Goal: Task Accomplishment & Management: Use online tool/utility

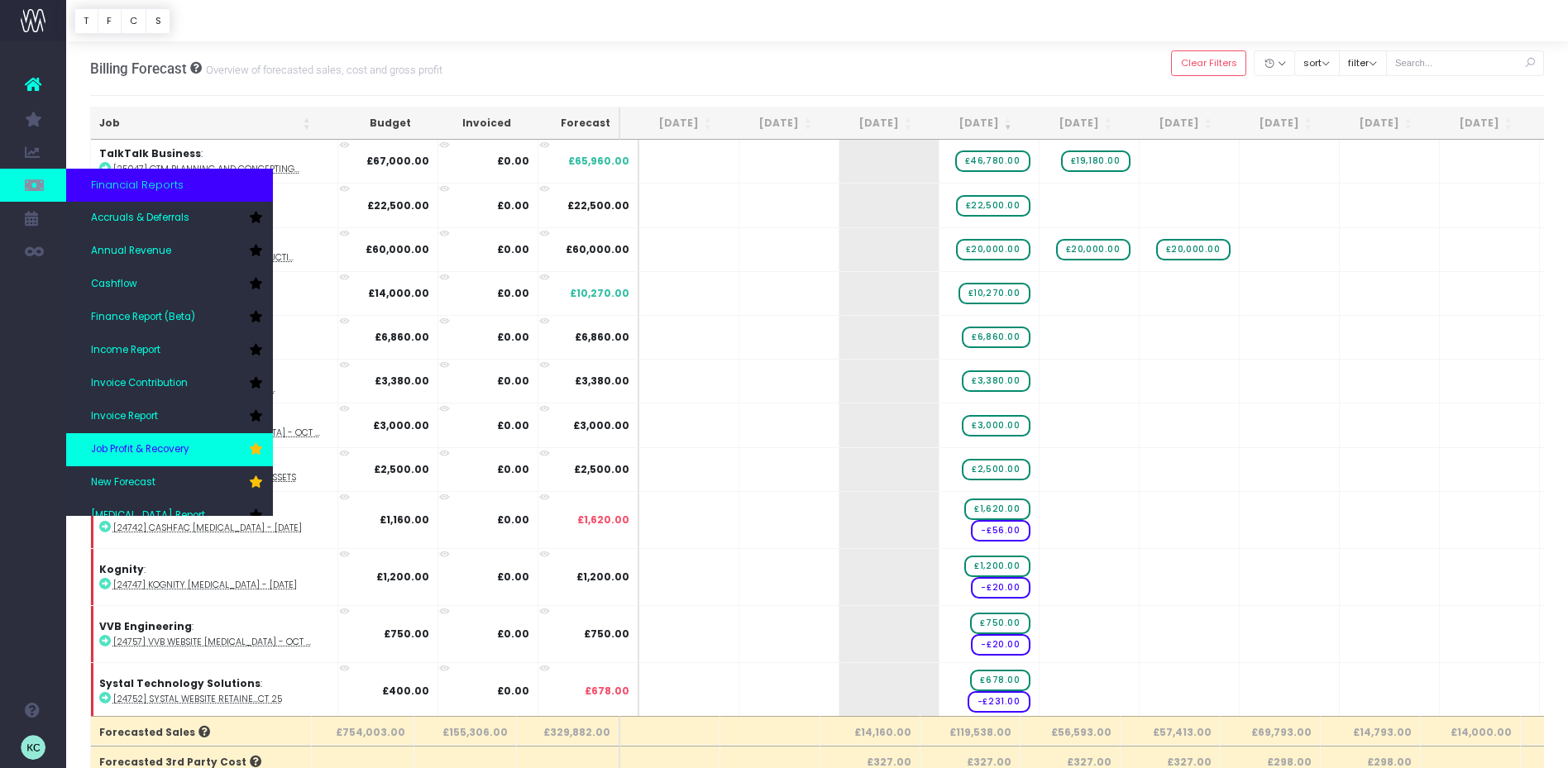
click at [161, 449] on span "Job Profit & Recovery" at bounding box center [140, 449] width 99 height 15
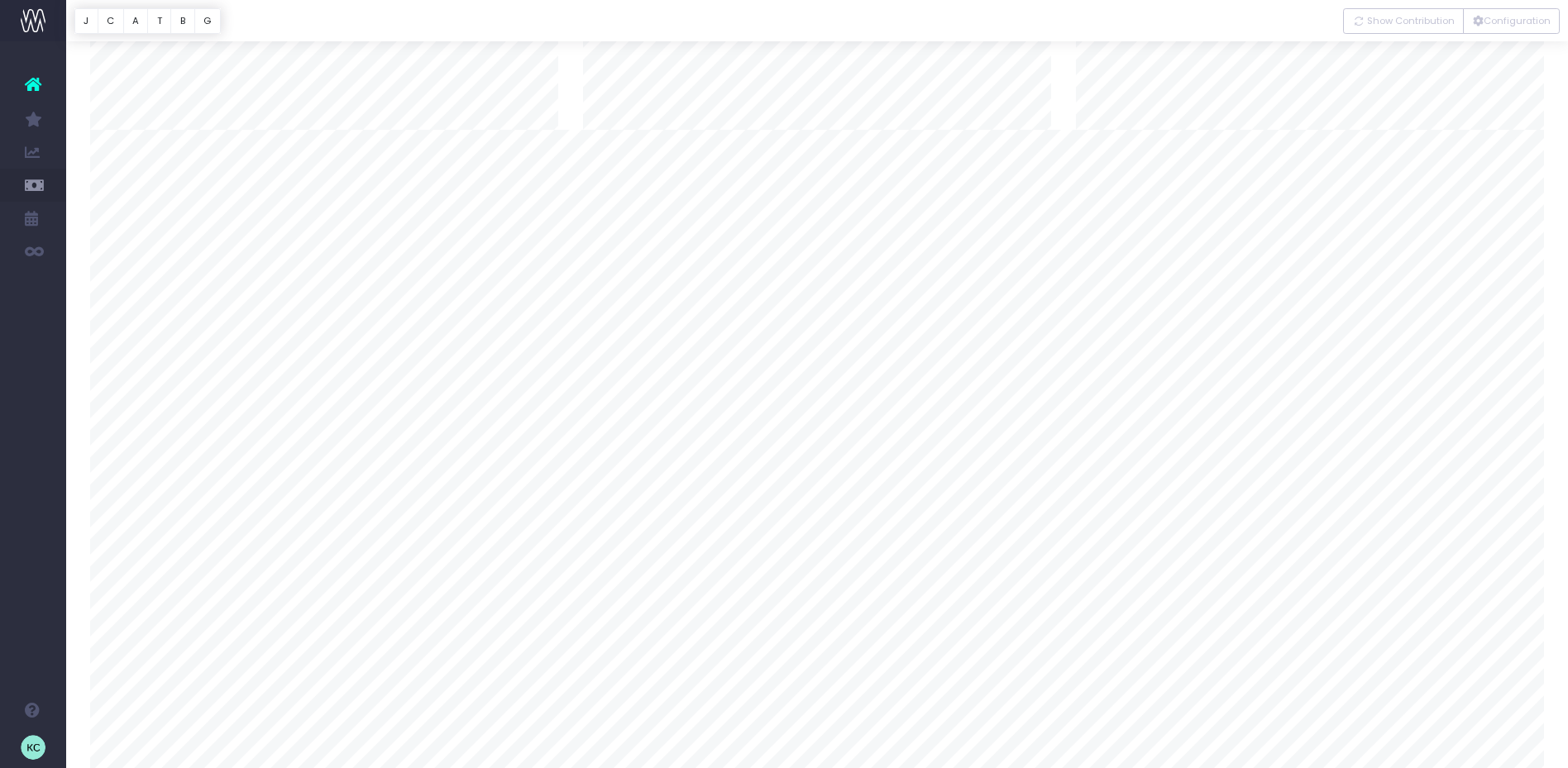
scroll to position [2631, 0]
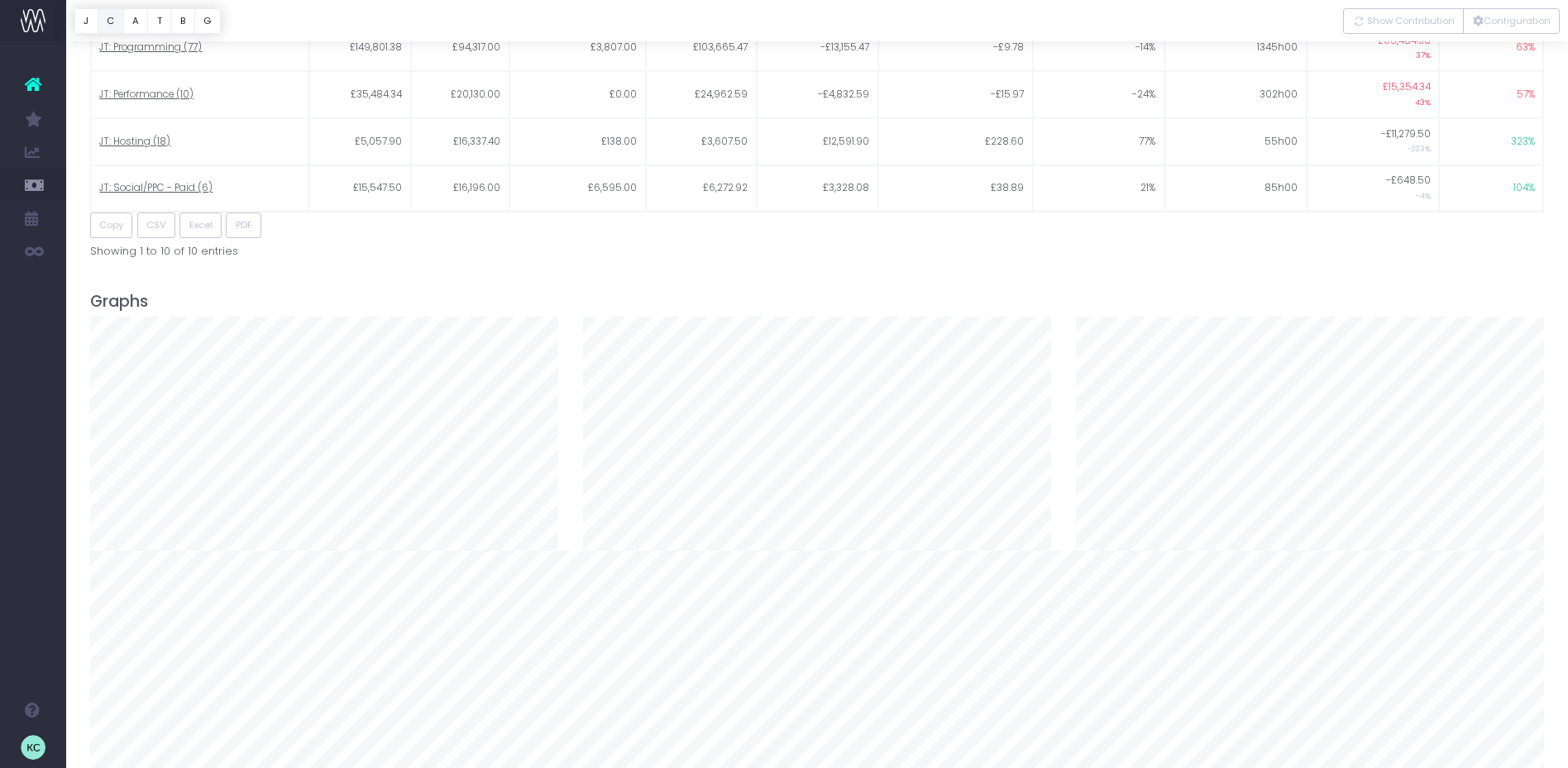
click at [113, 24] on button "C" at bounding box center [111, 21] width 26 height 25
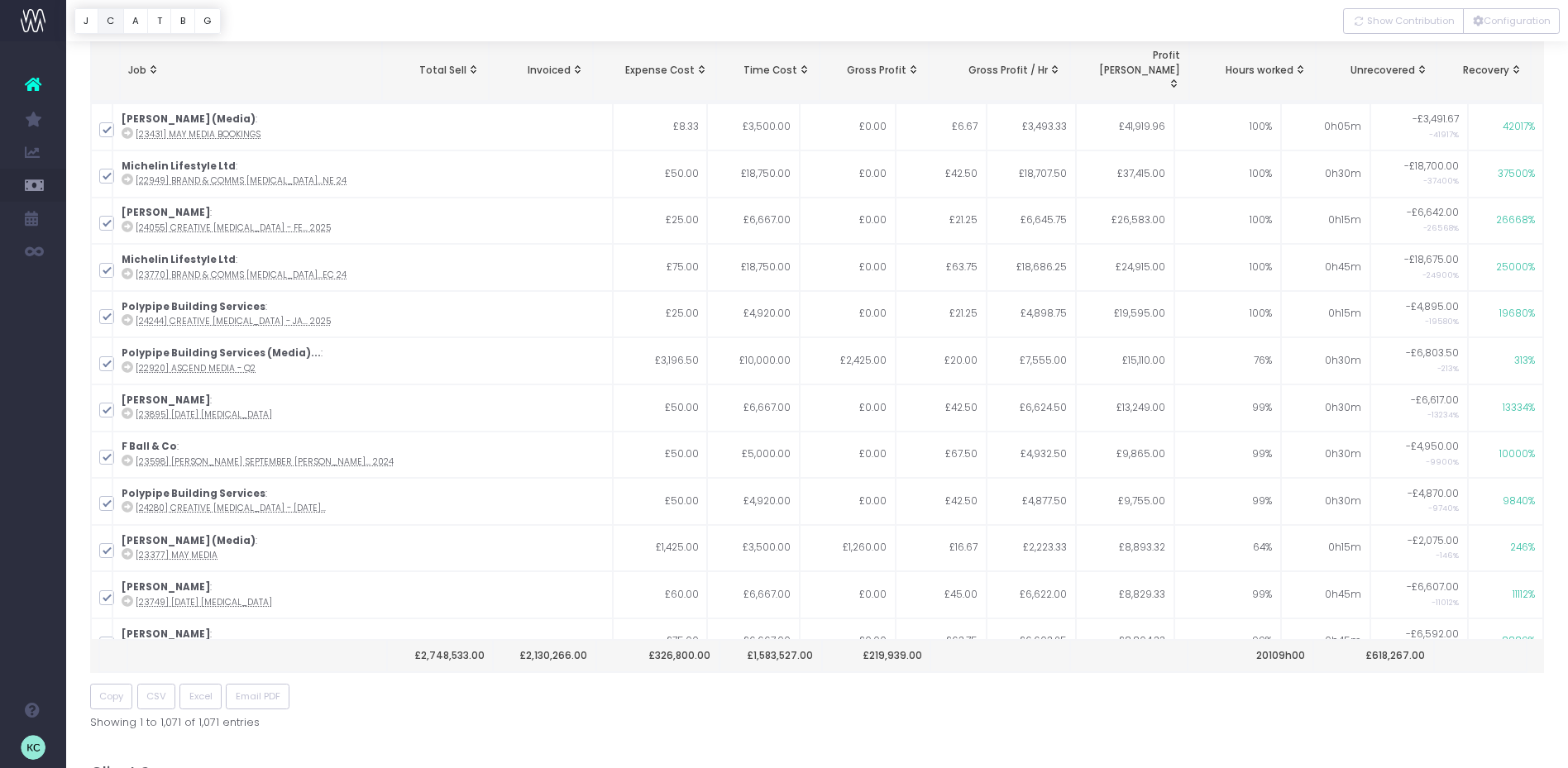
scroll to position [0, 0]
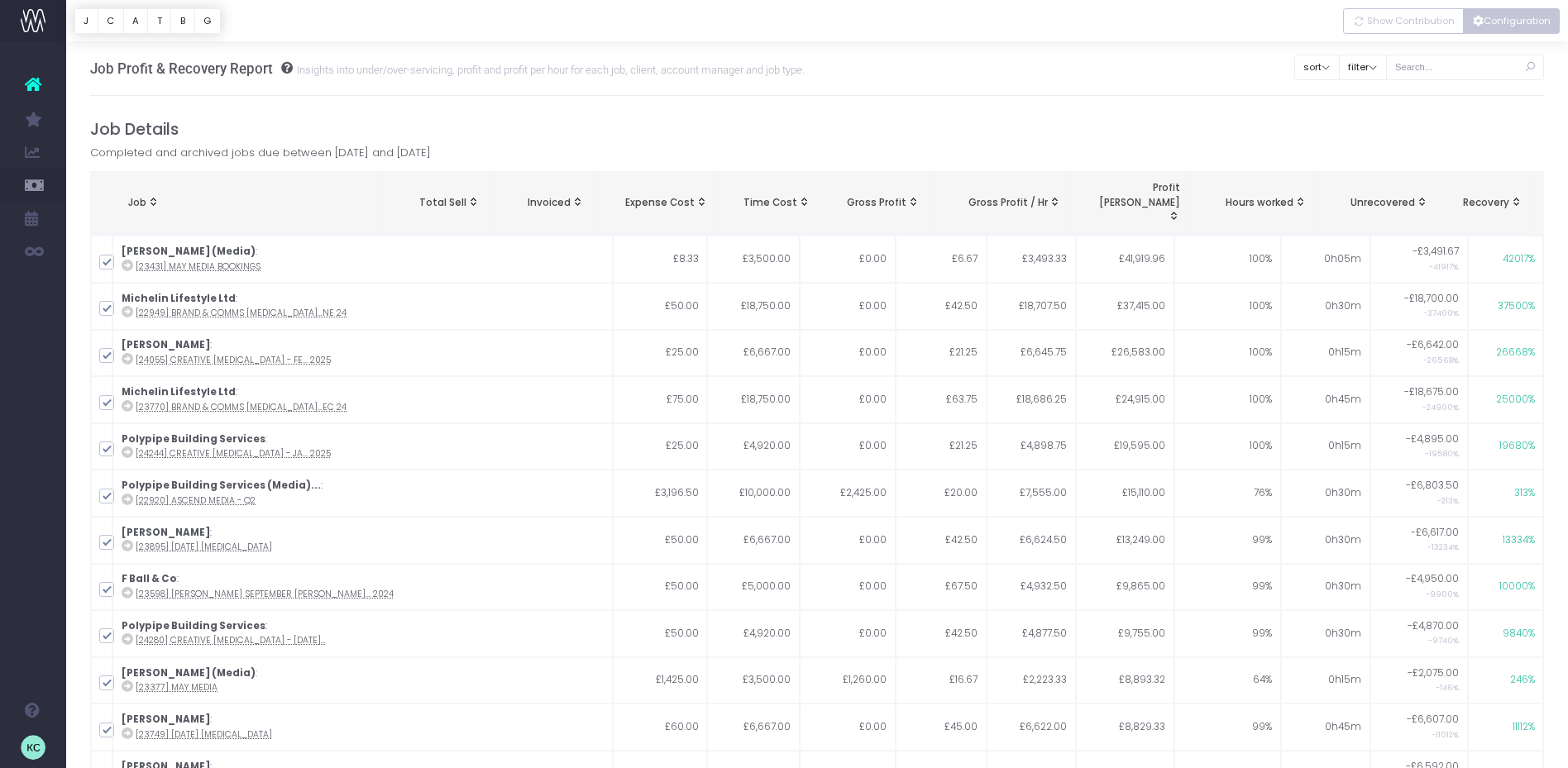
click at [1469, 24] on button "Configuration" at bounding box center [1511, 21] width 97 height 25
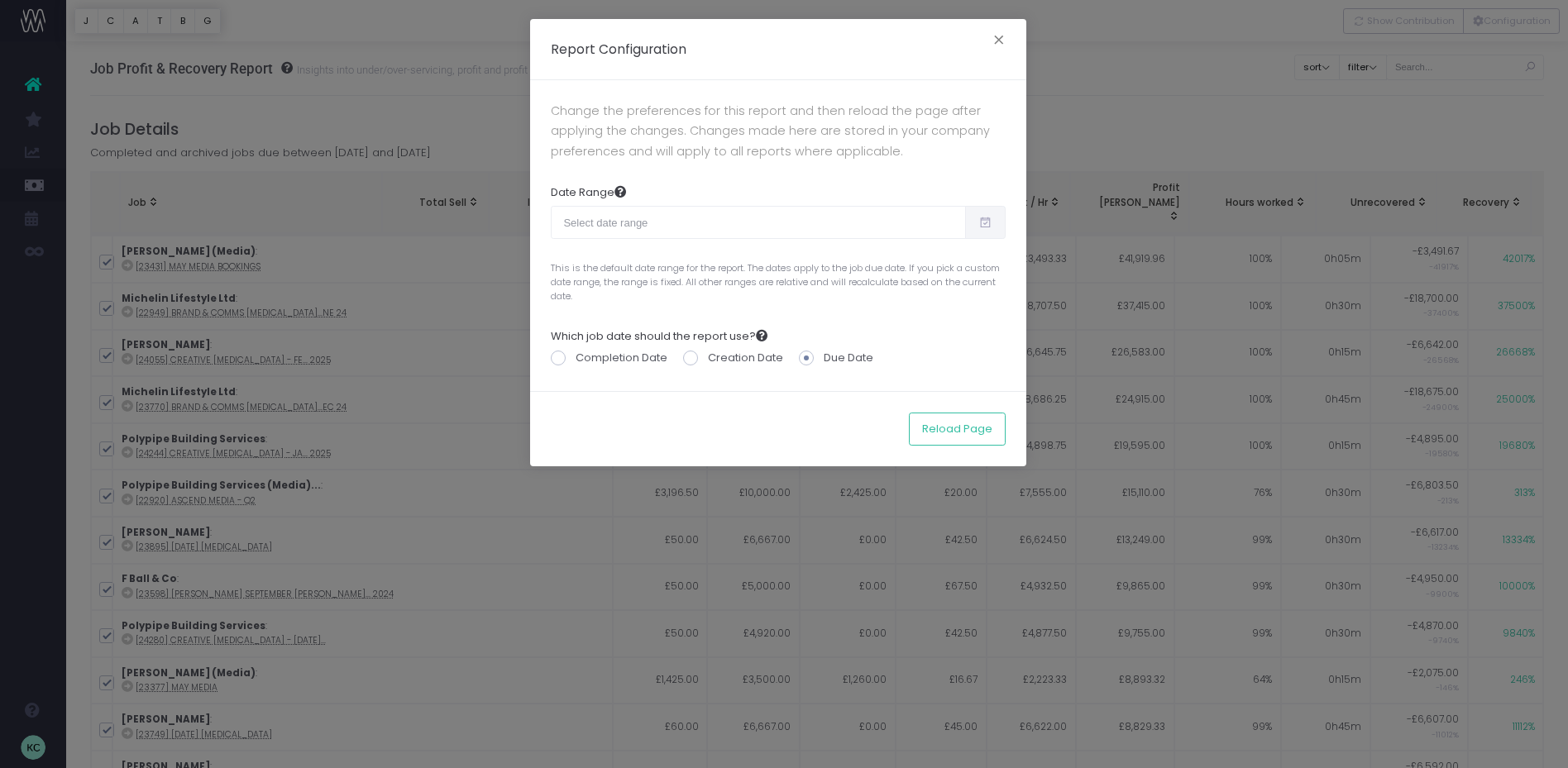
click at [998, 220] on span at bounding box center [985, 222] width 40 height 33
type input "08-24-2025"
type input "09-22-2025"
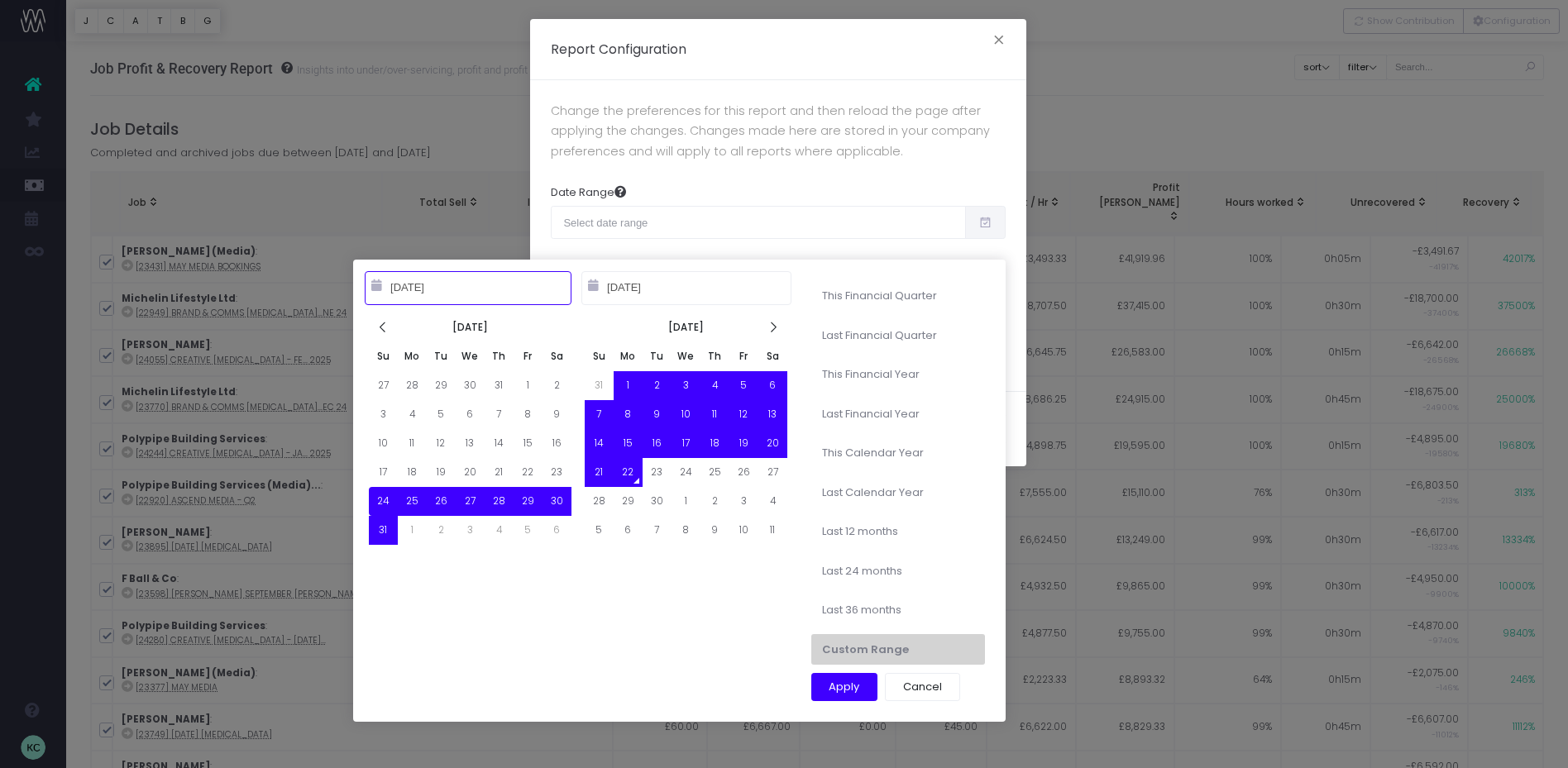
type input "[DATE]"
type input "09-30-2025"
type input "08-24-2025"
type input "09-22-2025"
type input "[DATE]"
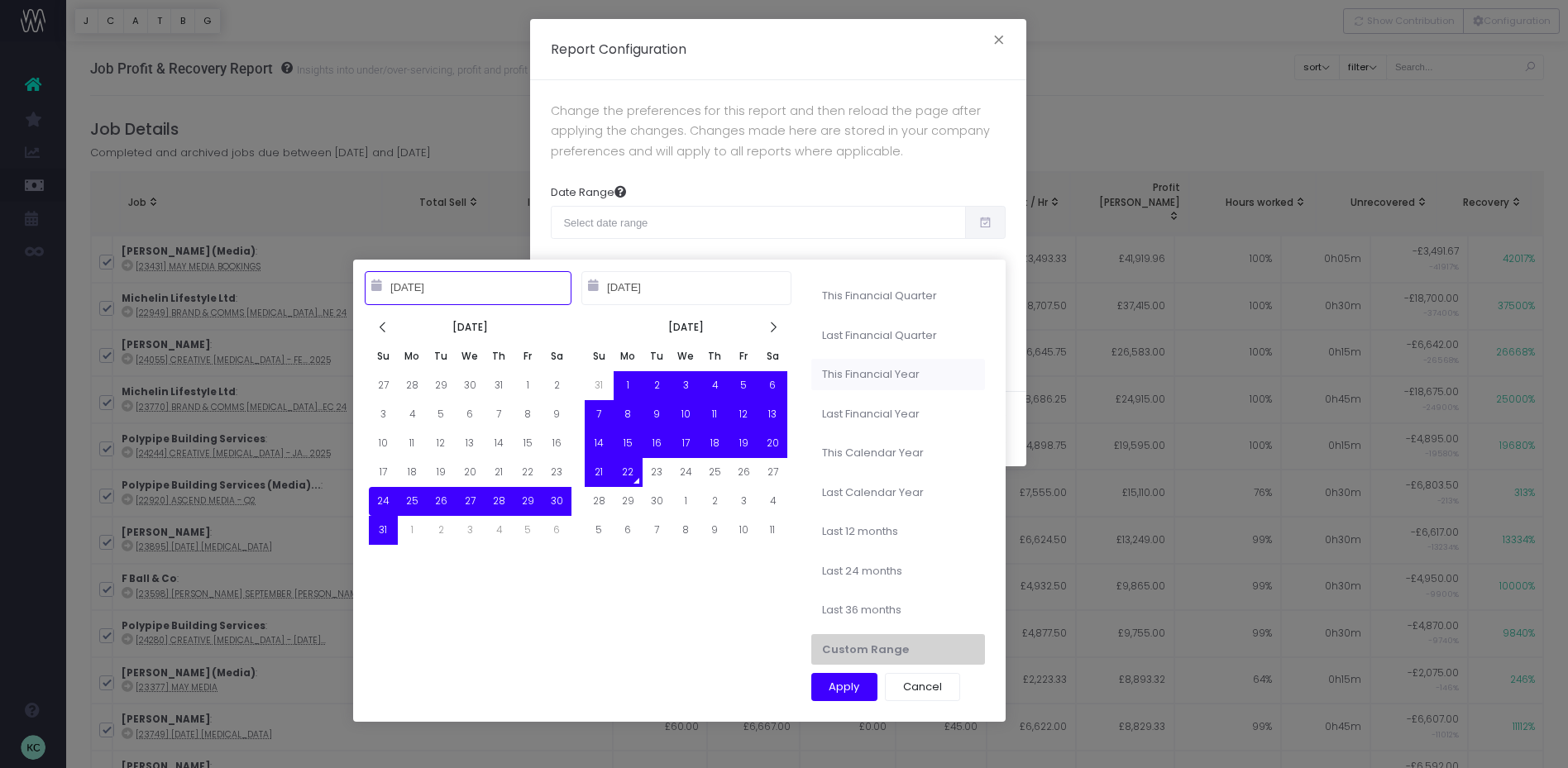
type input "06-30-2025"
type input "10-01-2024"
type input "09-30-2025"
type input "10-01-2023"
type input "09-30-2024"
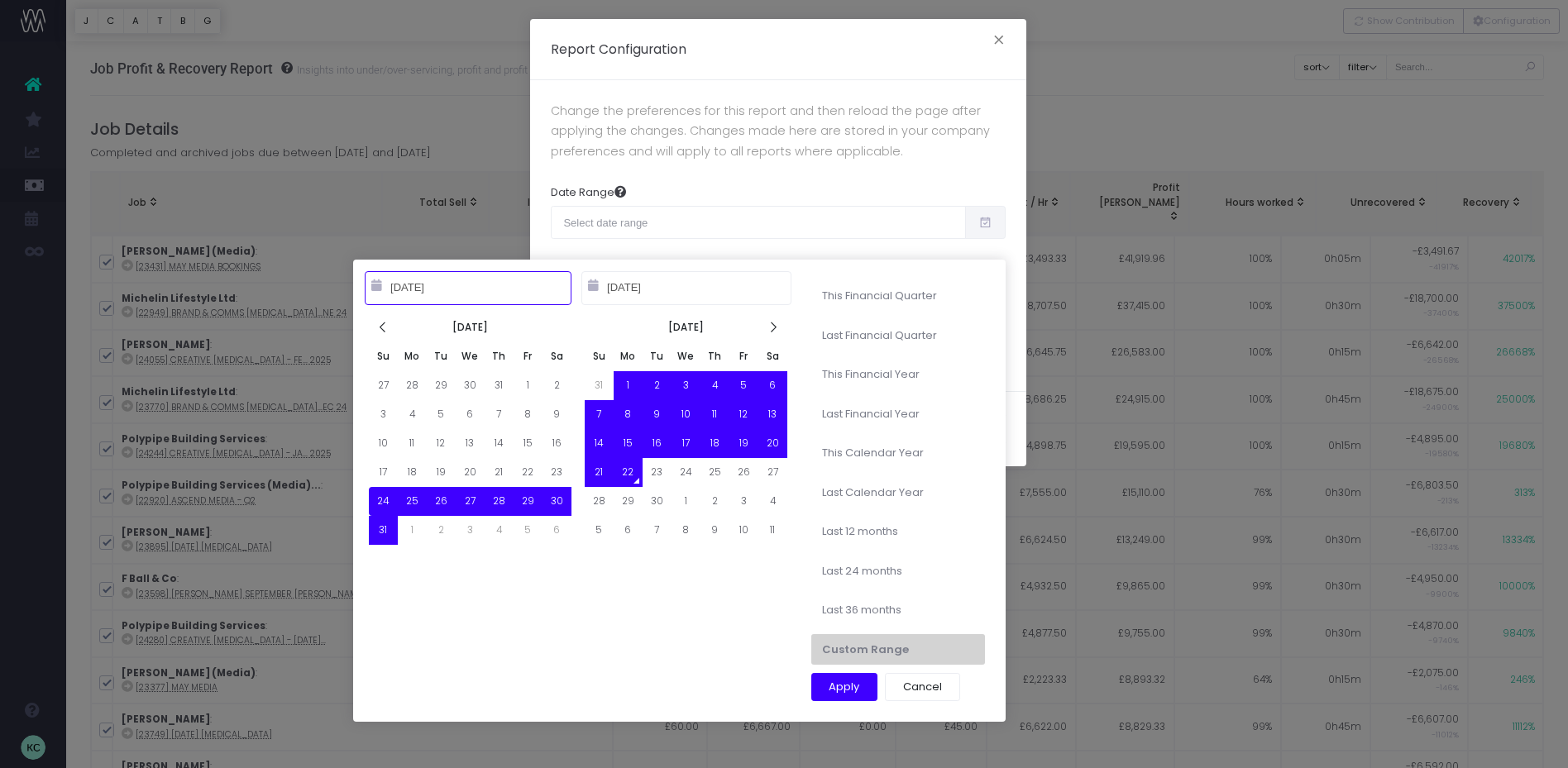
type input "08-24-2025"
type input "09-22-2025"
type input "[DATE]"
type input "12-31-2025"
type input "08-24-2025"
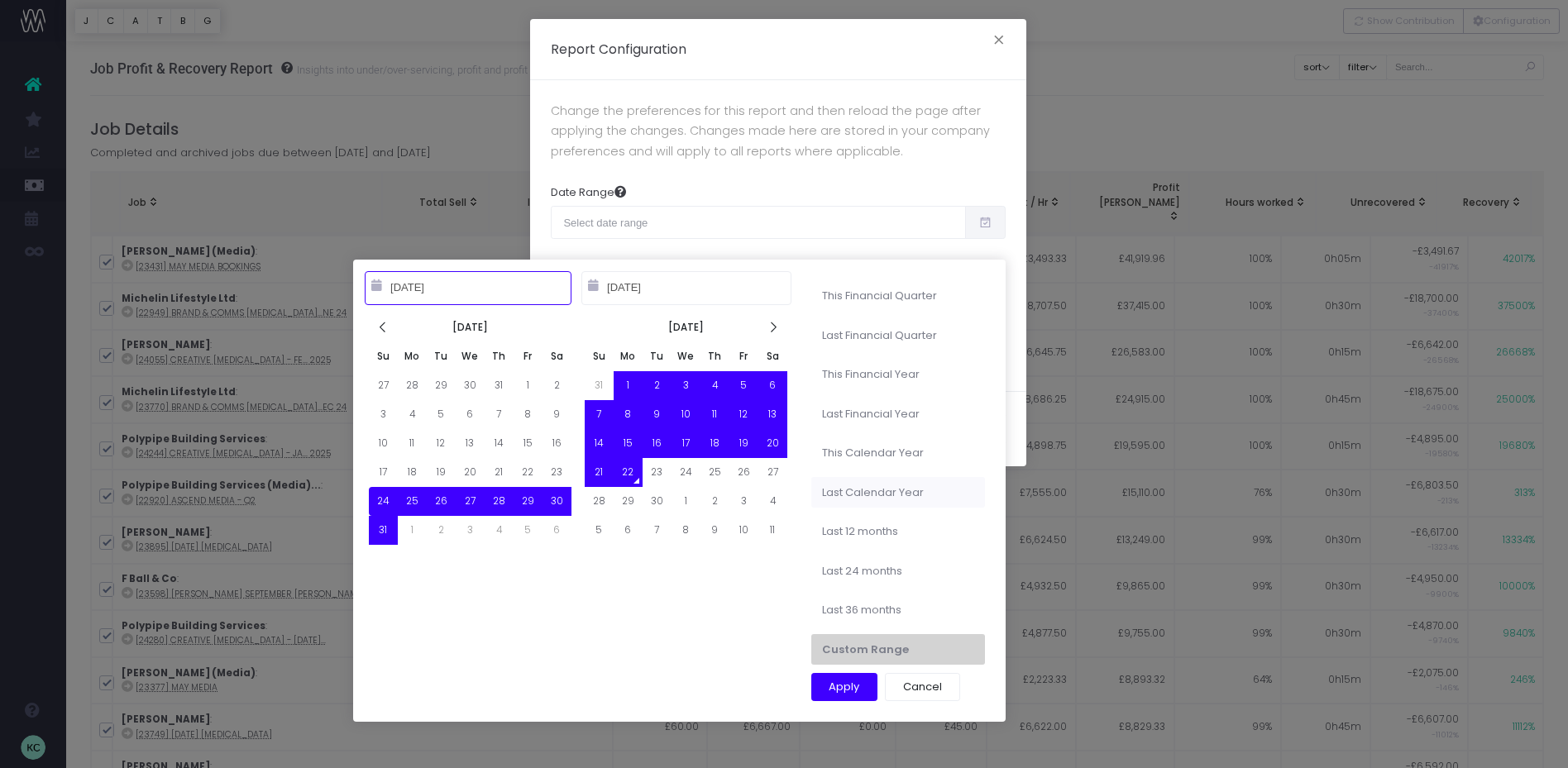
type input "09-22-2025"
type input "01-01-2023"
type input "12-31-2023"
type input "08-24-2025"
type input "09-22-2025"
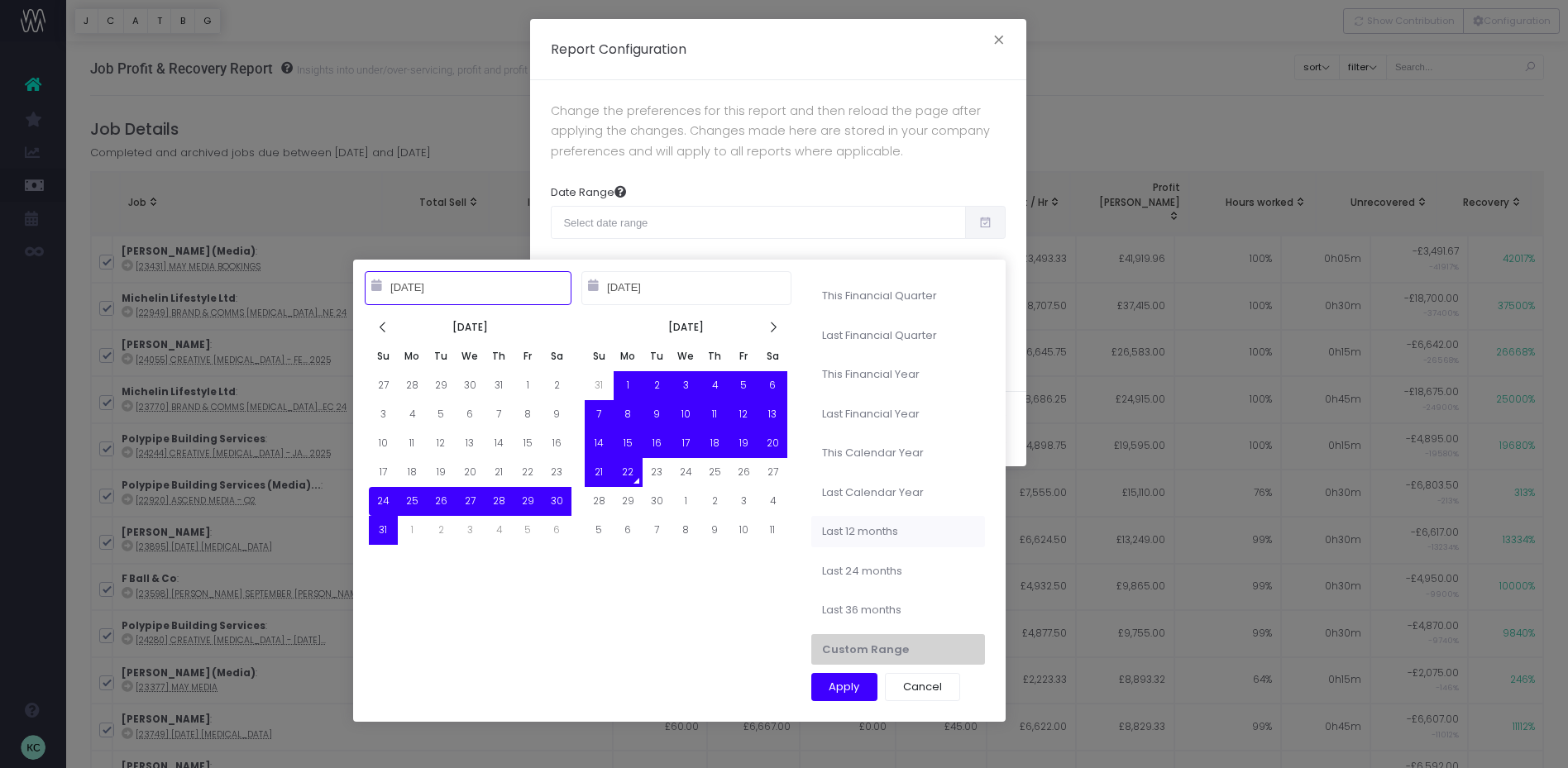
type input "09-22-2024"
type input "09-21-2025"
type input "08-24-2025"
type input "09-22-2025"
type input "09-22-2024"
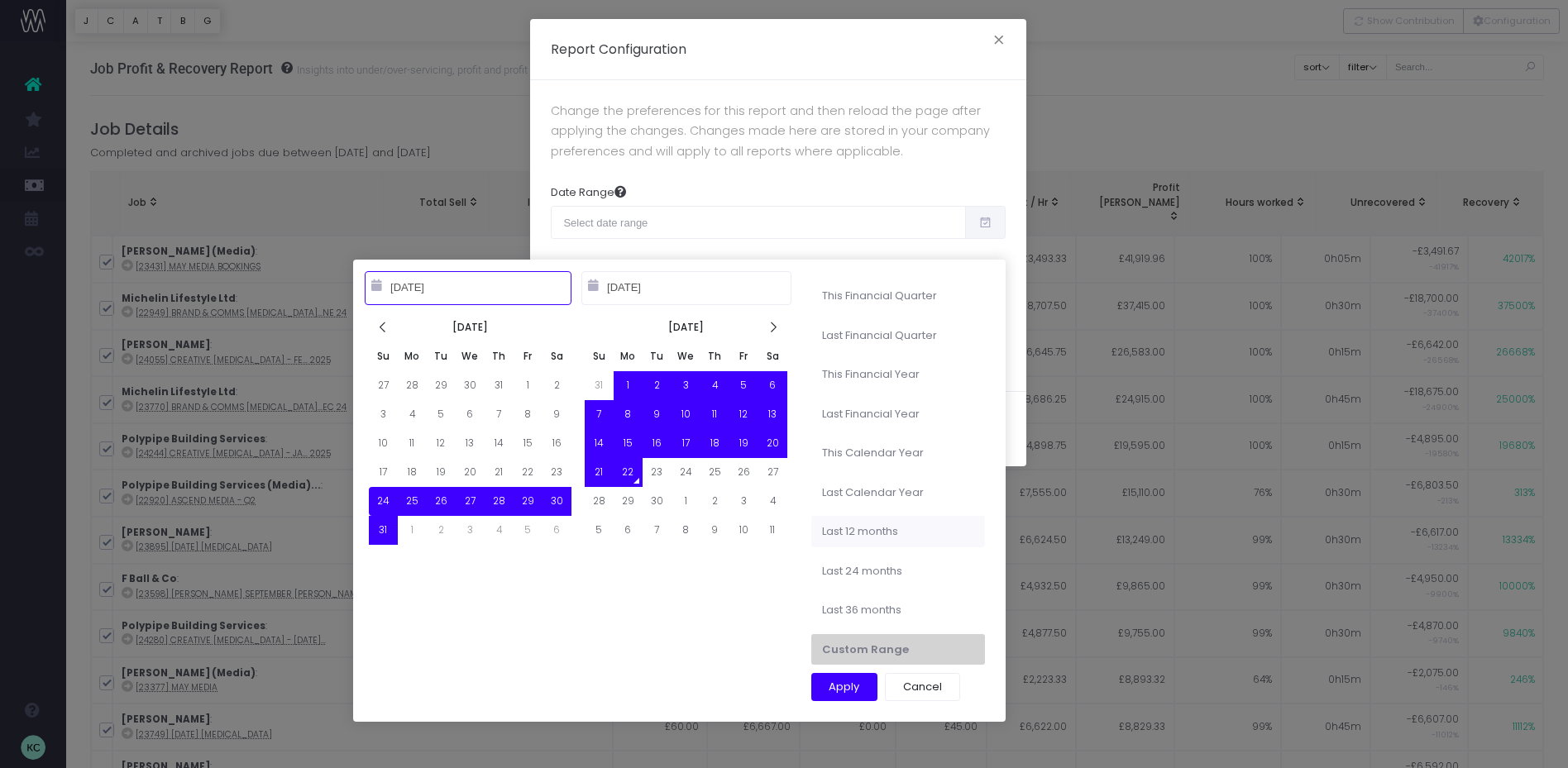
type input "09-21-2025"
click at [901, 527] on li "Last 12 months" at bounding box center [898, 531] width 174 height 31
type input "Sep 22nd 2024 – Sep 21st 2025"
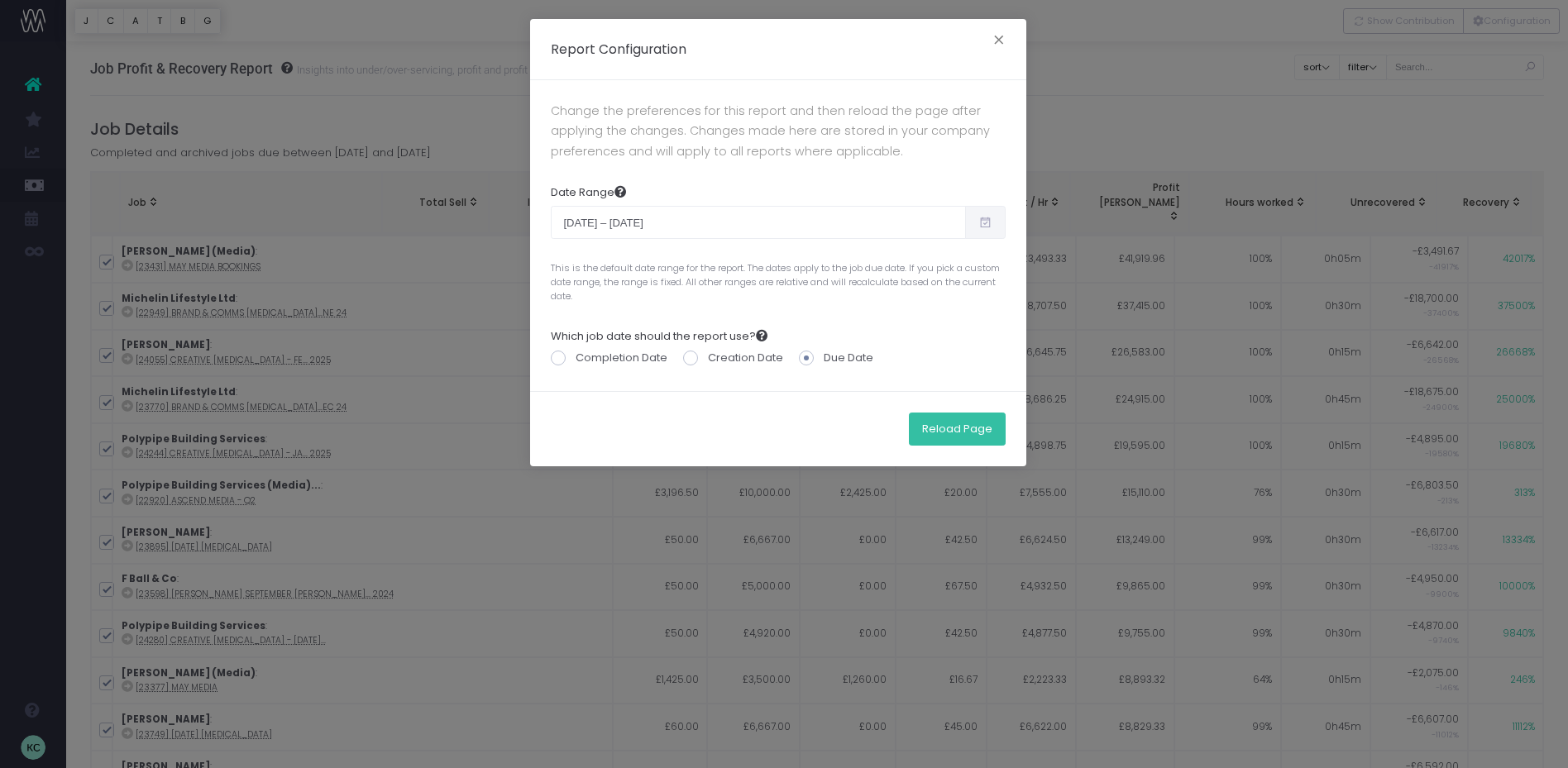
click at [958, 428] on button "Reload Page" at bounding box center [957, 429] width 97 height 33
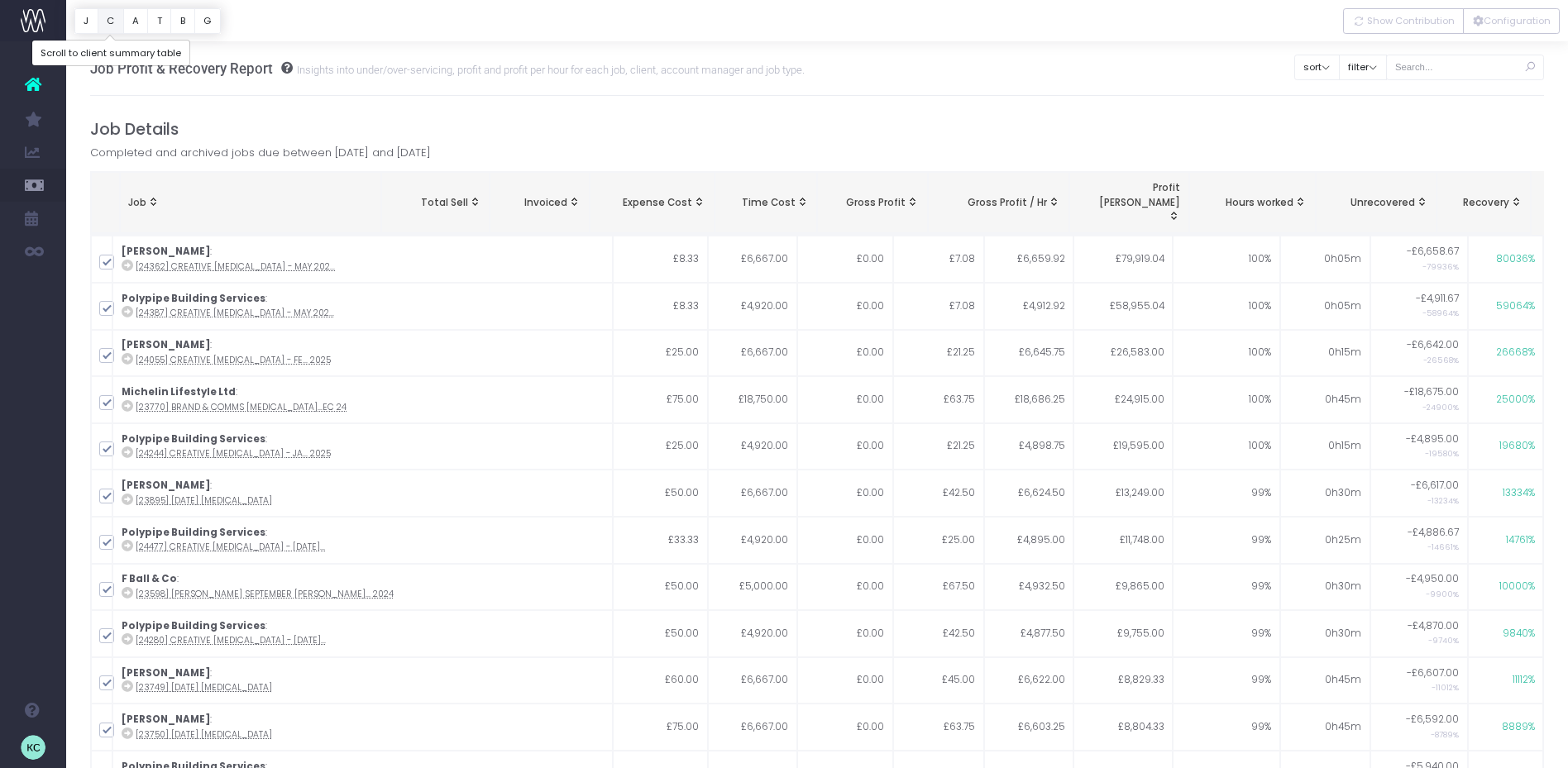
click at [109, 30] on button "C" at bounding box center [111, 21] width 26 height 25
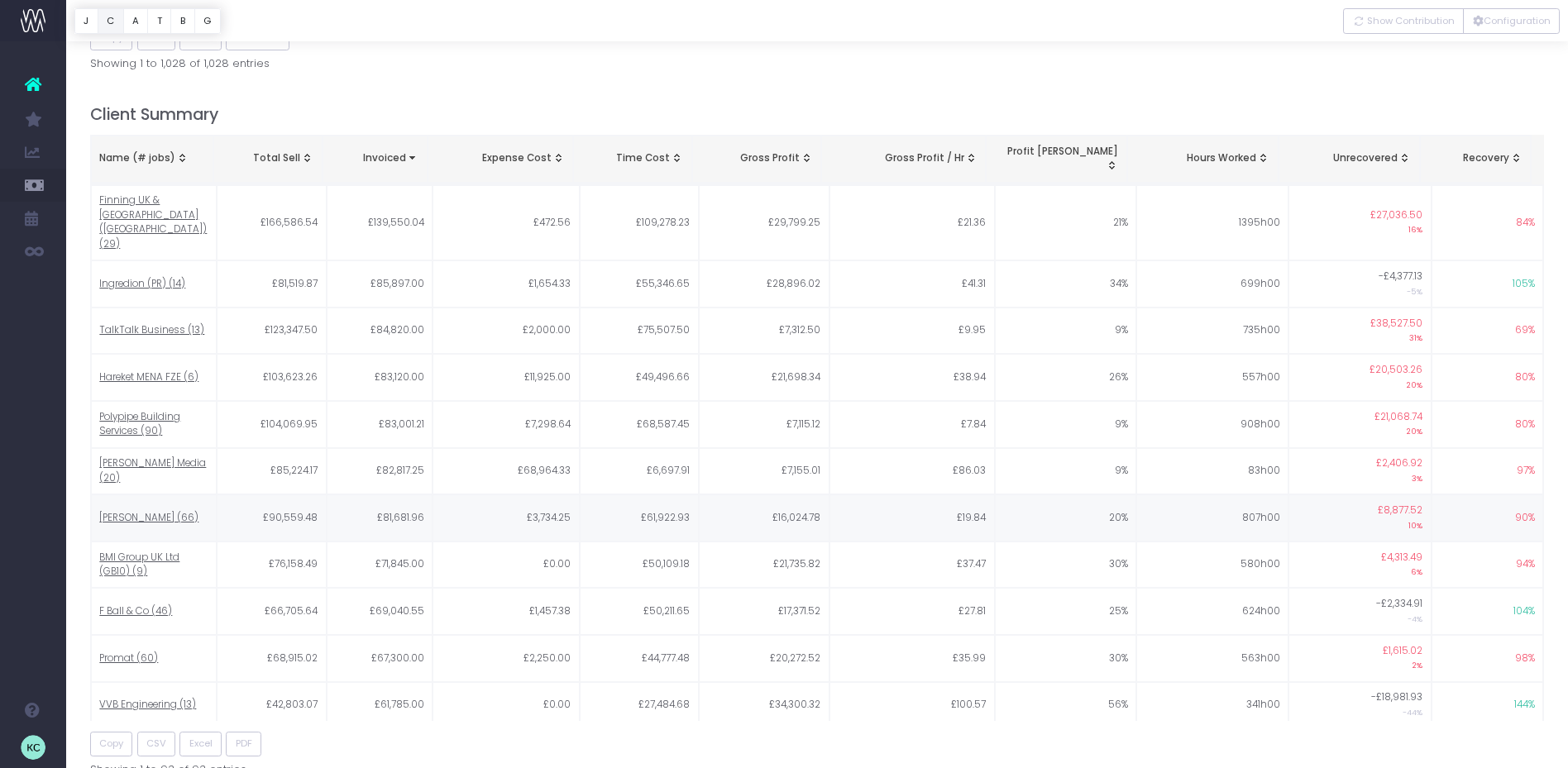
scroll to position [792, 0]
click at [127, 150] on div "Name (# jobs)" at bounding box center [152, 158] width 105 height 15
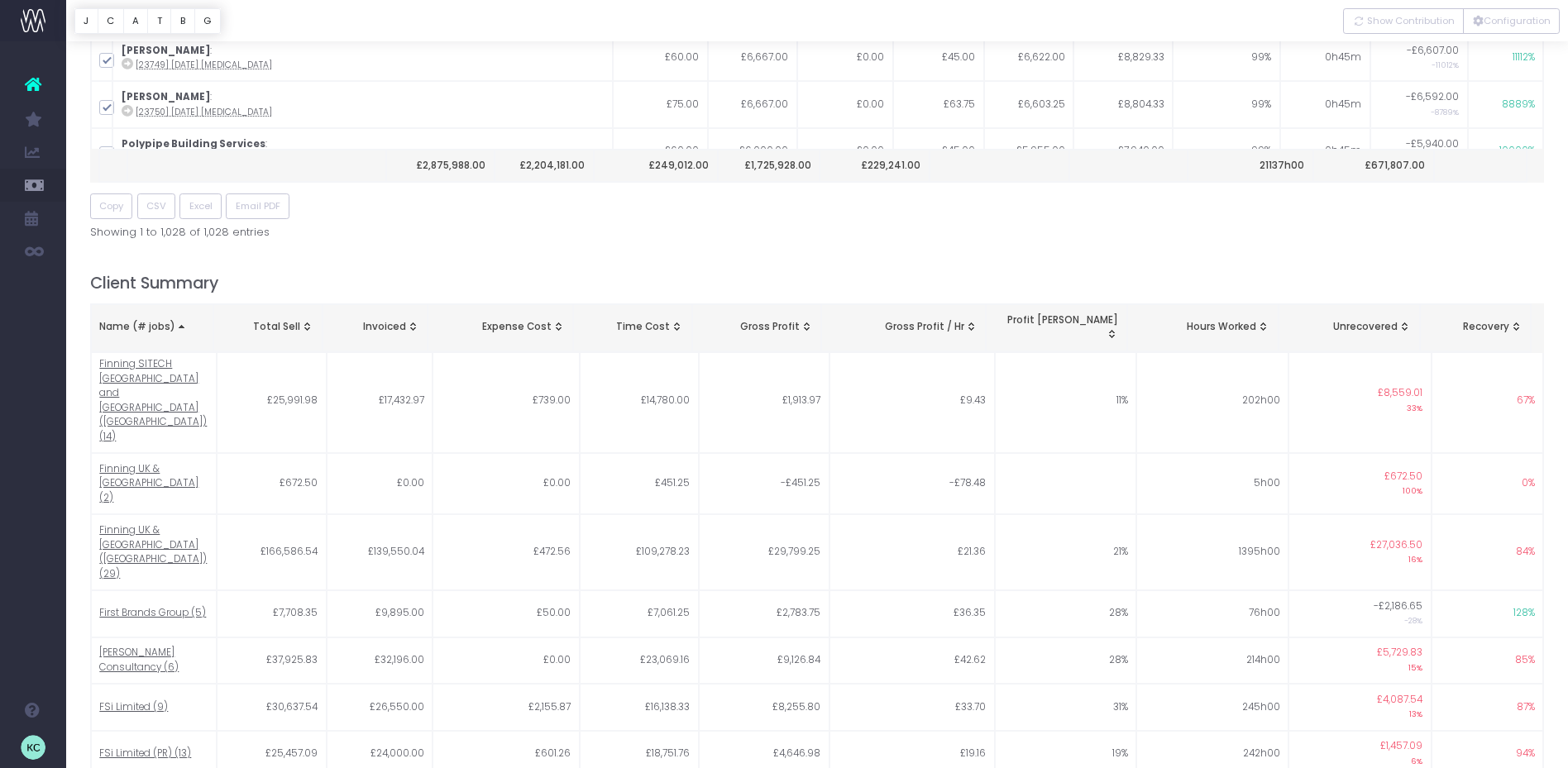
scroll to position [101, 0]
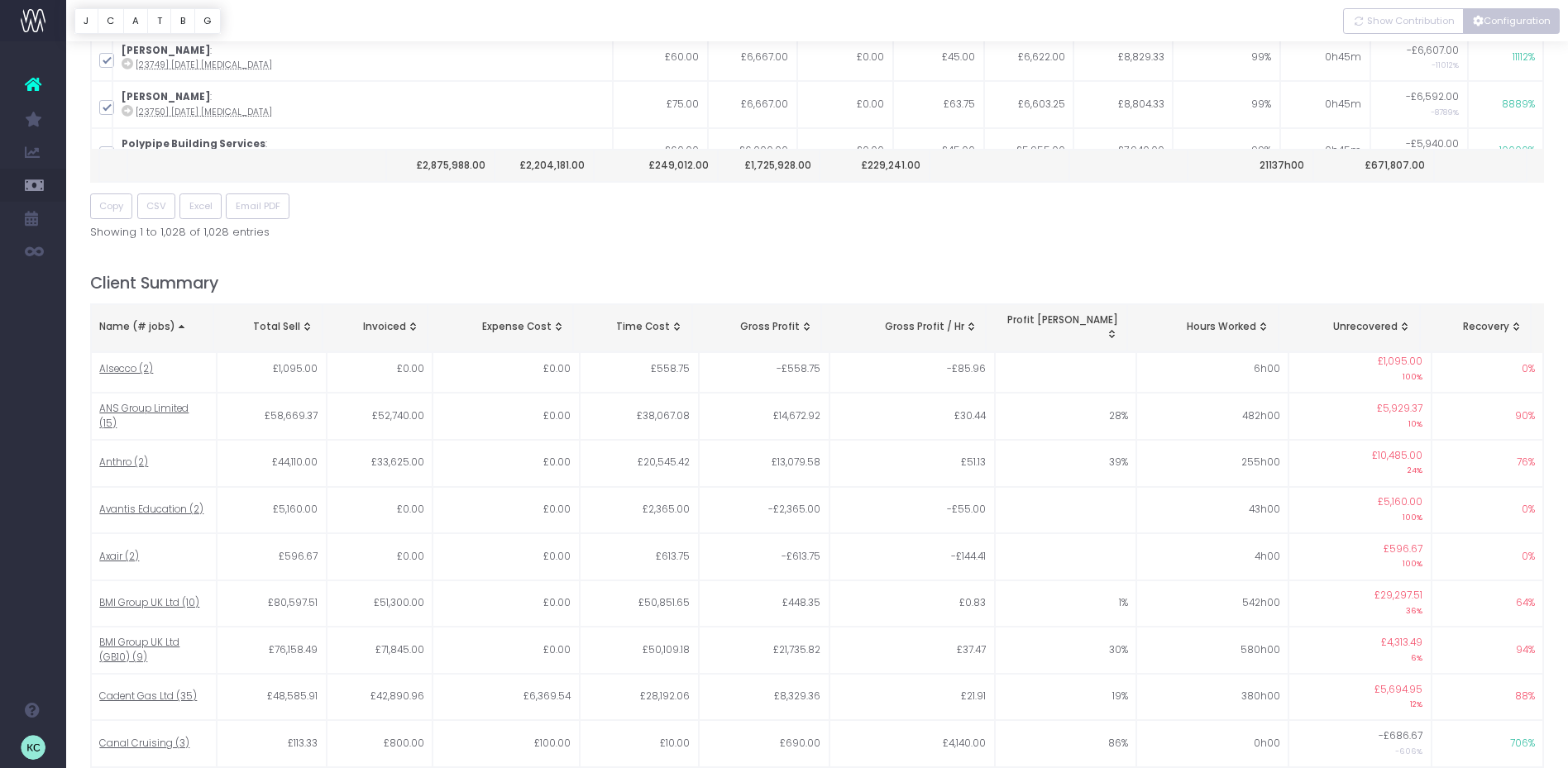
click at [1521, 24] on button "Configuration" at bounding box center [1511, 21] width 97 height 25
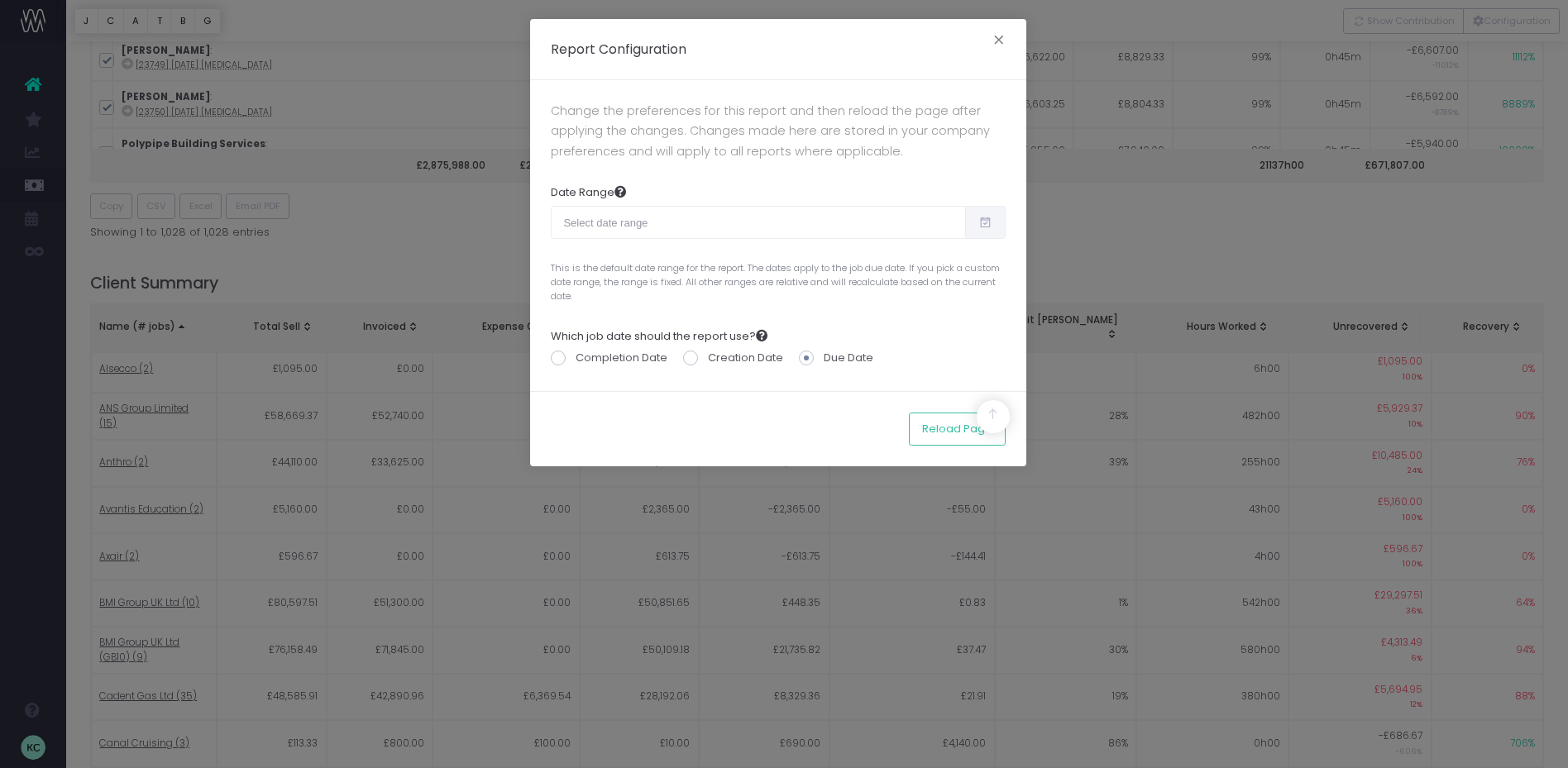
click at [991, 223] on icon at bounding box center [985, 223] width 14 height 0
type input "08-24-2025"
type input "09-22-2025"
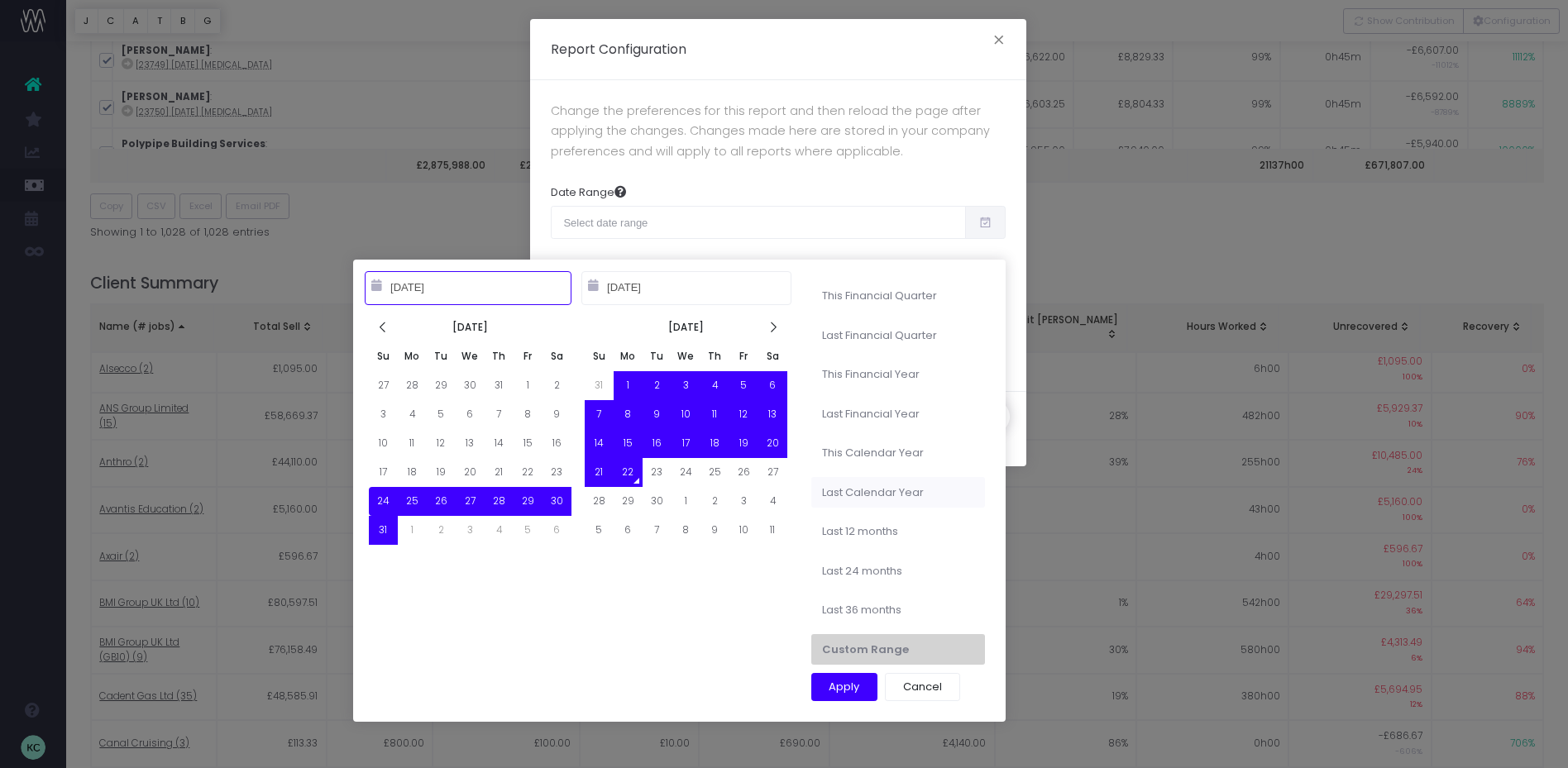
type input "07-01-2025"
type input "09-30-2025"
type input "08-24-2025"
type input "09-22-2025"
type input "10-01-2023"
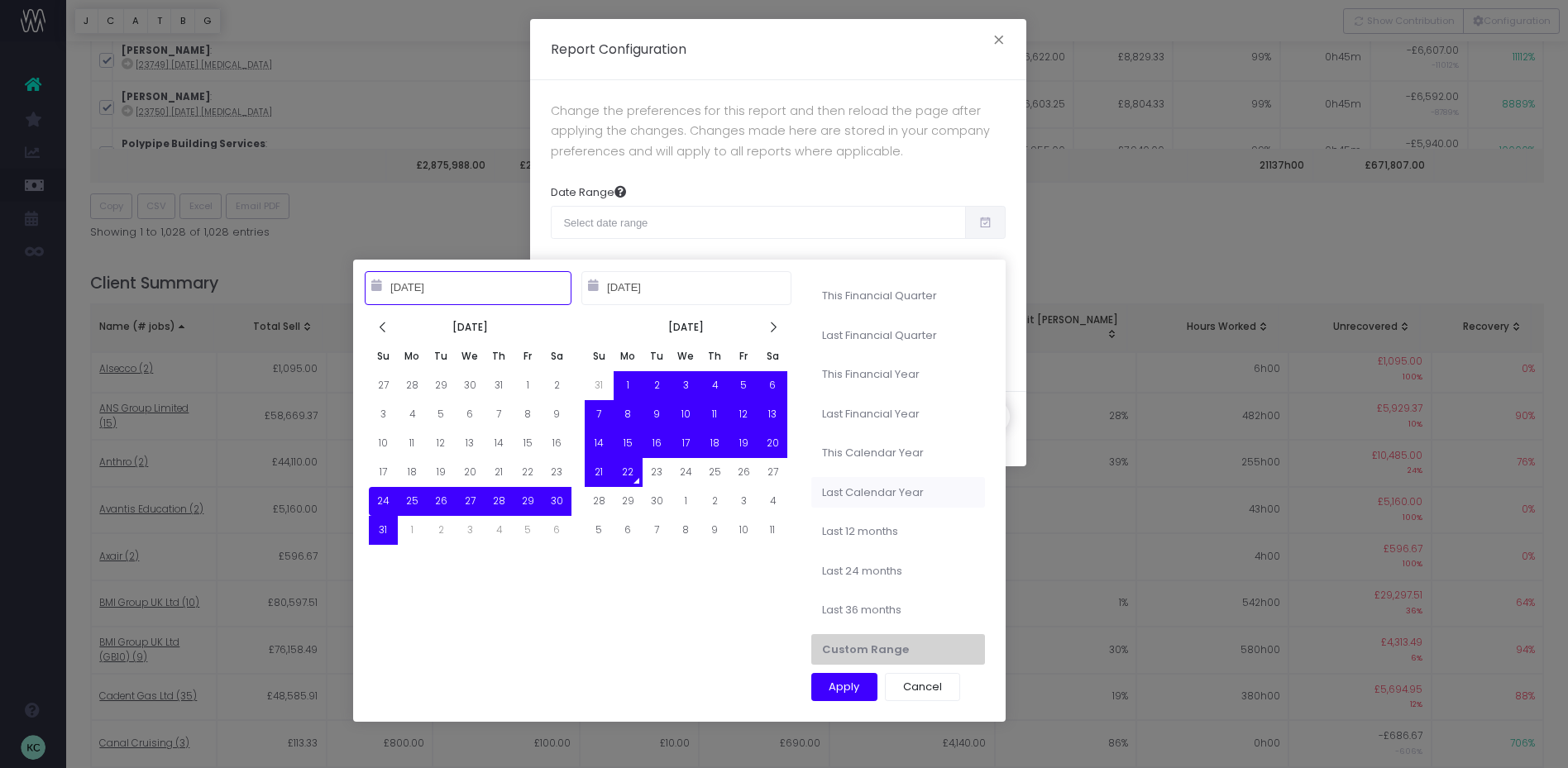
type input "09-30-2024"
type input "08-24-2025"
type input "09-22-2025"
type input "01-01-2023"
type input "12-31-2023"
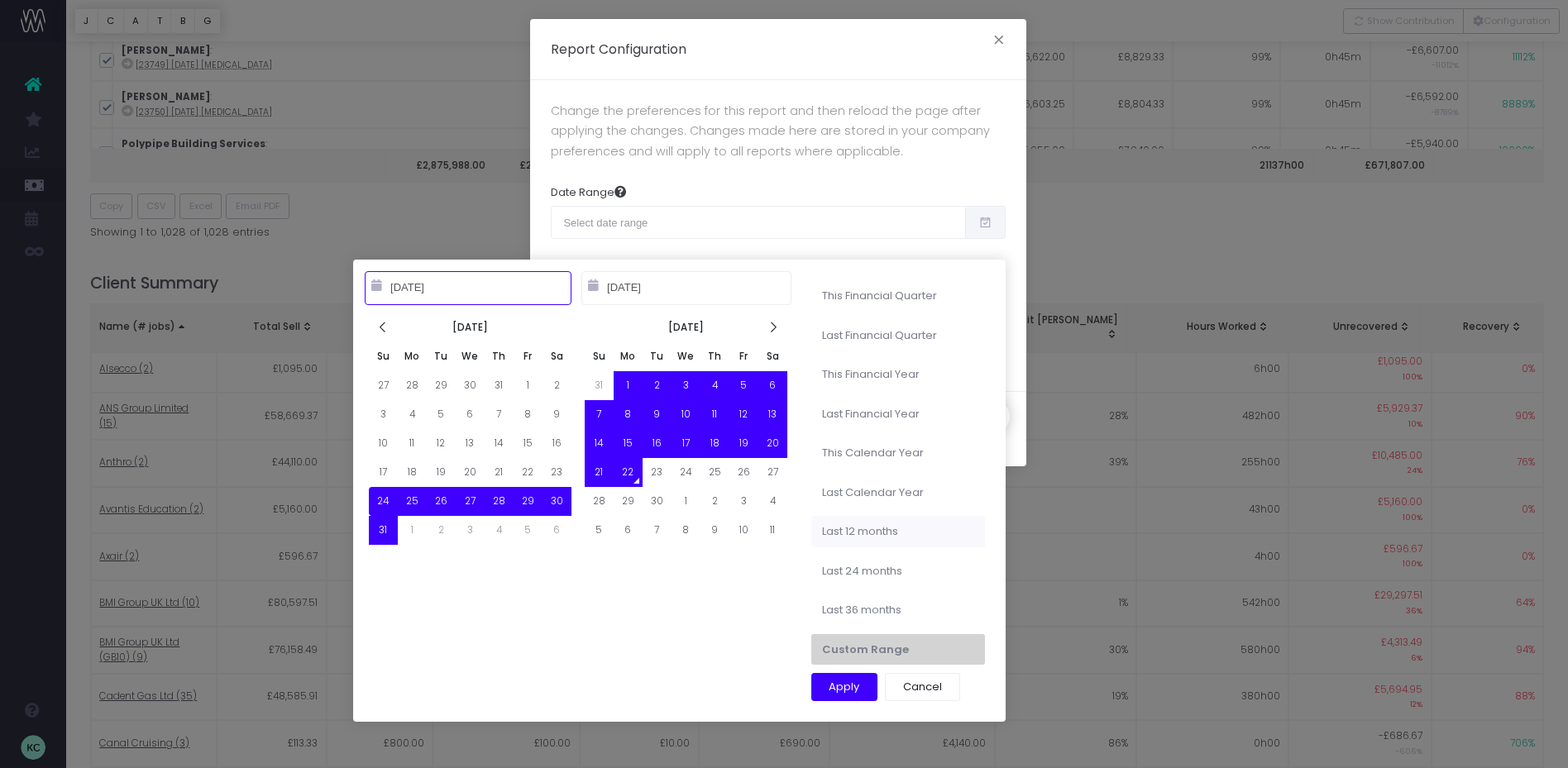
type input "09-22-2024"
type input "09-21-2025"
type input "08-24-2025"
type input "09-22-2025"
type input "09-22-2024"
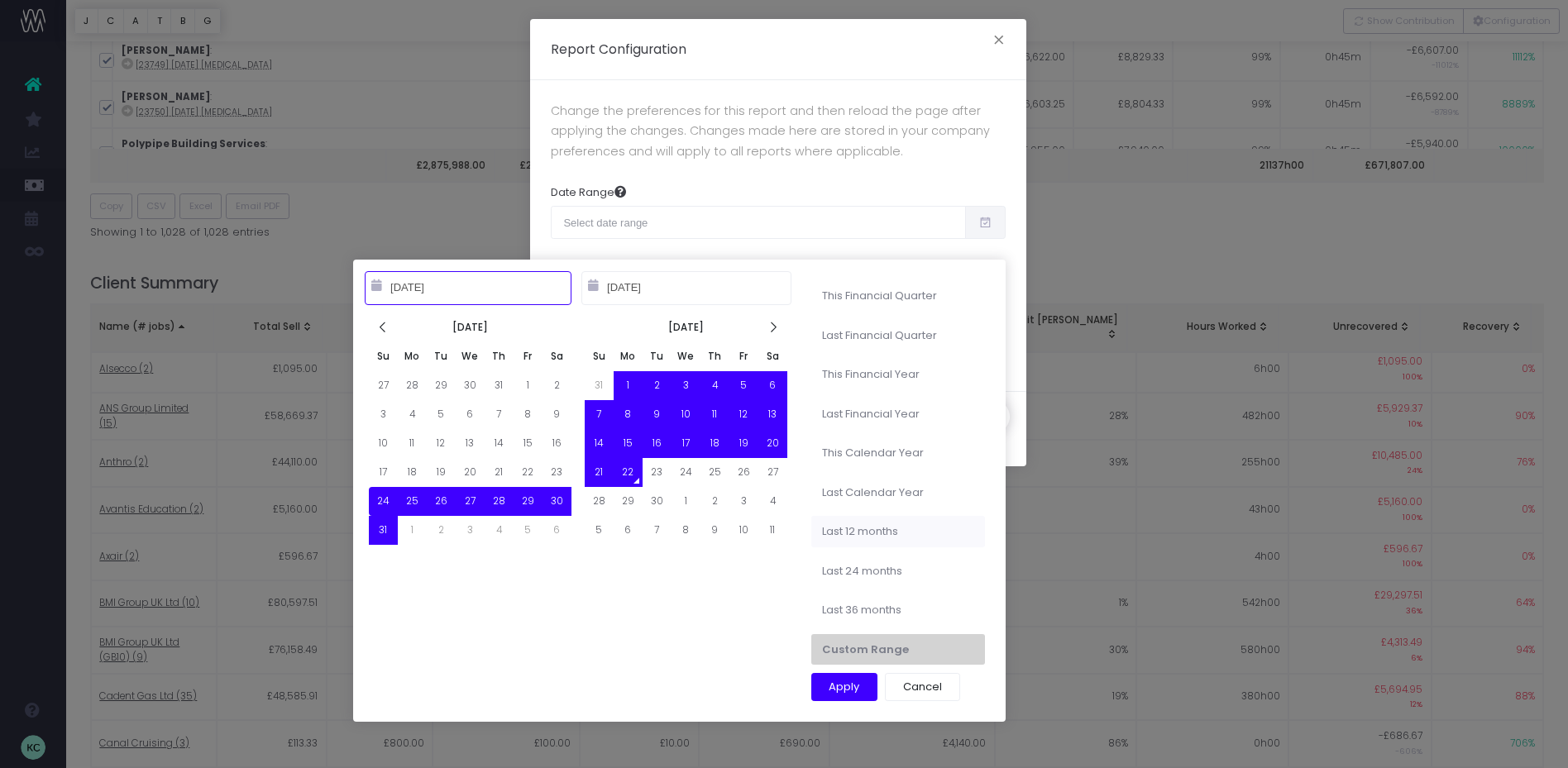
type input "09-21-2025"
click at [859, 531] on li "Last 12 months" at bounding box center [898, 531] width 174 height 31
type input "Sep 22nd 2024 – Sep 21st 2025"
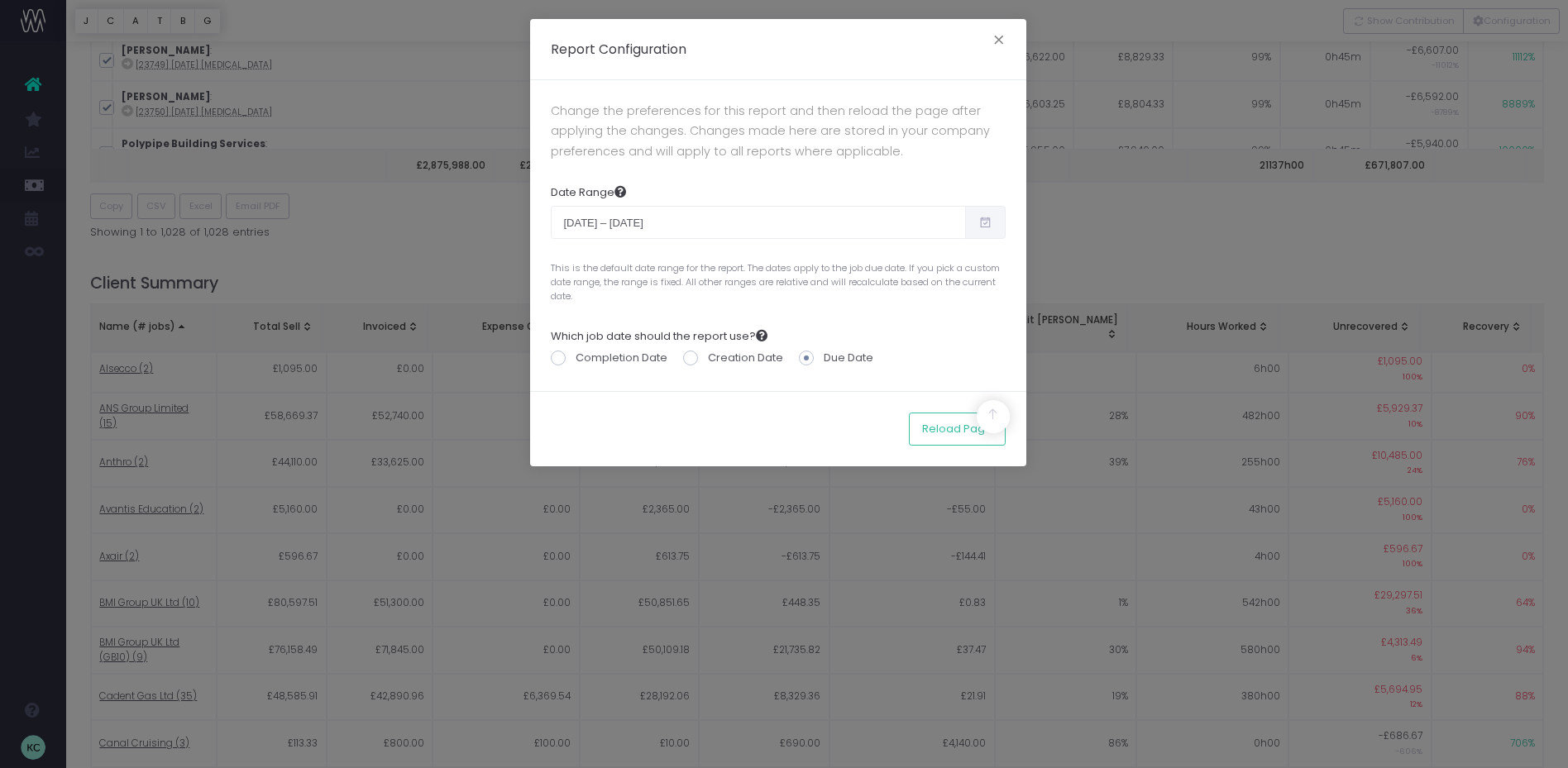
click at [689, 357] on span at bounding box center [690, 358] width 15 height 15
click at [708, 357] on input "Creation Date" at bounding box center [713, 354] width 10 height 10
radio input "true"
click at [946, 427] on button "Reload Page" at bounding box center [957, 429] width 97 height 33
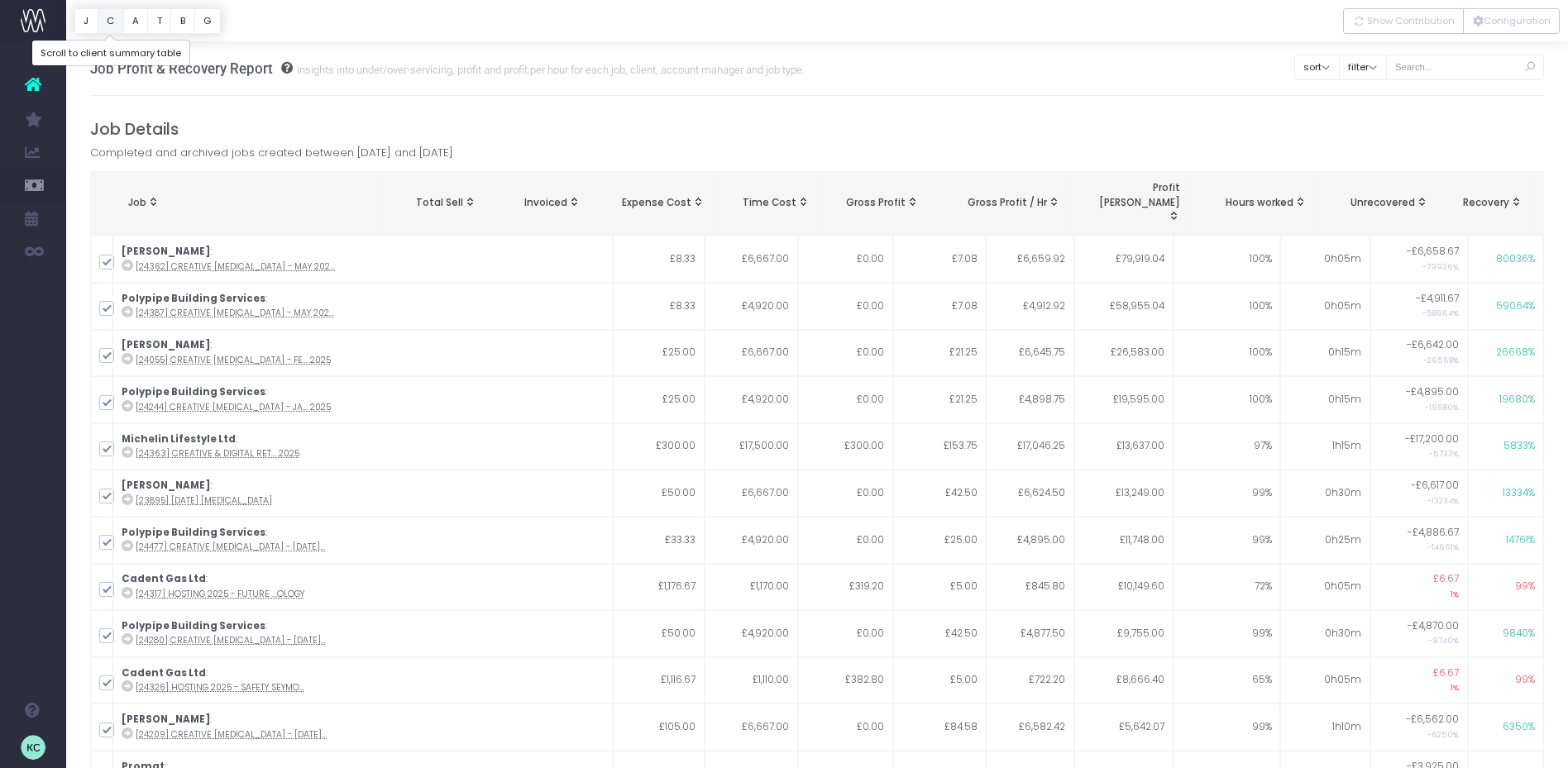
click at [112, 26] on button "C" at bounding box center [111, 21] width 26 height 25
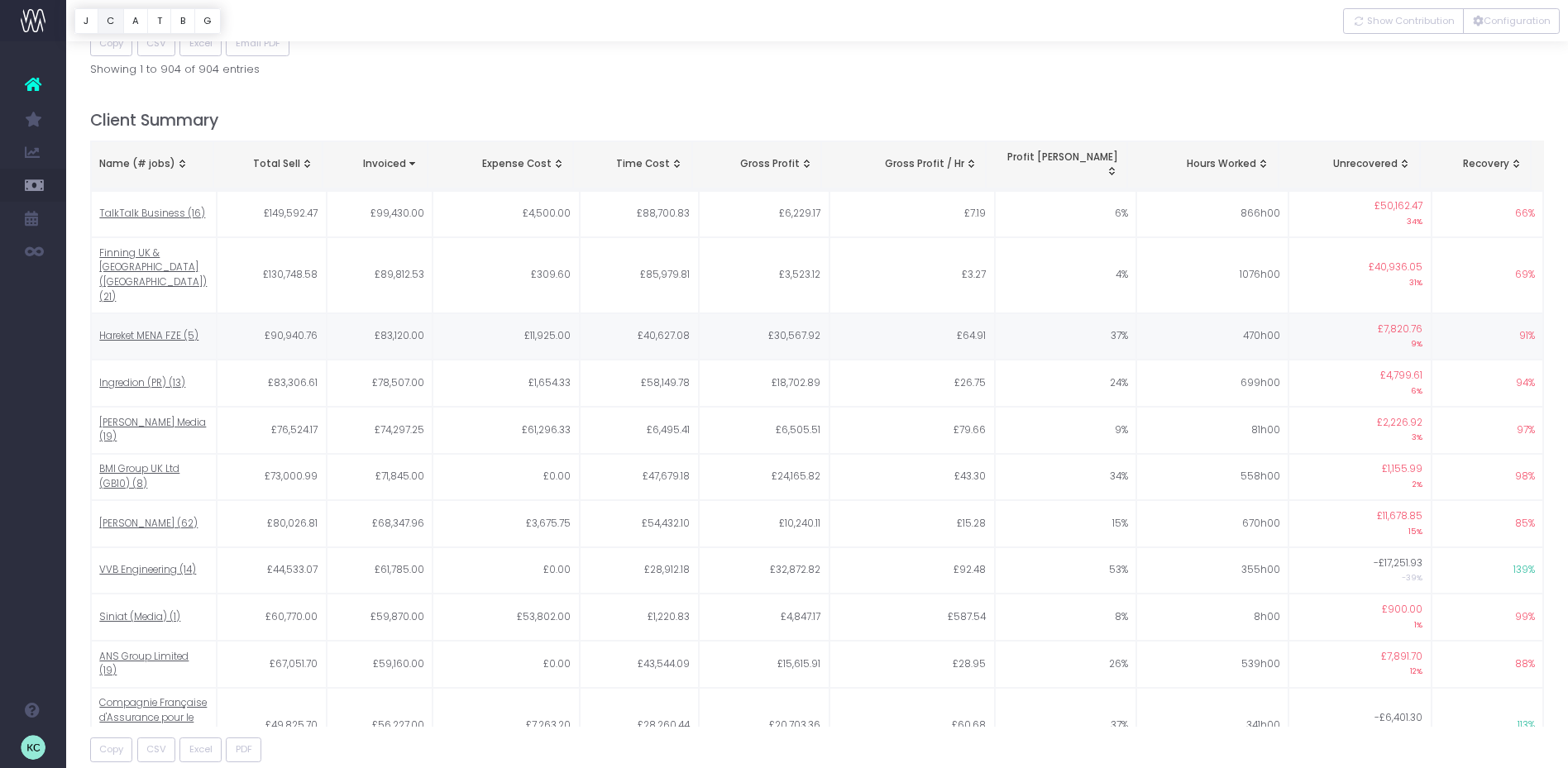
scroll to position [792, 0]
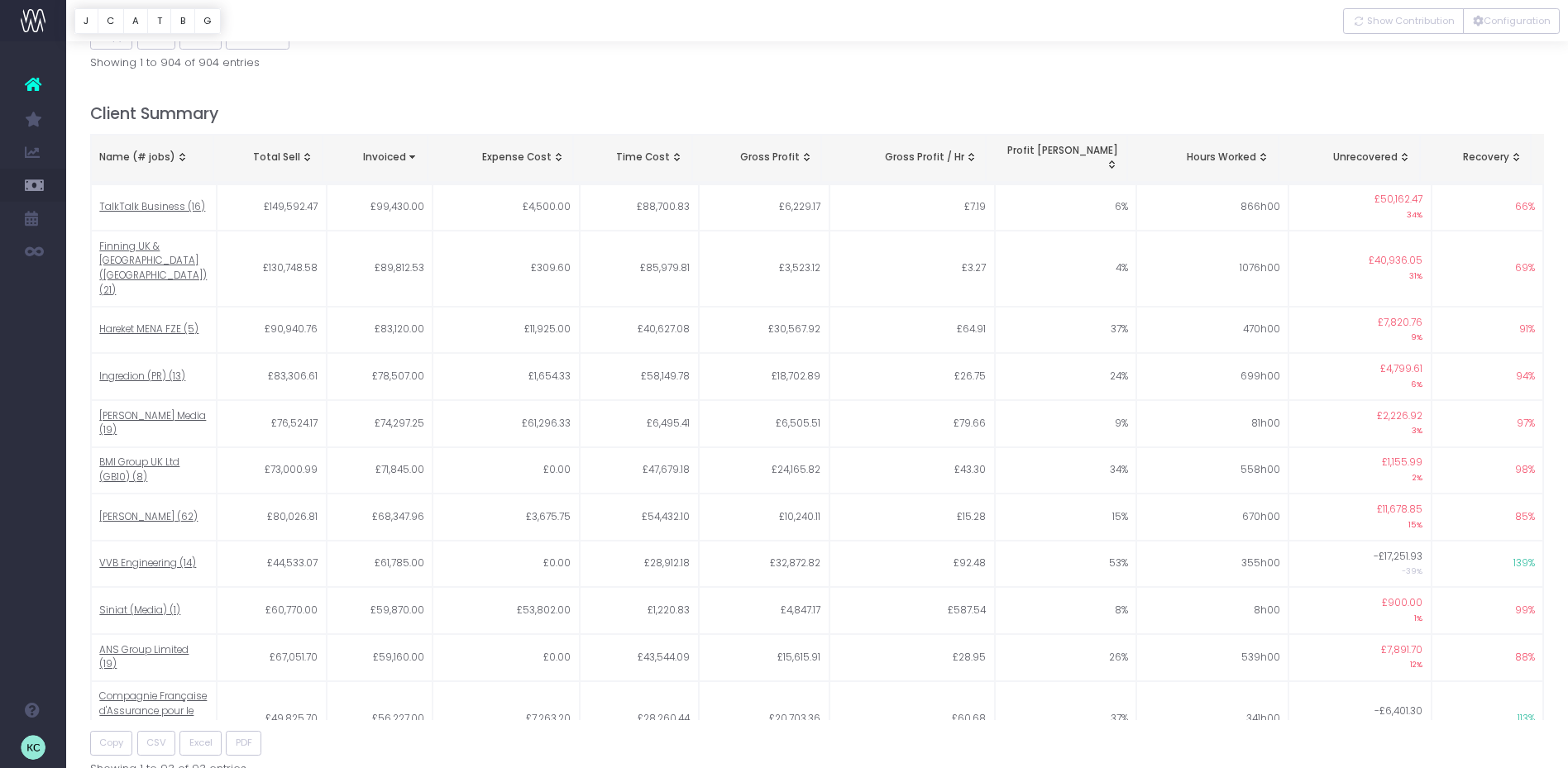
click at [144, 150] on div "Name (# jobs)" at bounding box center [152, 158] width 105 height 15
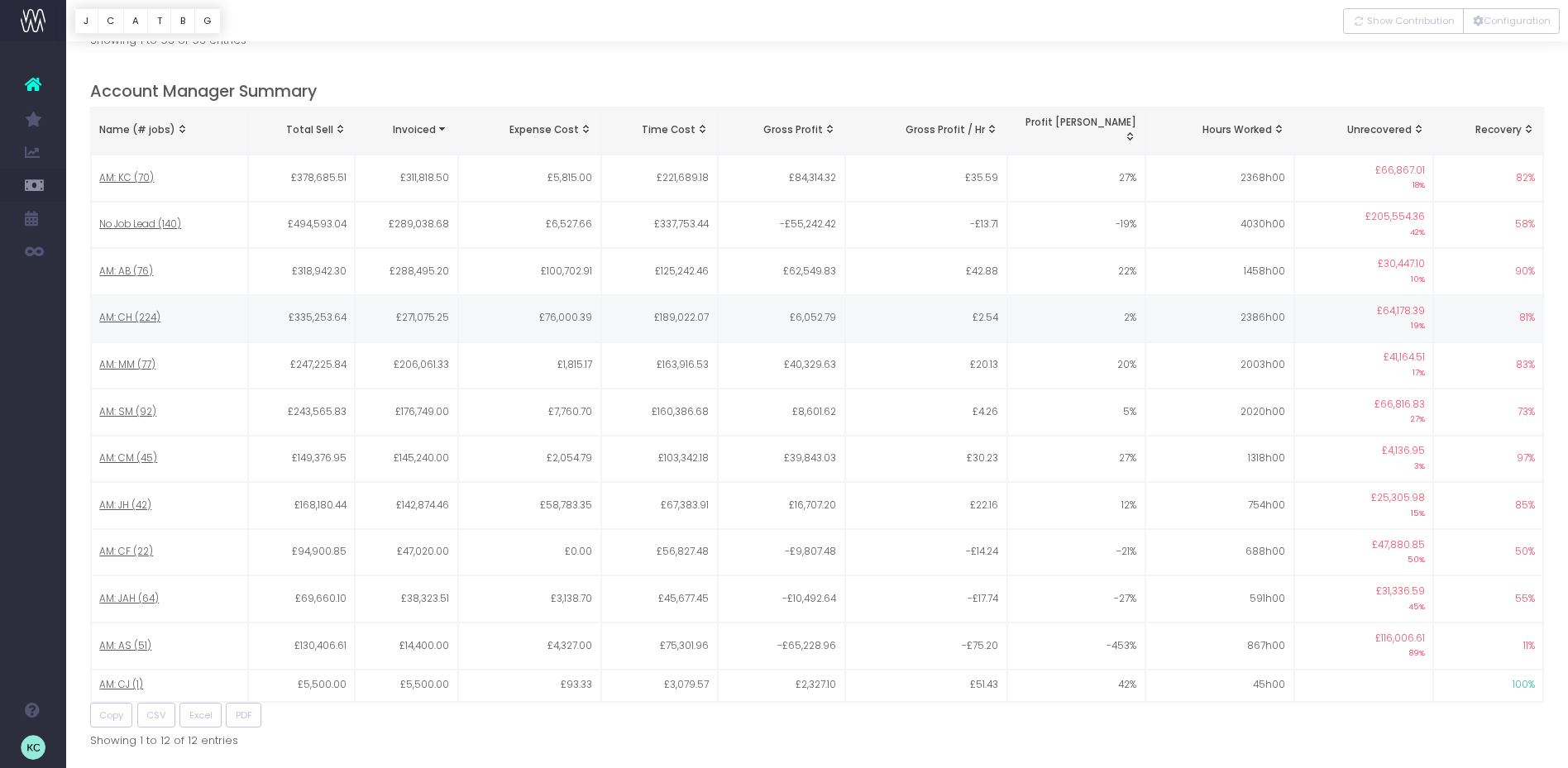
scroll to position [1519, 0]
drag, startPoint x: 295, startPoint y: 118, endPoint x: 359, endPoint y: 180, distance: 89.1
click at [346, 155] on td "£378,685.51" at bounding box center [301, 179] width 106 height 47
drag, startPoint x: 351, startPoint y: 353, endPoint x: 287, endPoint y: 361, distance: 64.5
click at [287, 389] on td "£243,565.83" at bounding box center [301, 413] width 106 height 47
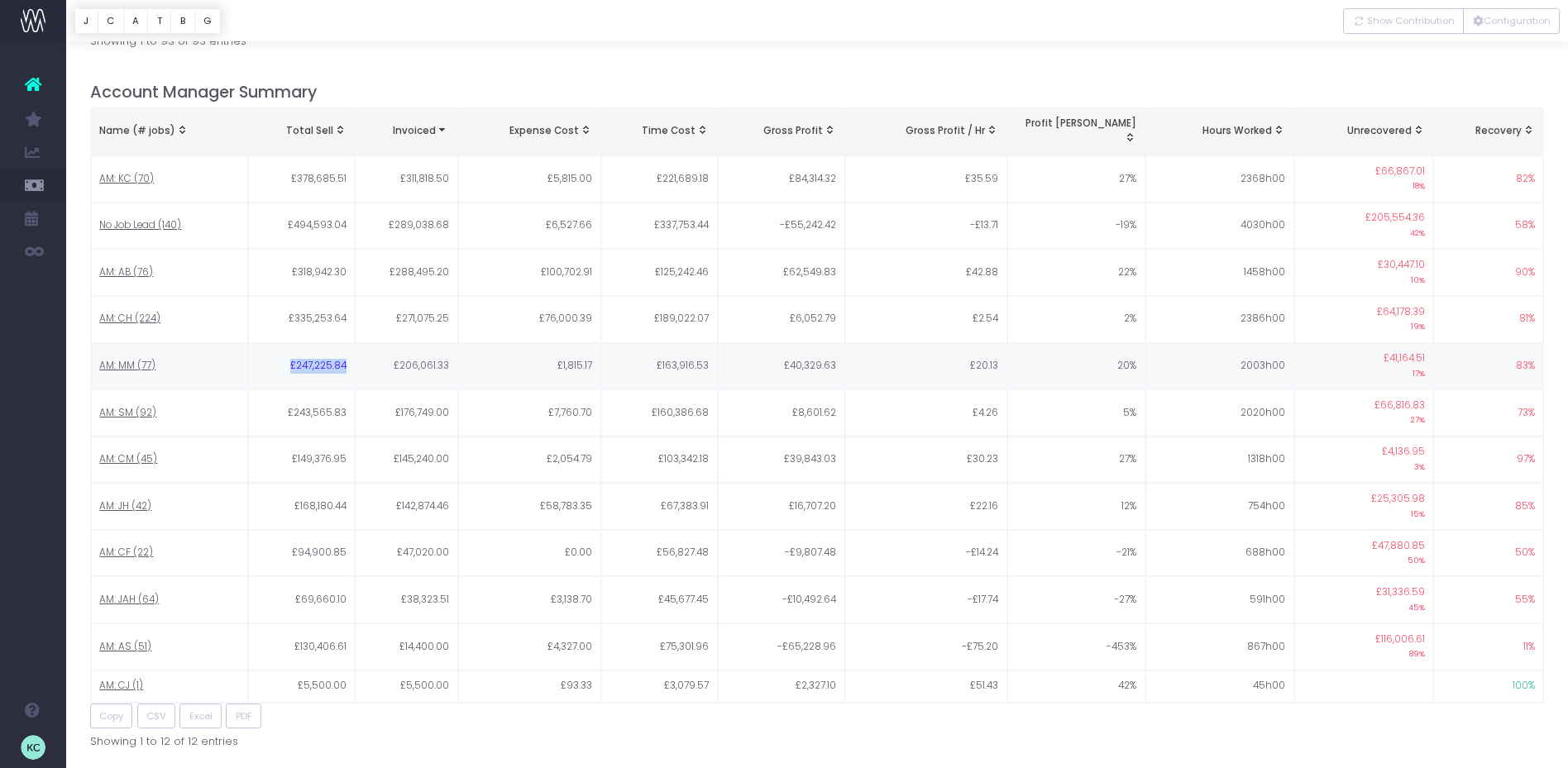
drag, startPoint x: 291, startPoint y: 307, endPoint x: 351, endPoint y: 309, distance: 60.0
click at [351, 343] on td "£247,225.84" at bounding box center [301, 367] width 106 height 47
click at [311, 124] on span "Total Sell" at bounding box center [309, 132] width 47 height 15
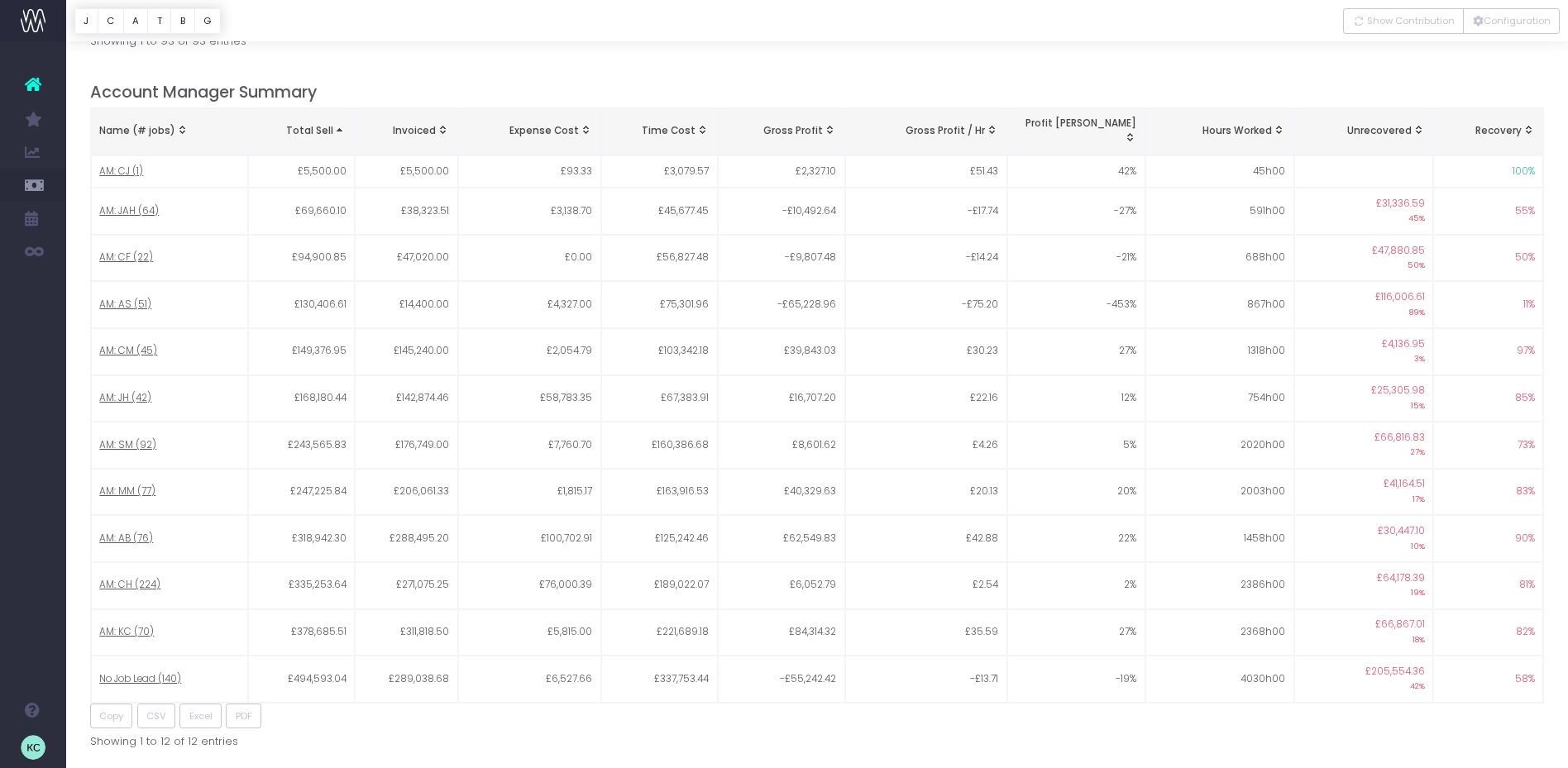
click at [311, 124] on span "Total Sell" at bounding box center [309, 132] width 47 height 15
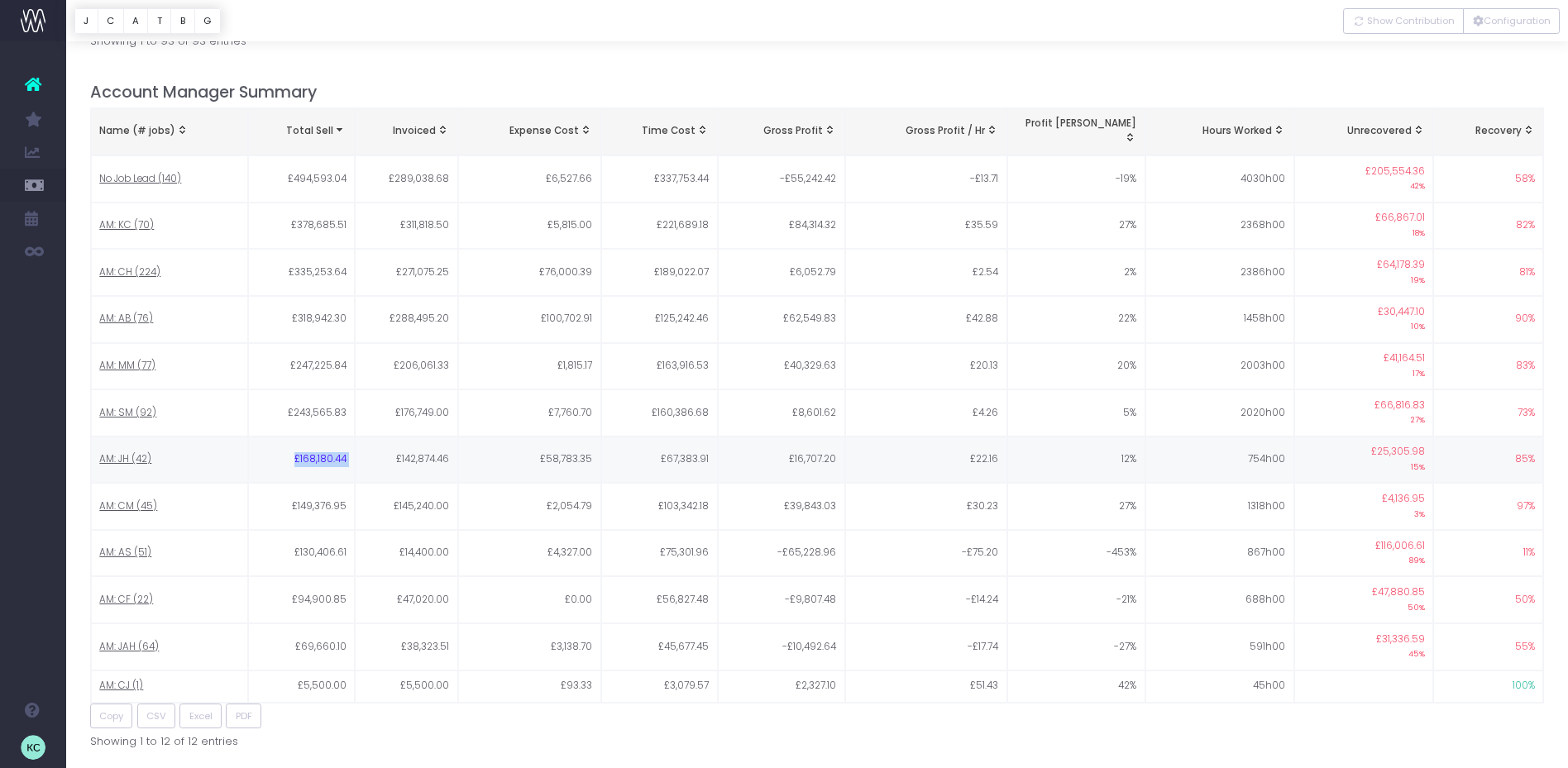
drag, startPoint x: 295, startPoint y: 400, endPoint x: 363, endPoint y: 399, distance: 68.0
click at [363, 436] on tr "AM: JH (42) £168,180.44 £142,874.46 £58,783.35 £67,383.91 £16,707.20 £22.16 12%…" at bounding box center [817, 460] width 1453 height 47
drag, startPoint x: 349, startPoint y: 589, endPoint x: 297, endPoint y: 590, distance: 52.0
click at [297, 623] on td "£69,660.10" at bounding box center [301, 647] width 106 height 47
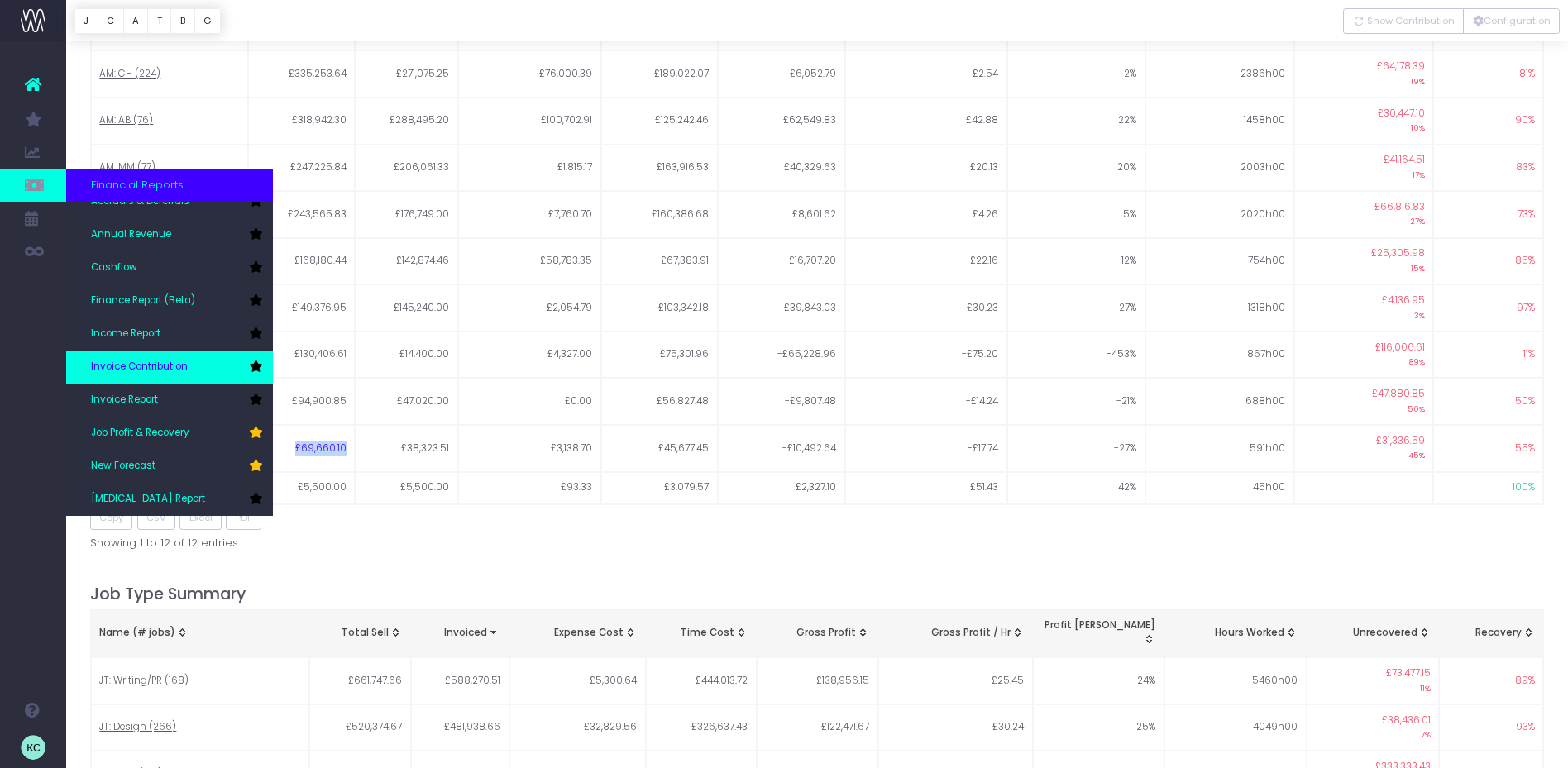
scroll to position [0, 0]
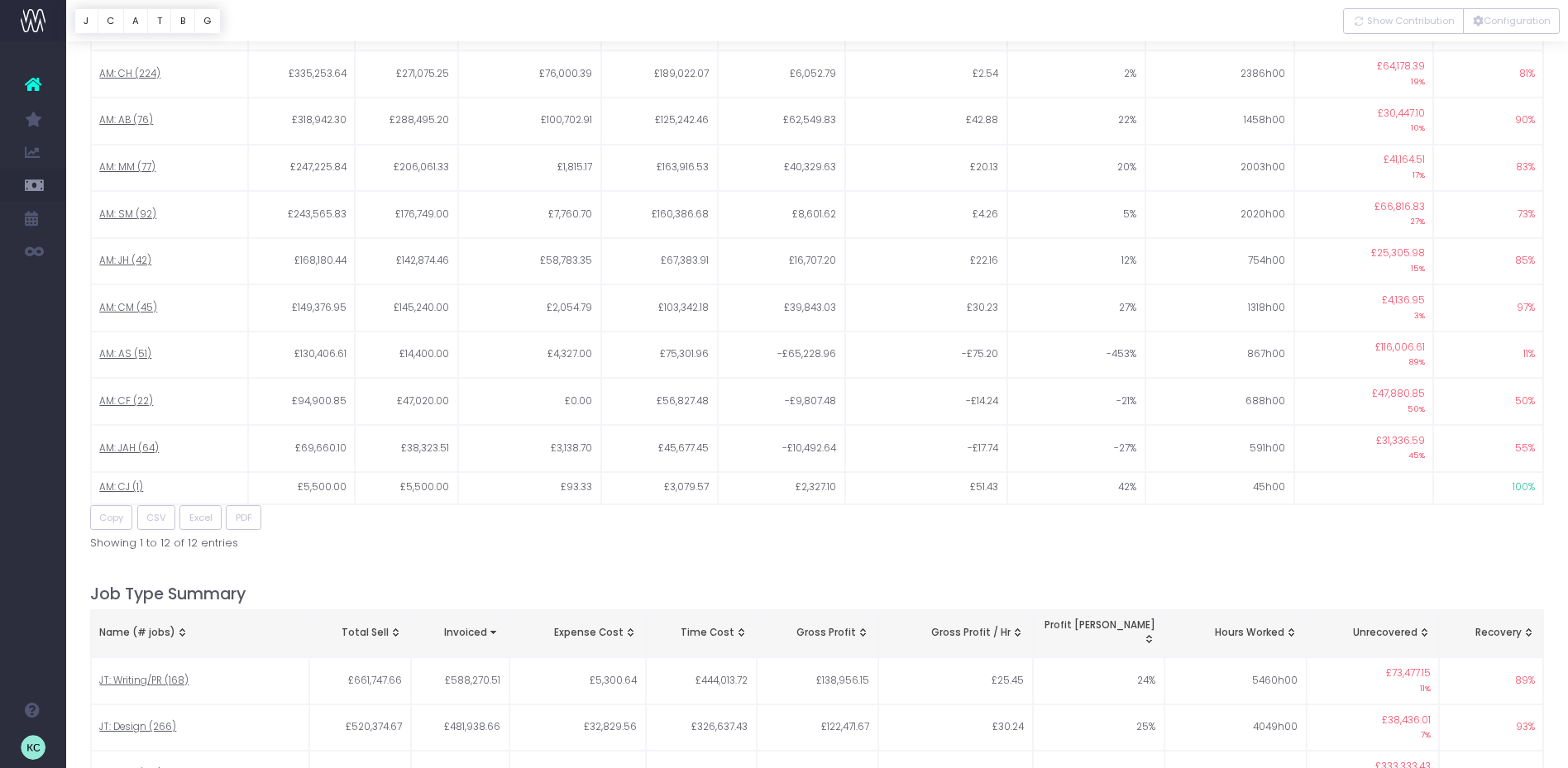
click at [422, 512] on div "Job Details Completed and archived jobs created between 22 September 2024 and 2…" at bounding box center [817, 320] width 1455 height 3835
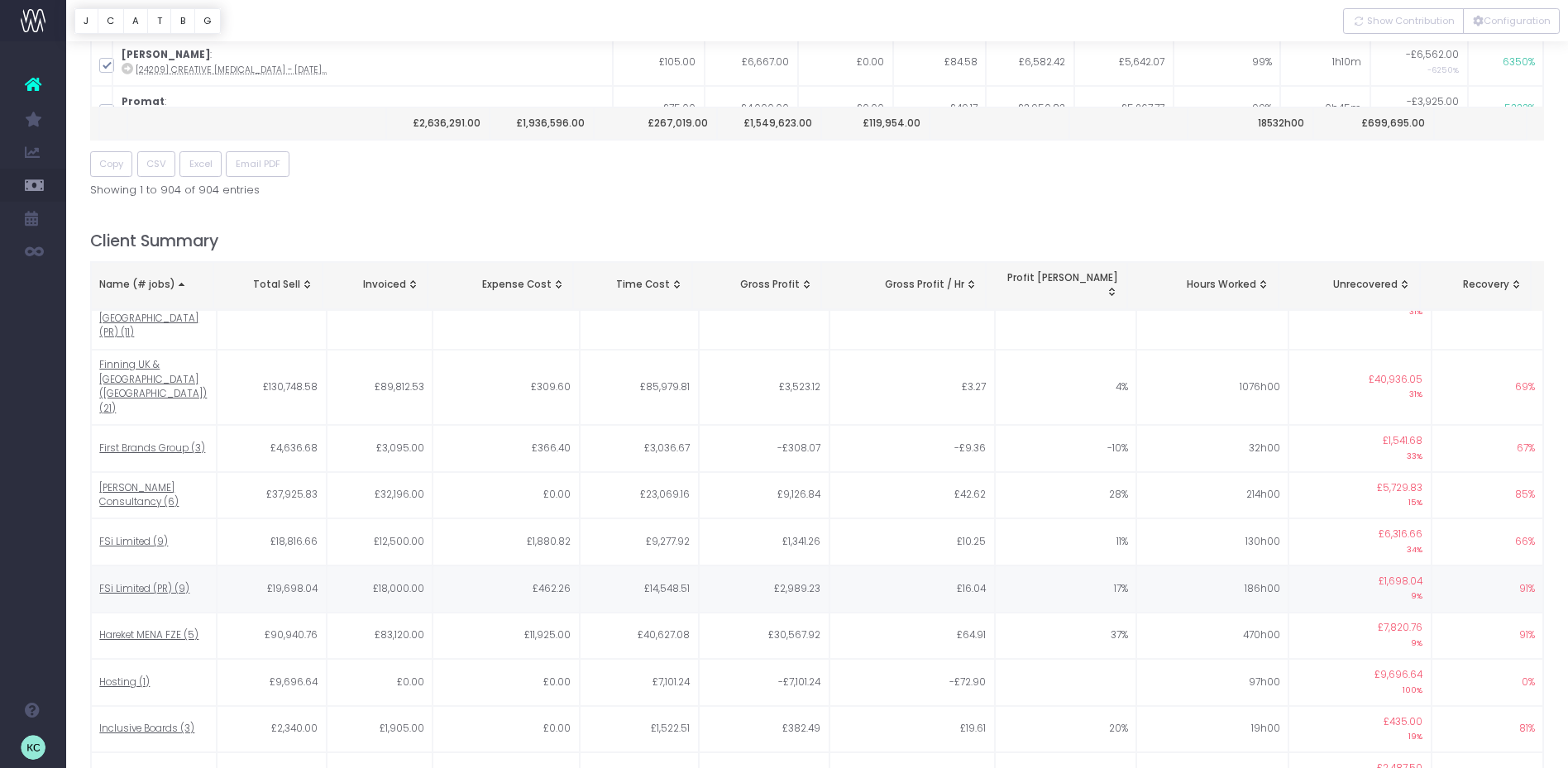
scroll to position [1190, 0]
click at [1439, 18] on span "Show Contribution" at bounding box center [1410, 21] width 87 height 14
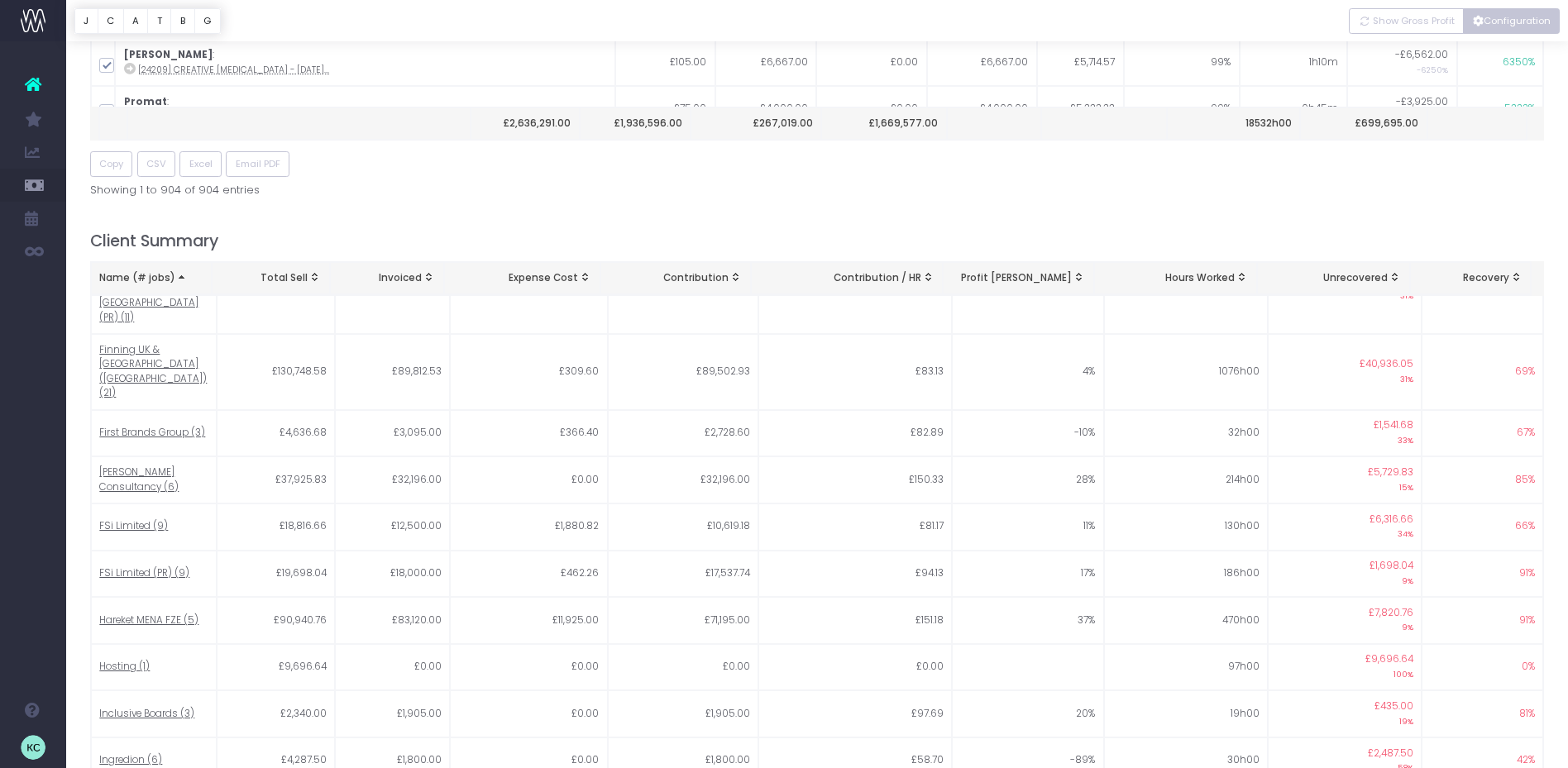
click at [1500, 25] on button "Configuration" at bounding box center [1511, 21] width 97 height 25
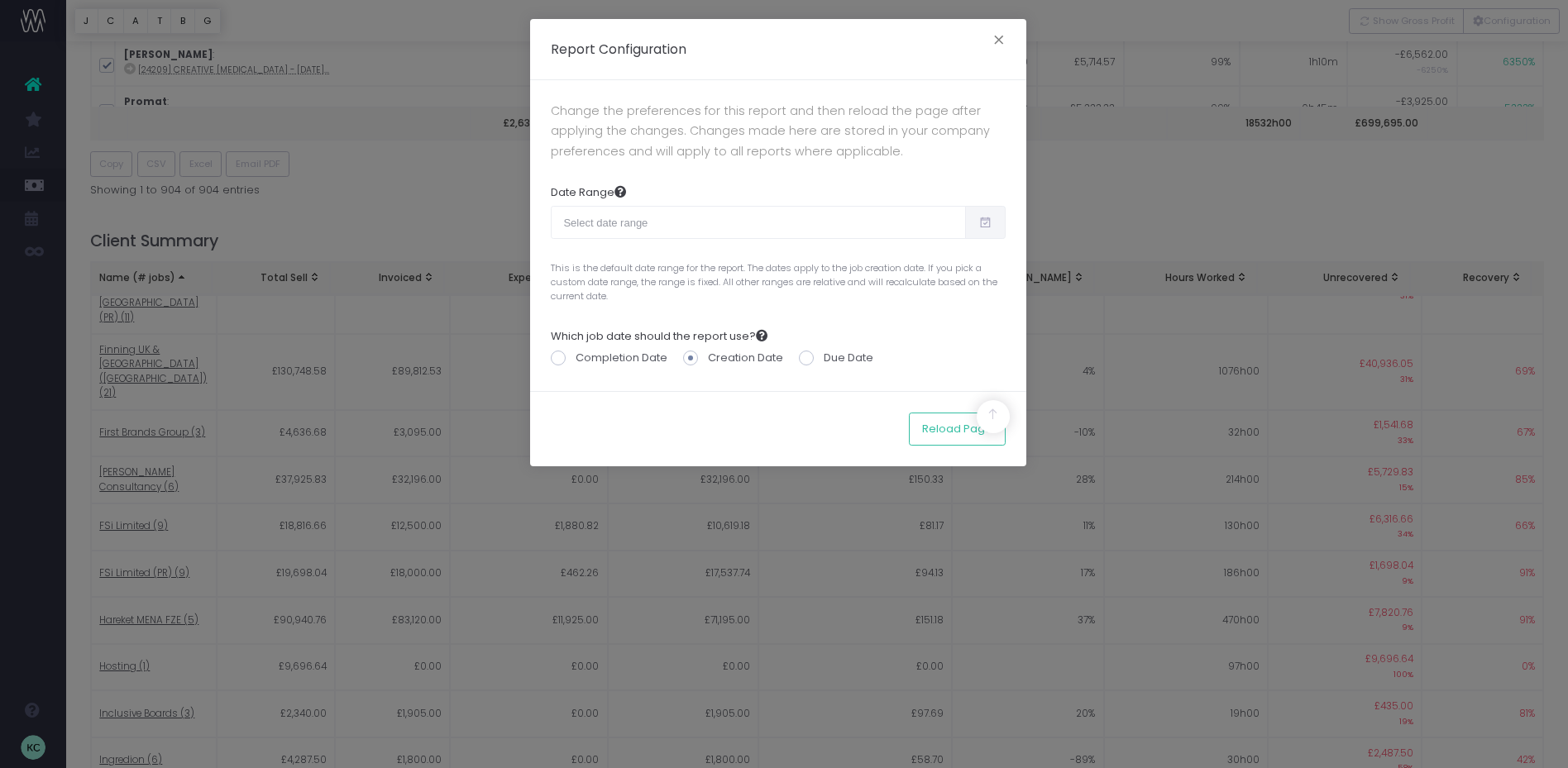
click at [986, 229] on span at bounding box center [985, 222] width 40 height 33
type input "08-24-2025"
type input "09-22-2025"
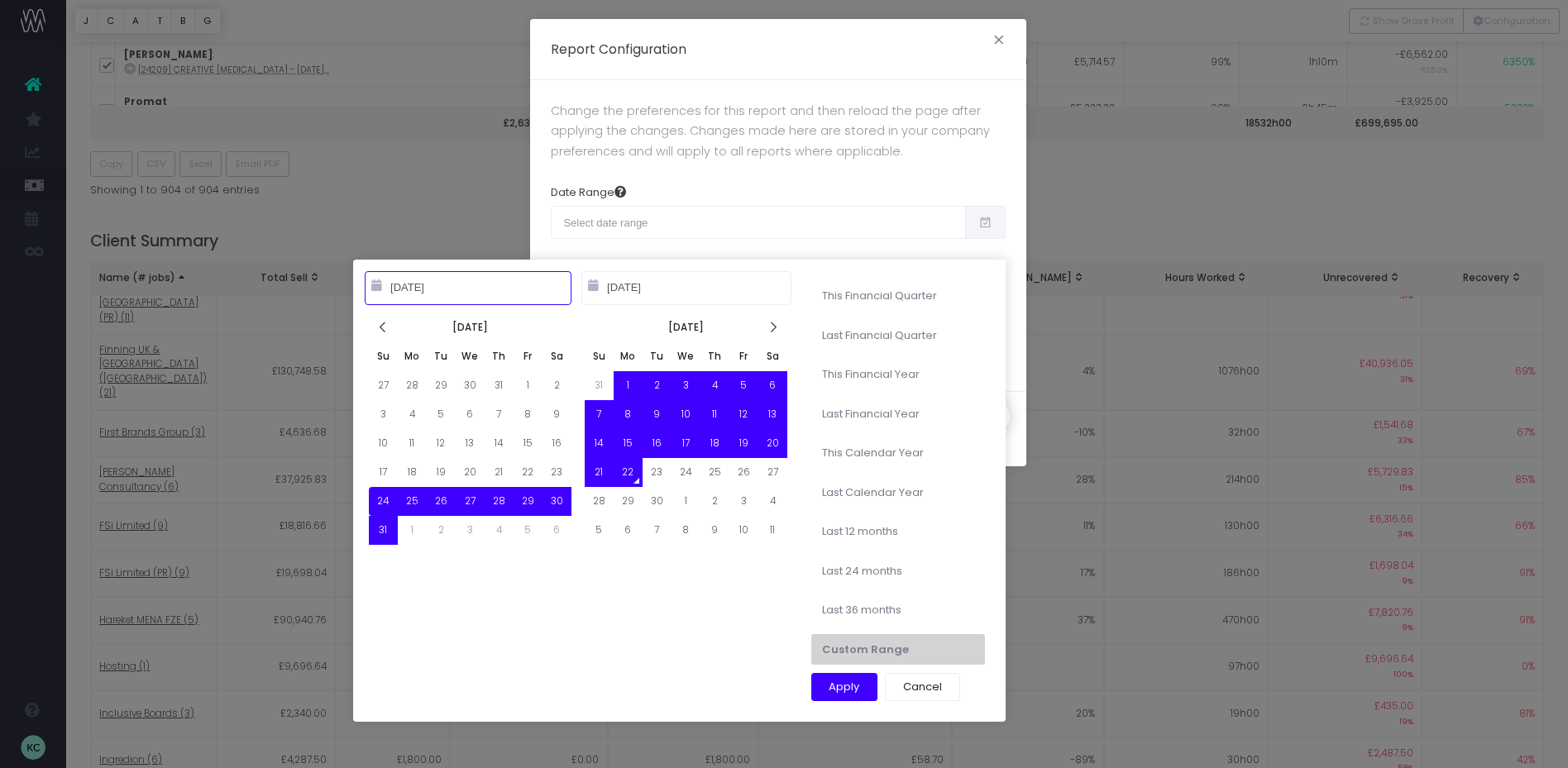
type input "[DATE]"
type input "09-30-2025"
type input "[DATE]"
type input "06-30-2025"
type input "10-01-2024"
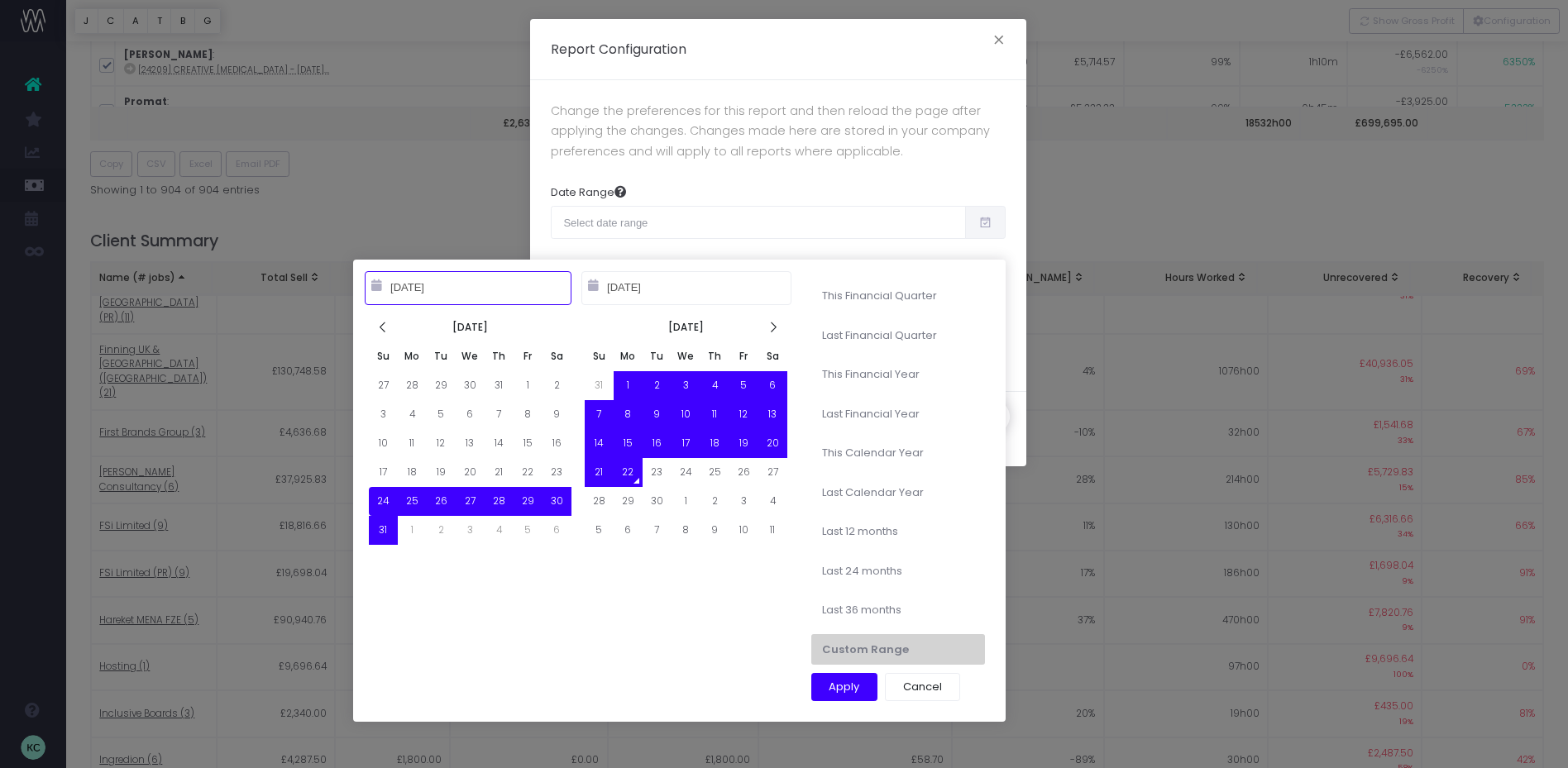
type input "09-30-2025"
type input "08-24-2025"
type input "09-22-2025"
click at [391, 331] on th at bounding box center [383, 327] width 29 height 29
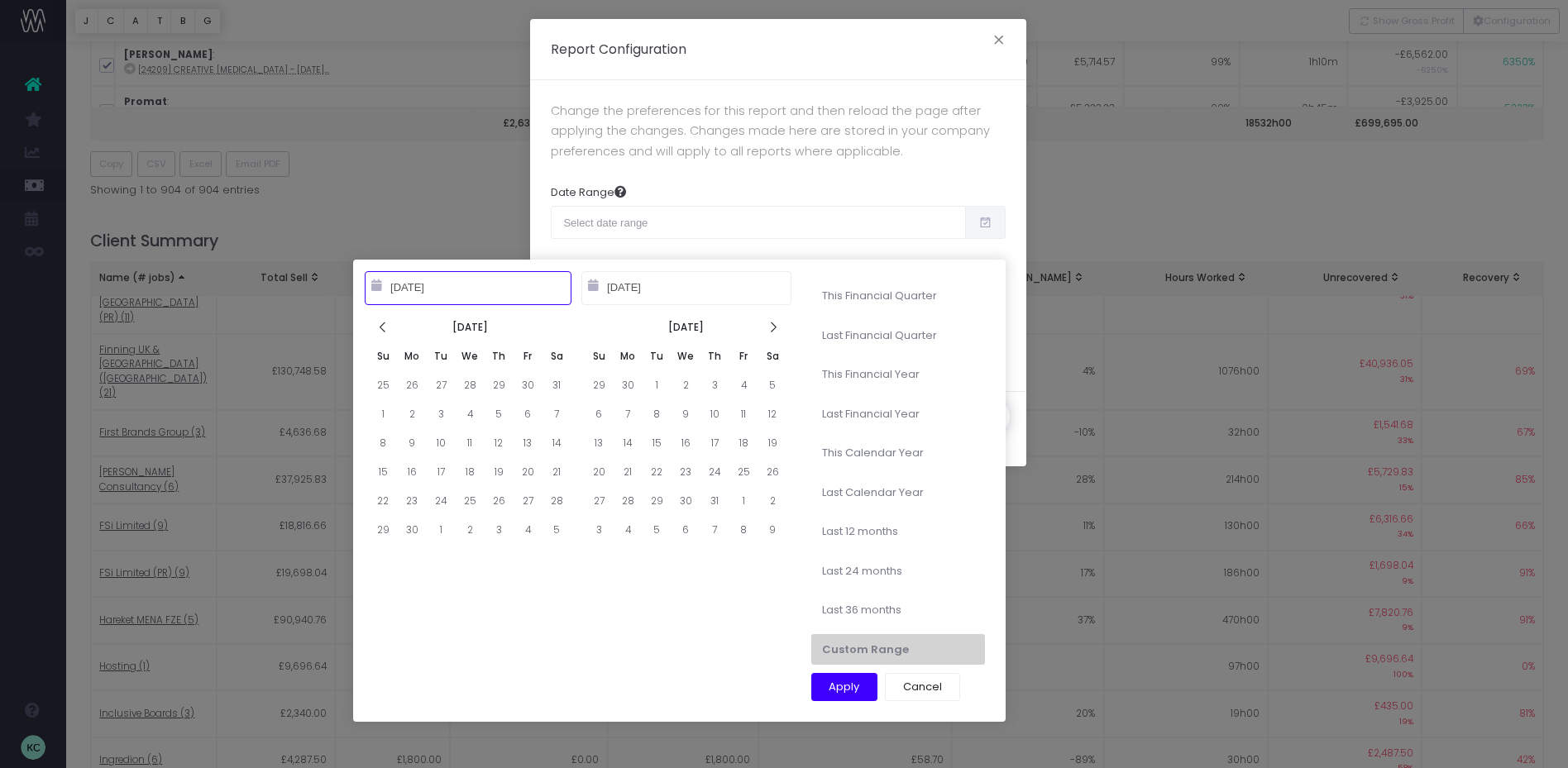
click at [391, 331] on th at bounding box center [383, 327] width 29 height 29
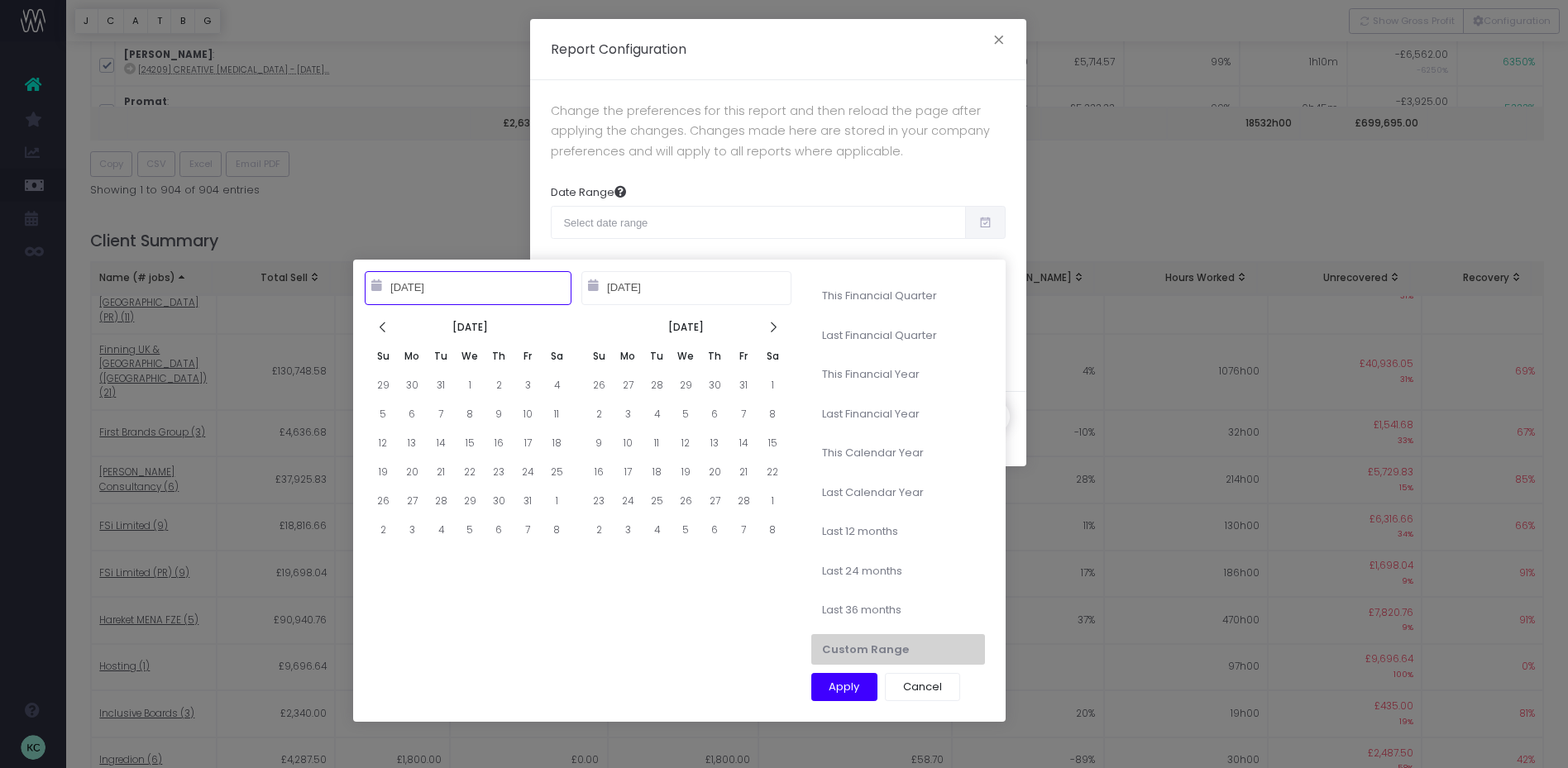
click at [391, 331] on th at bounding box center [383, 327] width 29 height 29
type input "[DATE]"
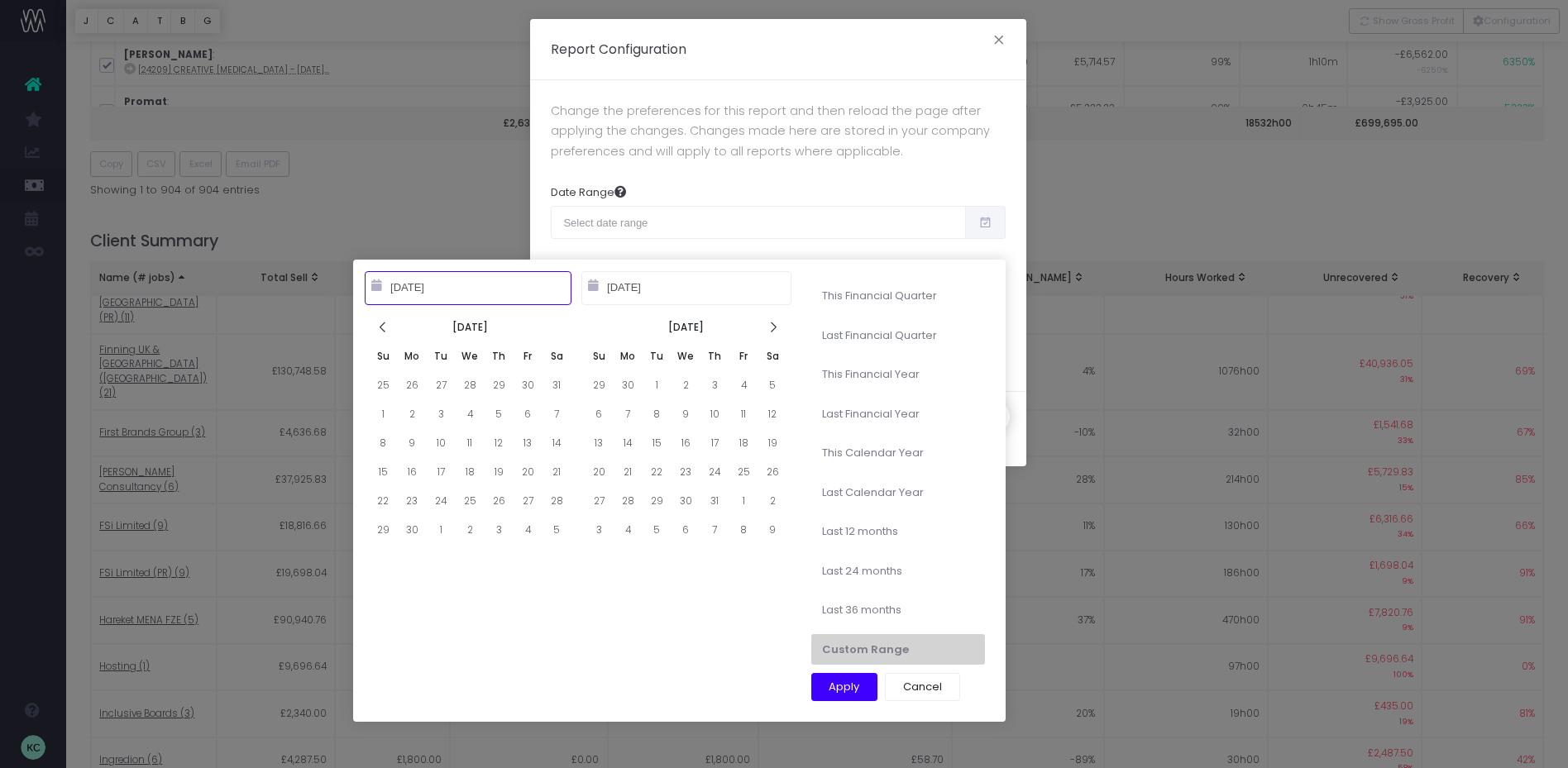
type input "12-31-2025"
type input "08-24-2025"
type input "09-22-2025"
type input "01-01-2023"
type input "12-31-2023"
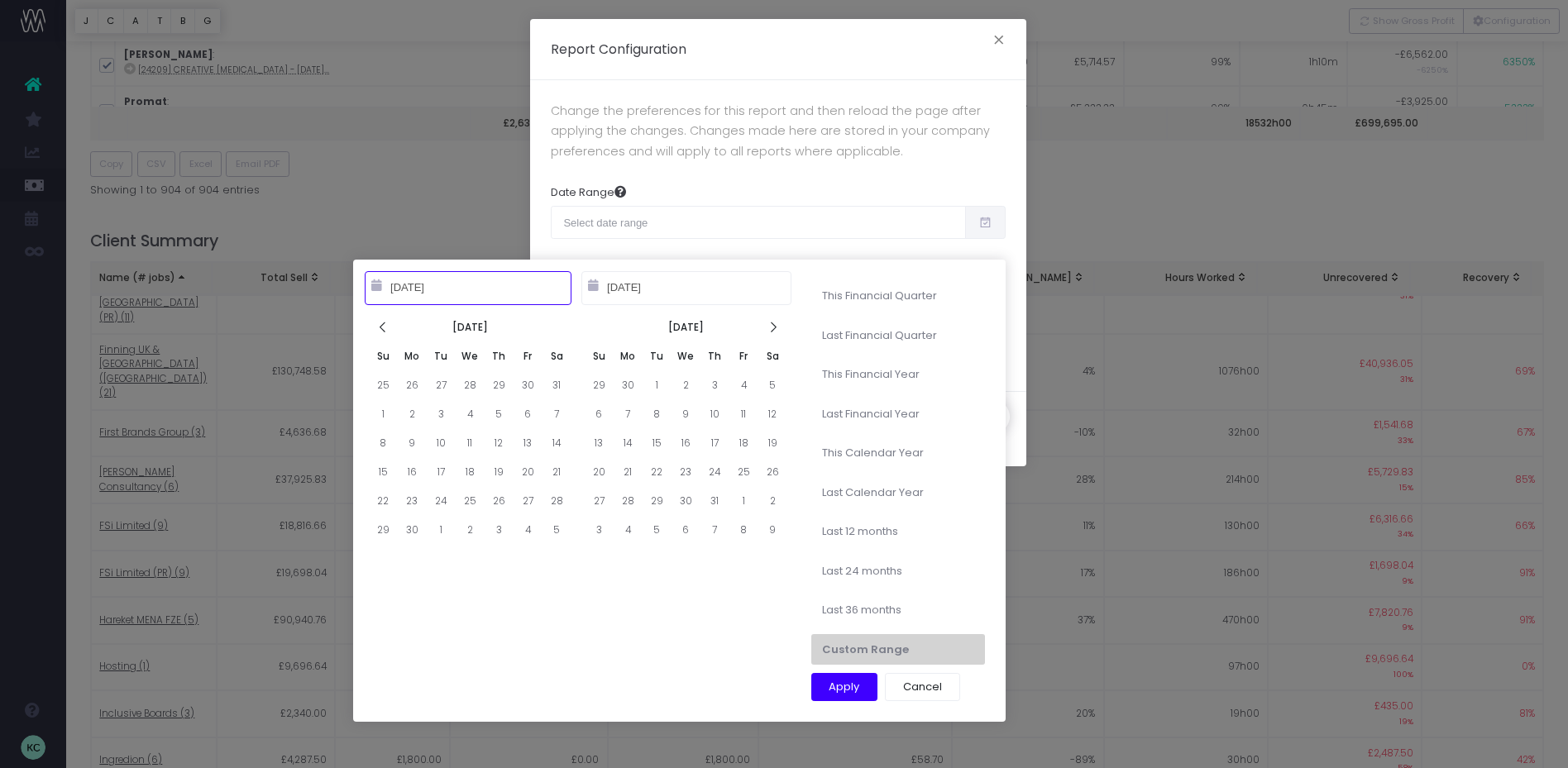
type input "08-24-2025"
type input "09-22-2025"
type input "09-22-2024"
type input "09-21-2025"
type input "08-24-2025"
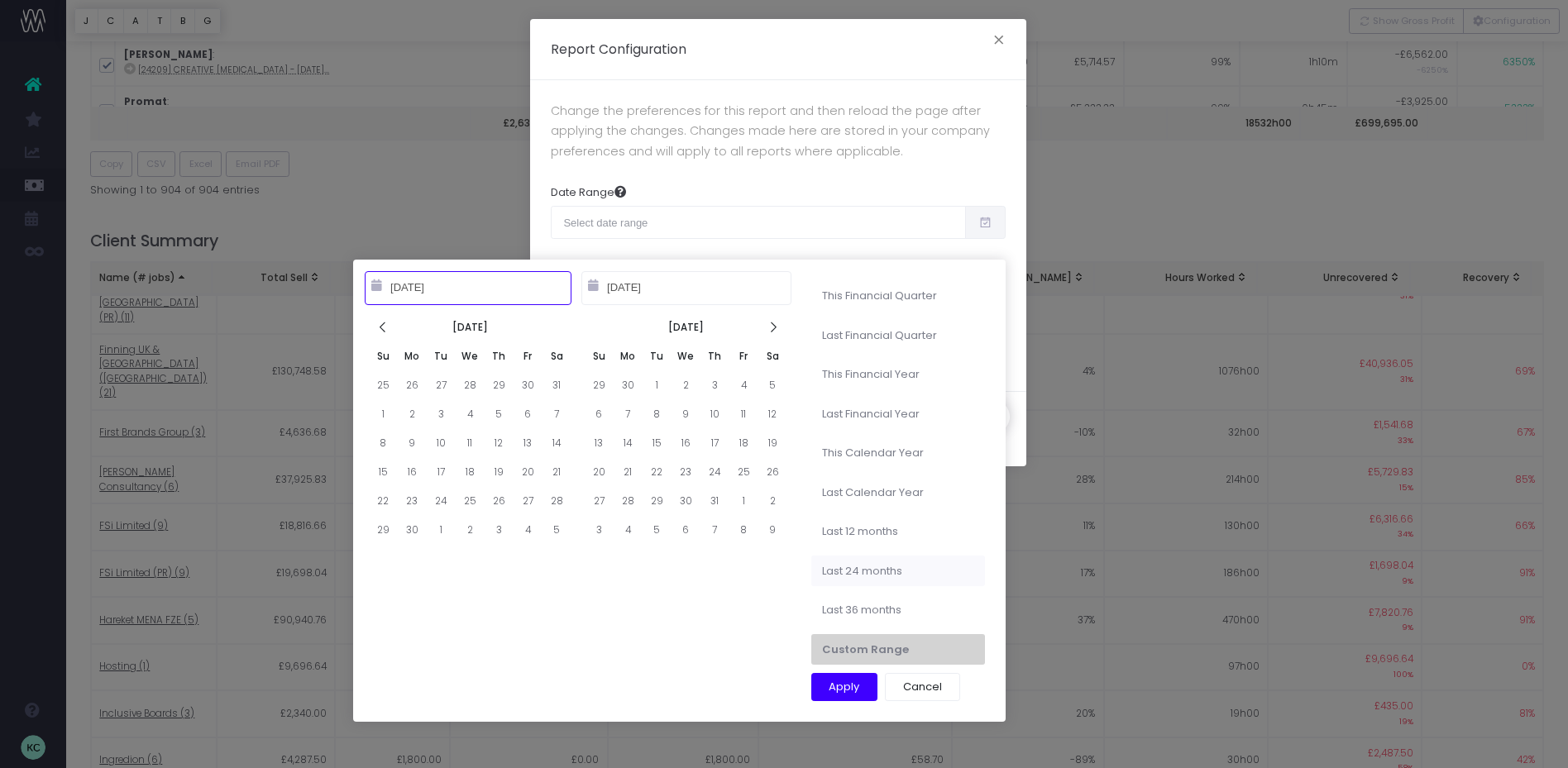
type input "09-22-2025"
type input "09-22-2023"
type input "09-21-2025"
type input "08-24-2025"
type input "09-22-2025"
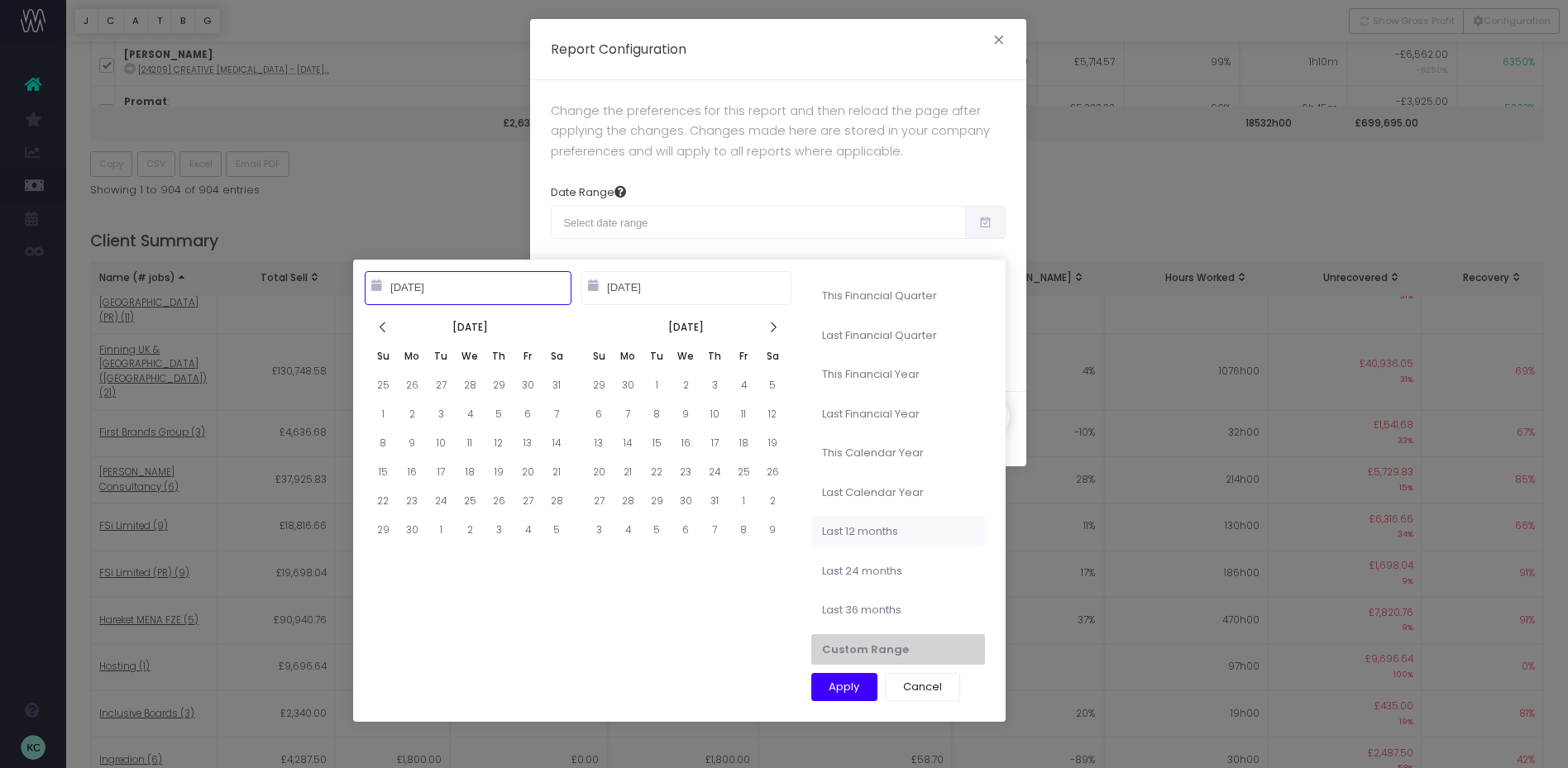
type input "09-22-2024"
type input "09-21-2025"
type input "08-24-2025"
type input "09-22-2025"
type input "10-01-2024"
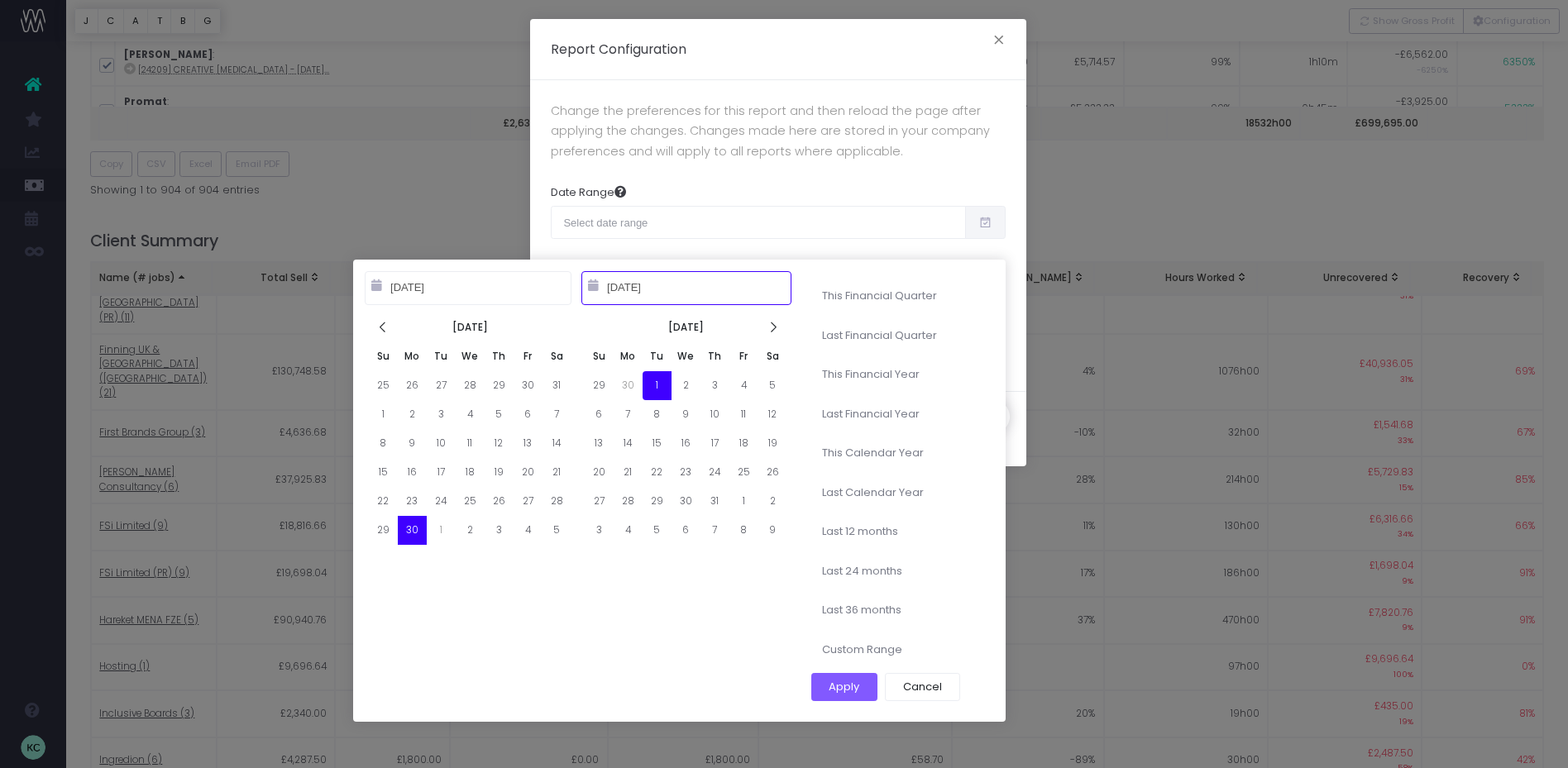
type input "10-01-2024"
click at [451, 290] on input "10-01-2024" at bounding box center [468, 287] width 207 height 33
click at [696, 294] on input "10-01-2024" at bounding box center [686, 287] width 210 height 33
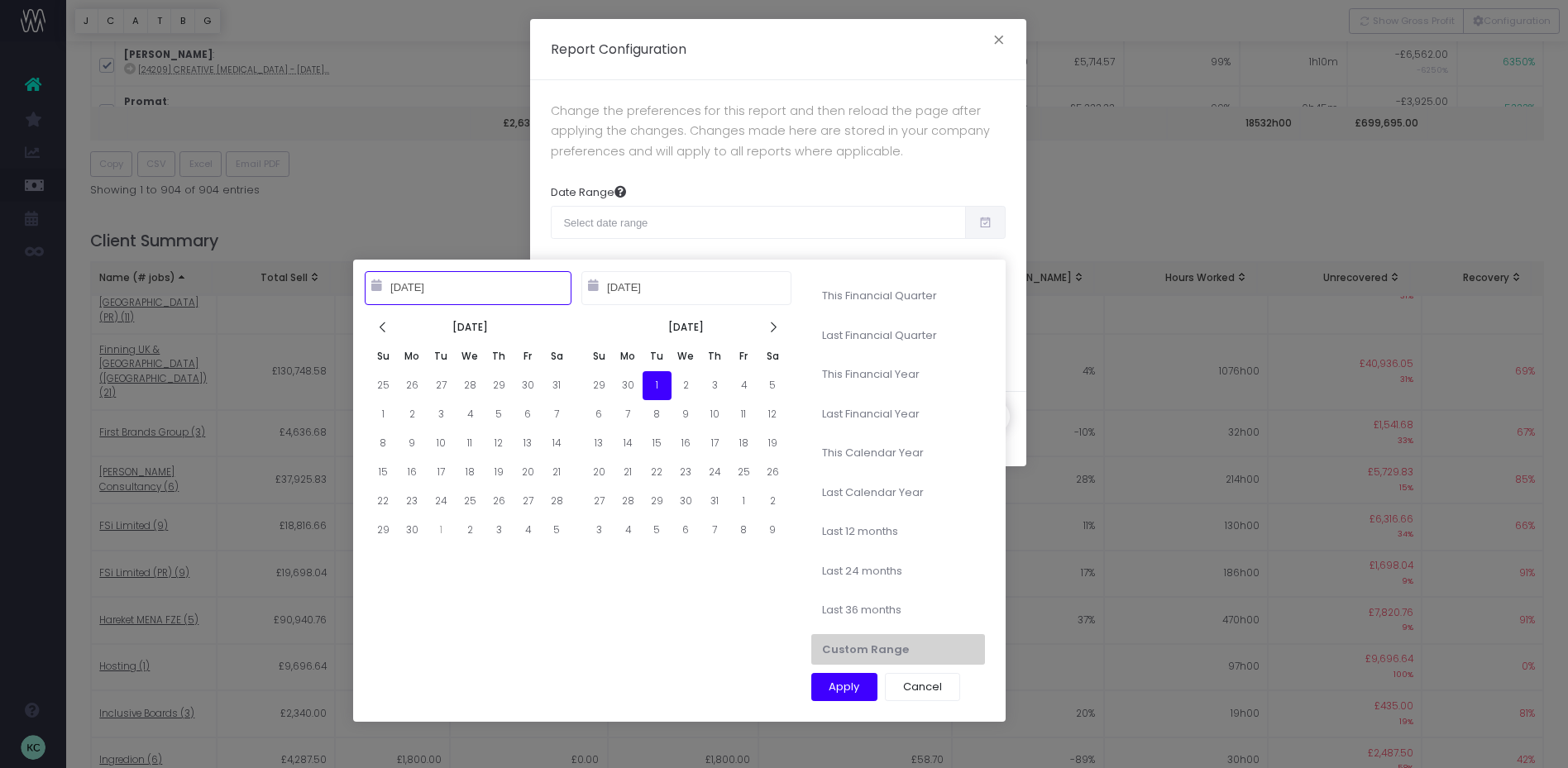
click at [698, 292] on input "10-01-2024" at bounding box center [686, 287] width 210 height 33
click at [647, 284] on input "10-01-2024" at bounding box center [686, 287] width 210 height 33
click at [620, 288] on input "10-01-2024" at bounding box center [686, 287] width 210 height 33
click at [670, 287] on input "10-01-2024" at bounding box center [686, 287] width 210 height 33
click at [617, 285] on input "10-01-2024" at bounding box center [686, 287] width 210 height 33
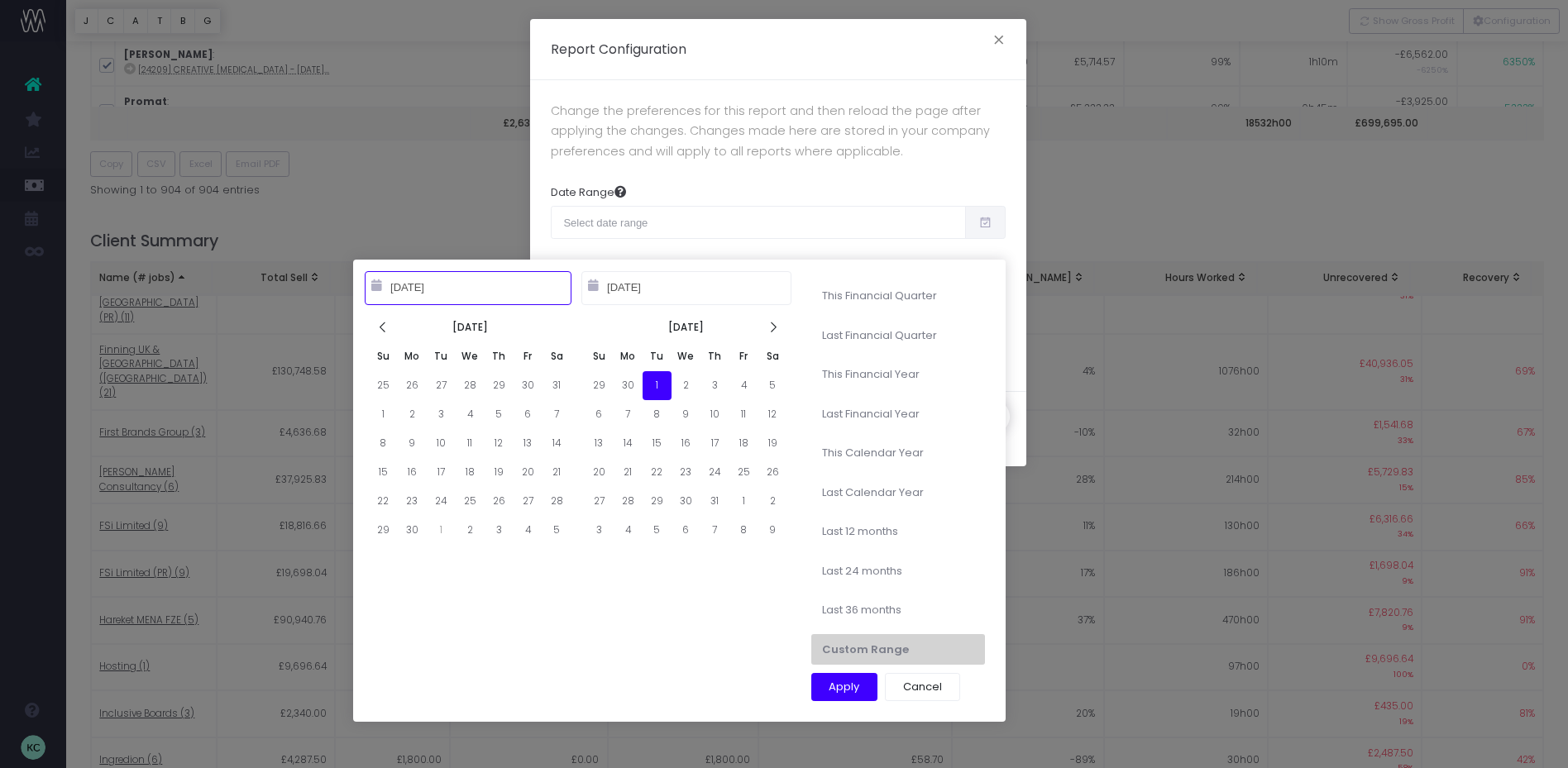
click at [626, 290] on input "10-01-2024" at bounding box center [686, 287] width 210 height 33
click at [629, 290] on input "10-01-2024" at bounding box center [686, 287] width 210 height 33
click at [631, 290] on input "10-01-2024" at bounding box center [686, 287] width 210 height 33
click at [776, 325] on icon at bounding box center [772, 327] width 14 height 14
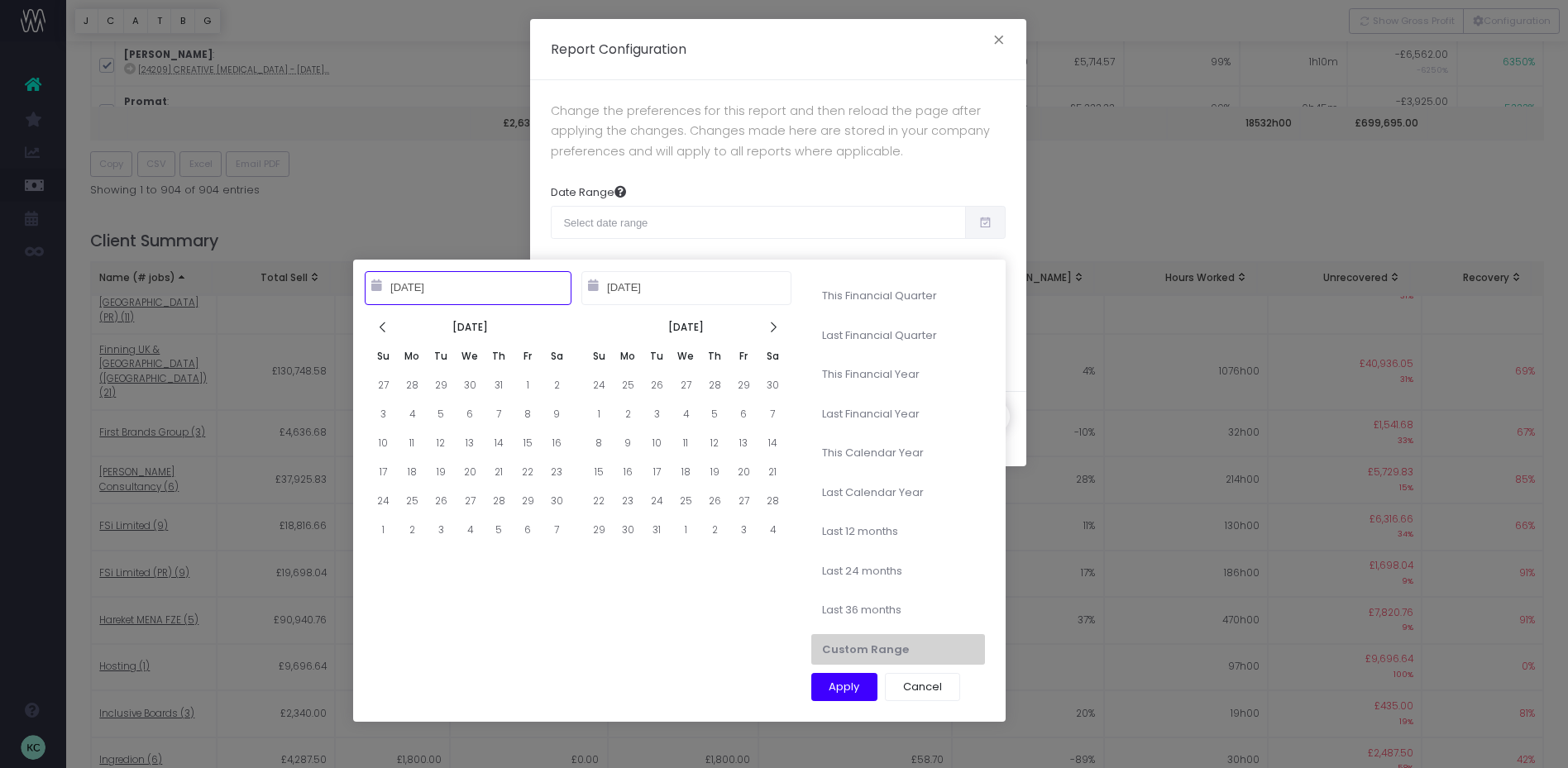
click at [776, 325] on icon at bounding box center [772, 327] width 14 height 14
click at [775, 326] on icon at bounding box center [772, 327] width 14 height 14
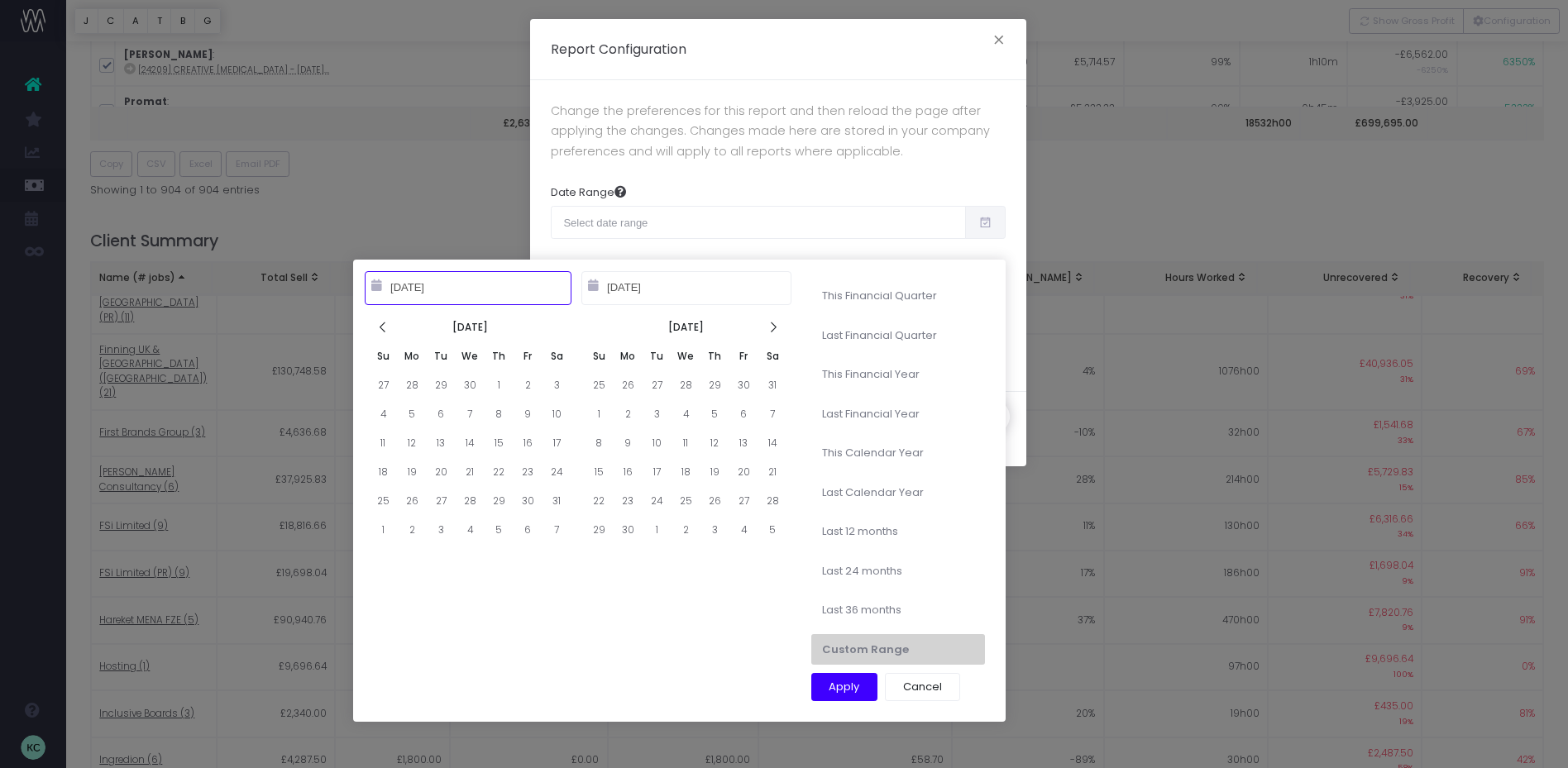
click at [775, 326] on icon at bounding box center [772, 327] width 14 height 14
type input "09-22-2025"
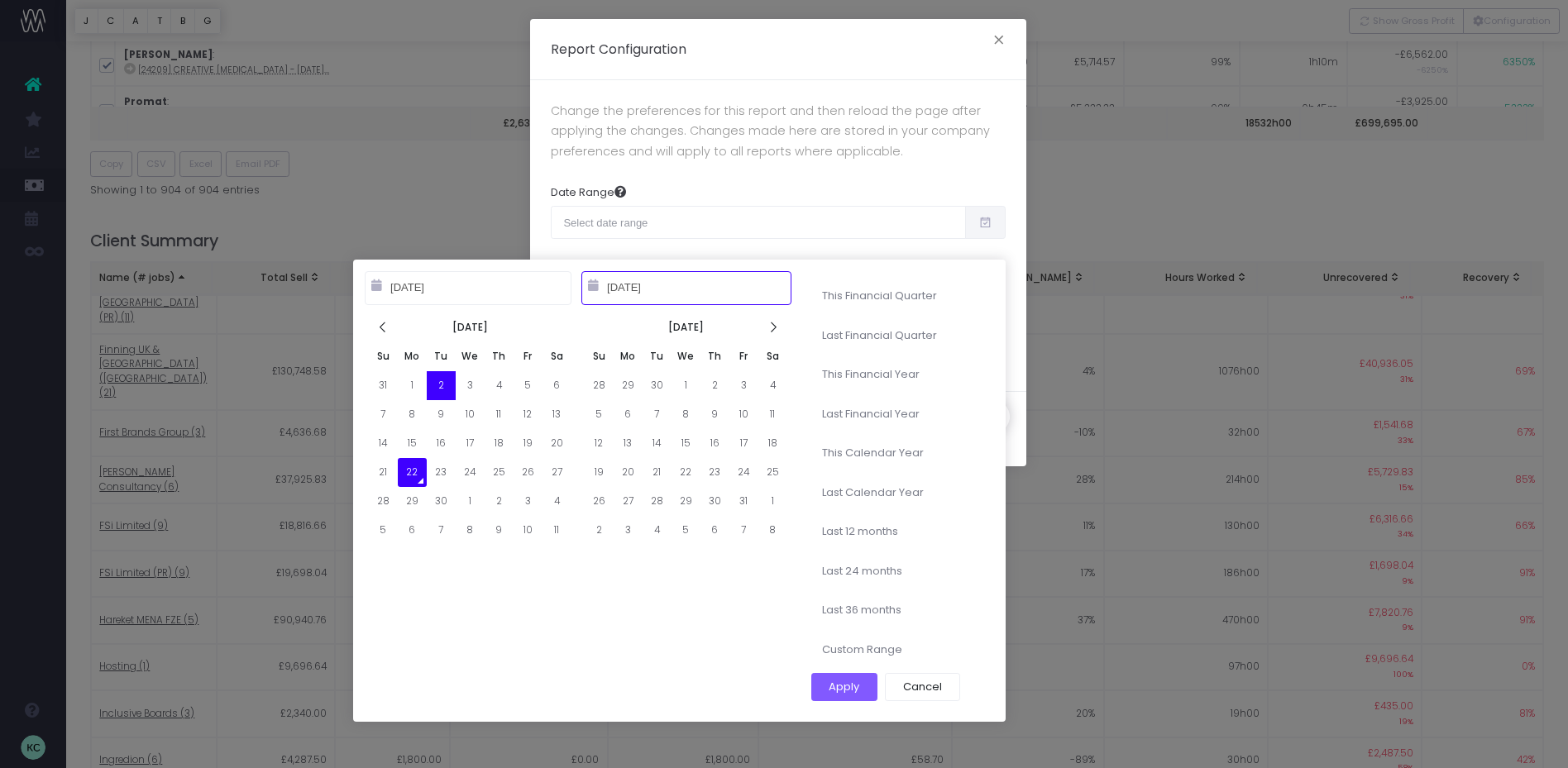
type input "10-04-2025"
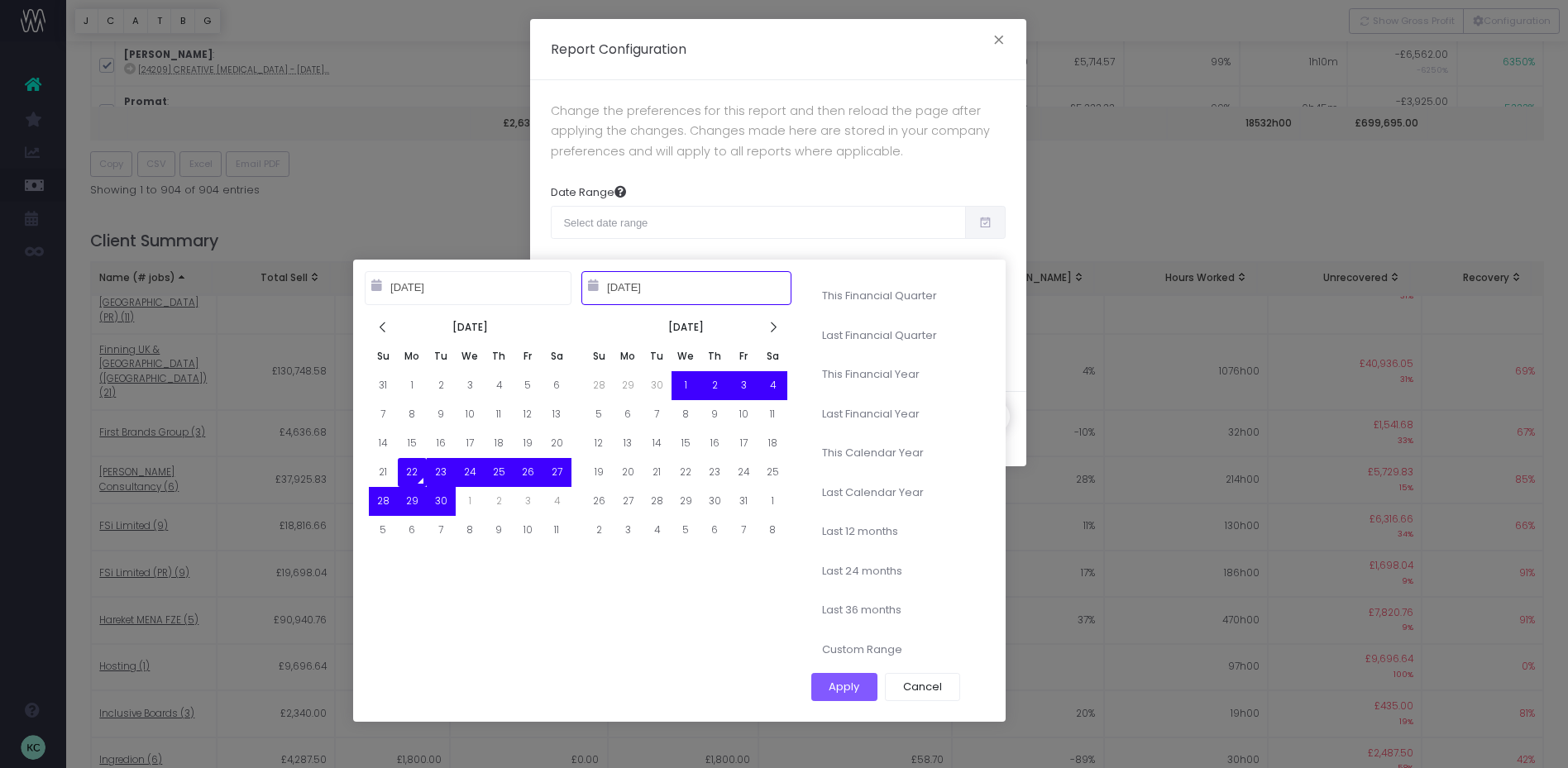
type input "09-22-2024"
type input "09-21-2025"
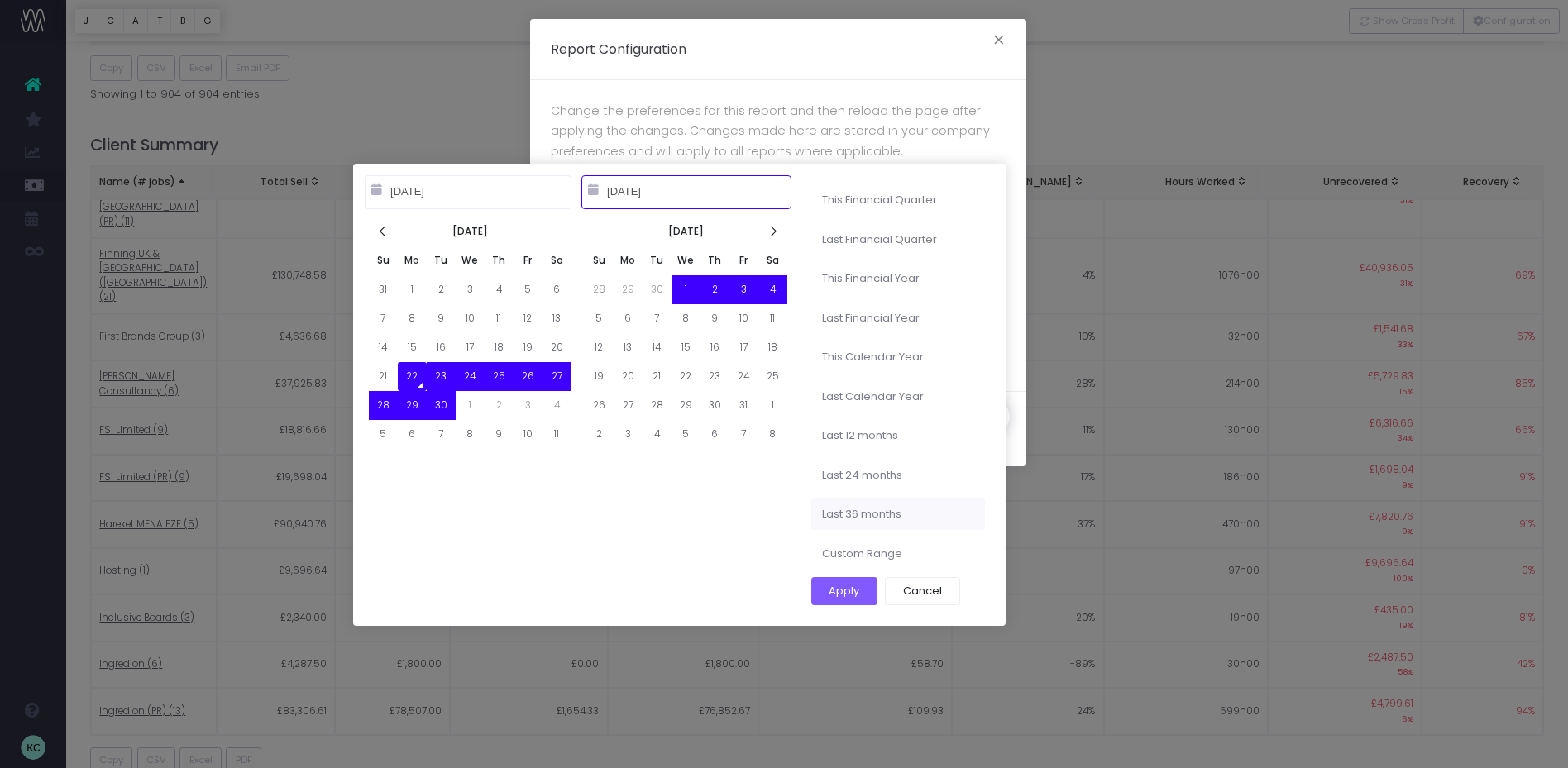
scroll to position [693, 0]
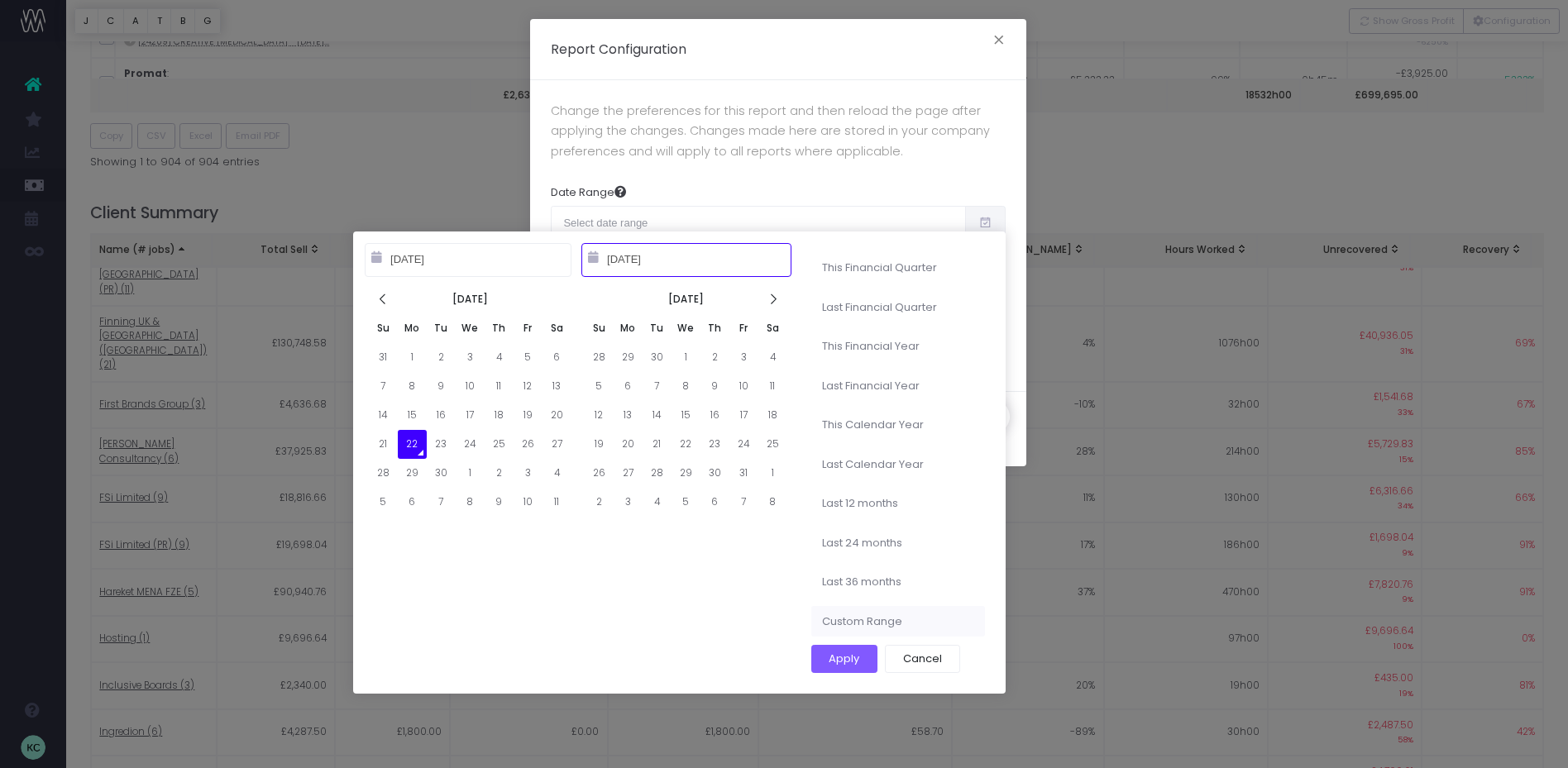
click at [871, 614] on li "Custom Range" at bounding box center [898, 620] width 174 height 31
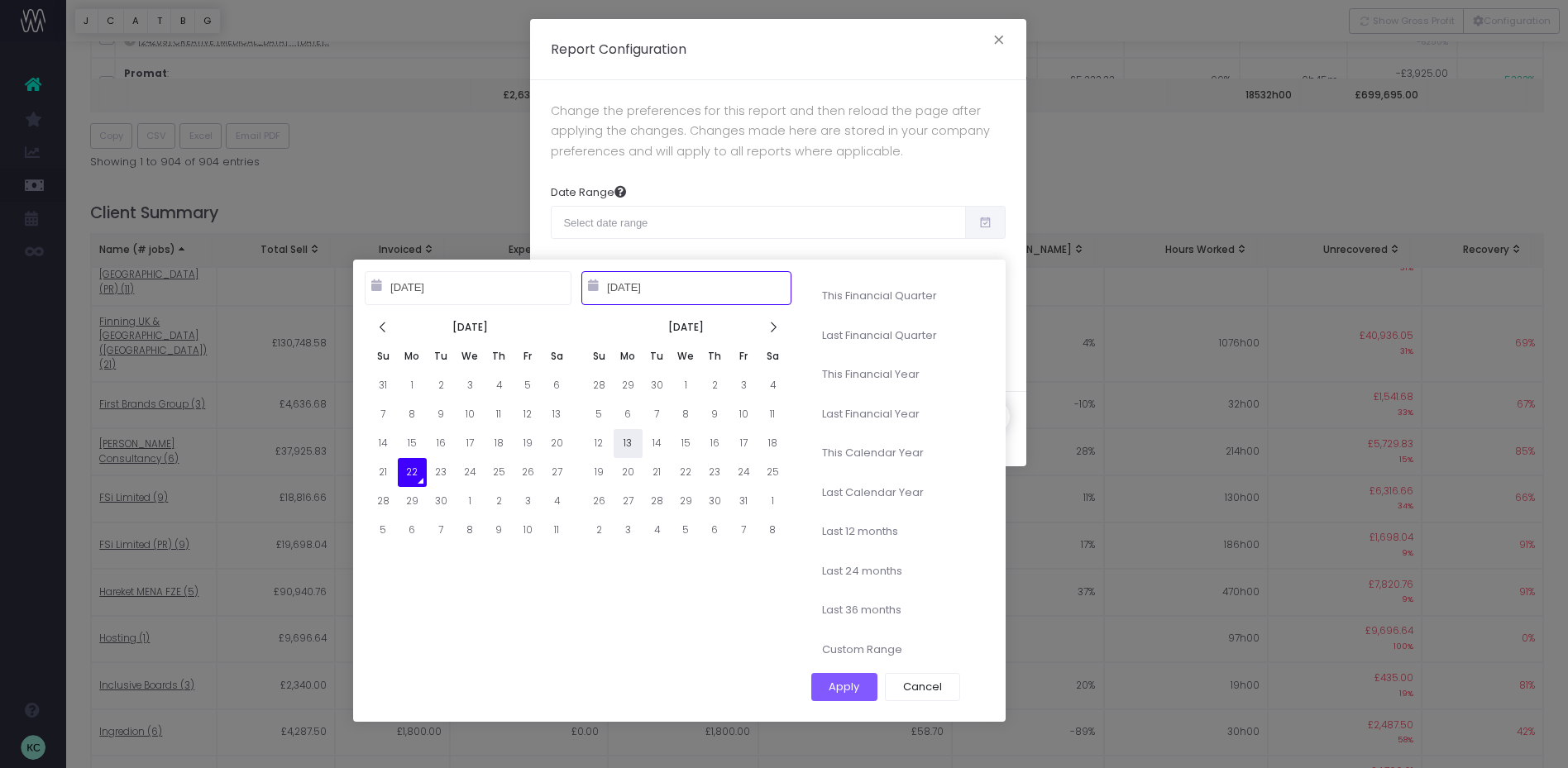
type input "09-22-2025"
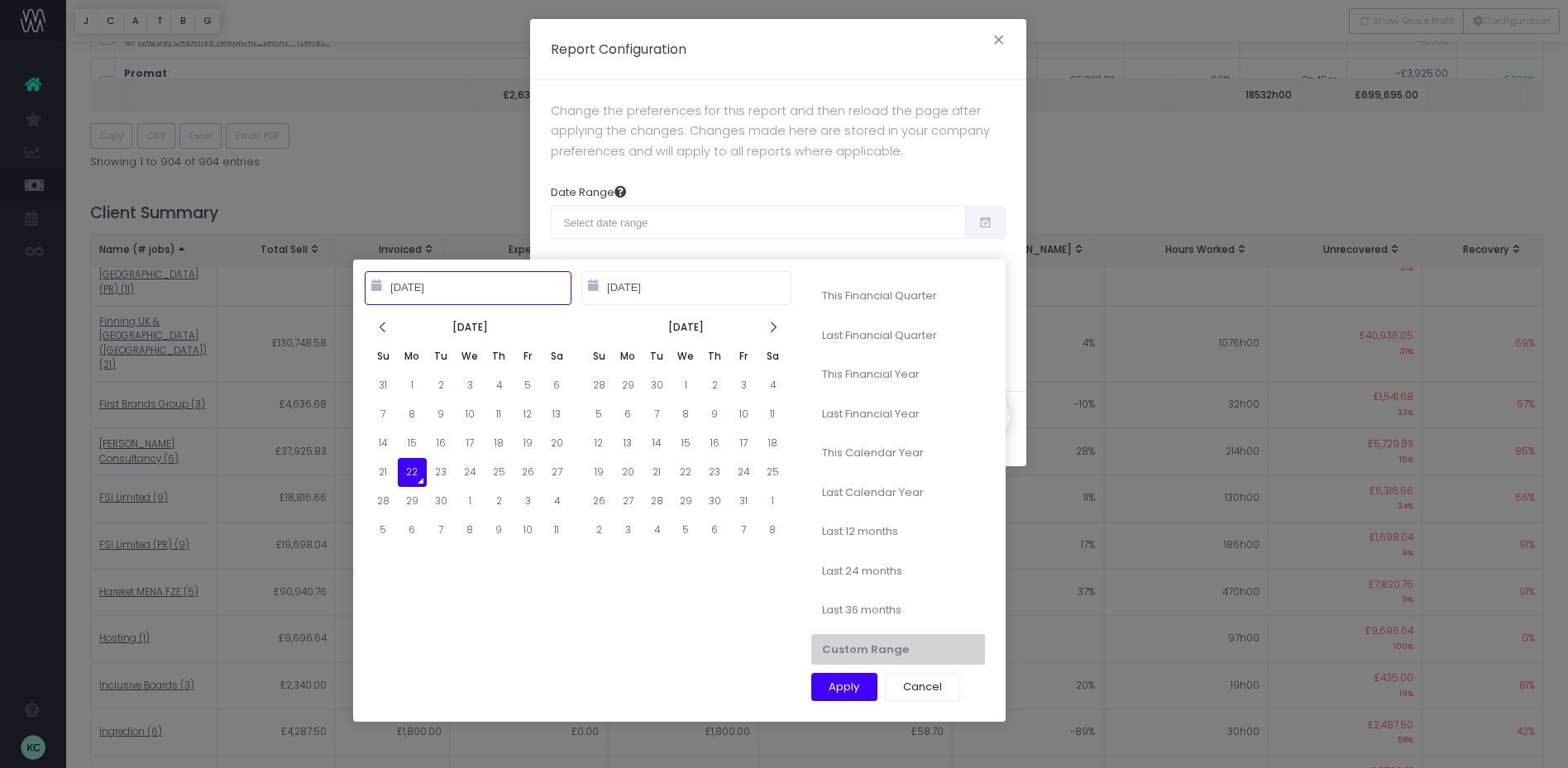
click at [402, 286] on input "09-22-2025" at bounding box center [468, 287] width 207 height 33
drag, startPoint x: 478, startPoint y: 290, endPoint x: 388, endPoint y: 290, distance: 90.0
click at [388, 290] on input "09-22-2025" at bounding box center [468, 287] width 207 height 33
click at [380, 332] on icon at bounding box center [383, 327] width 14 height 14
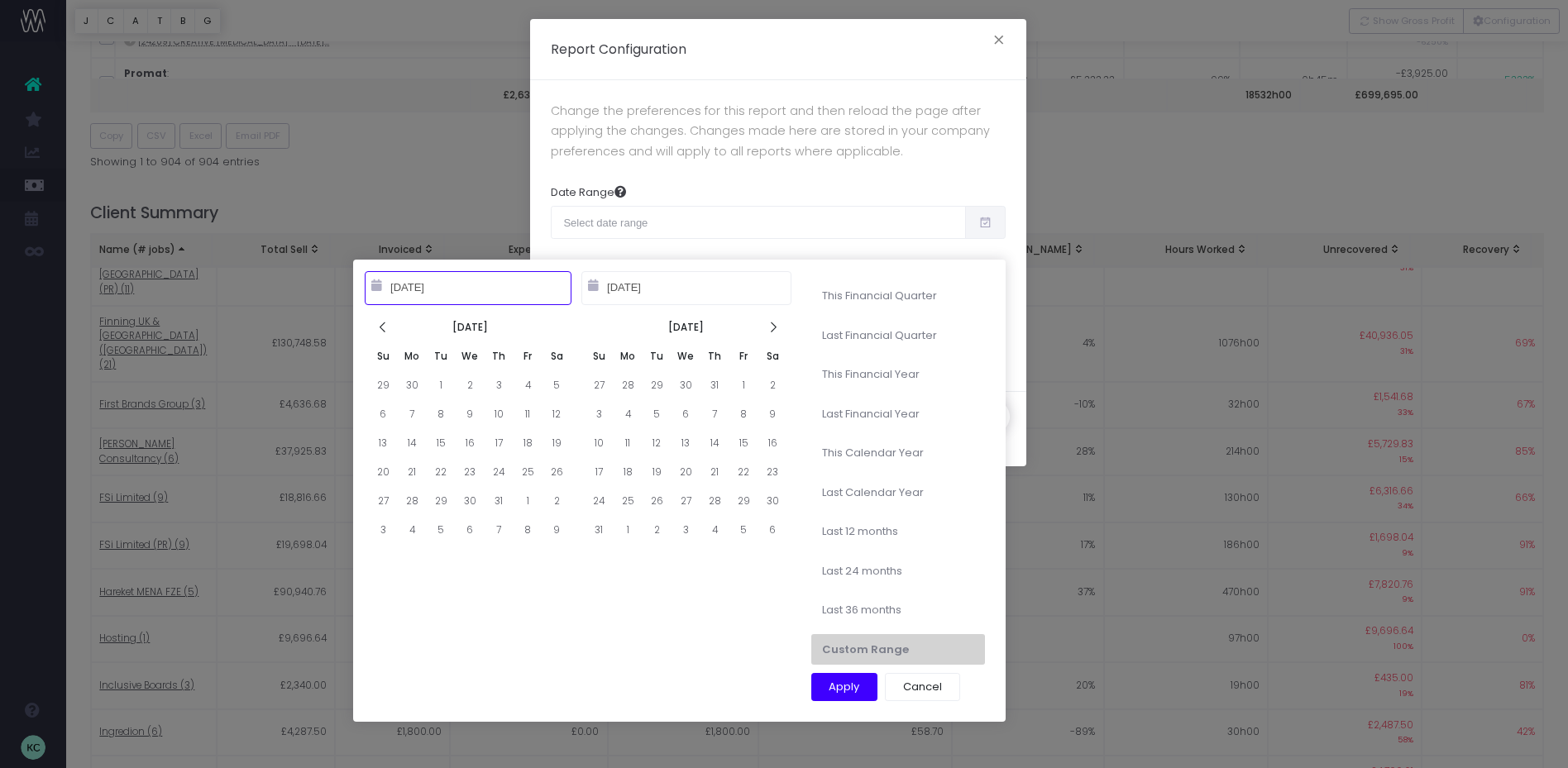
click at [380, 332] on icon at bounding box center [383, 327] width 14 height 14
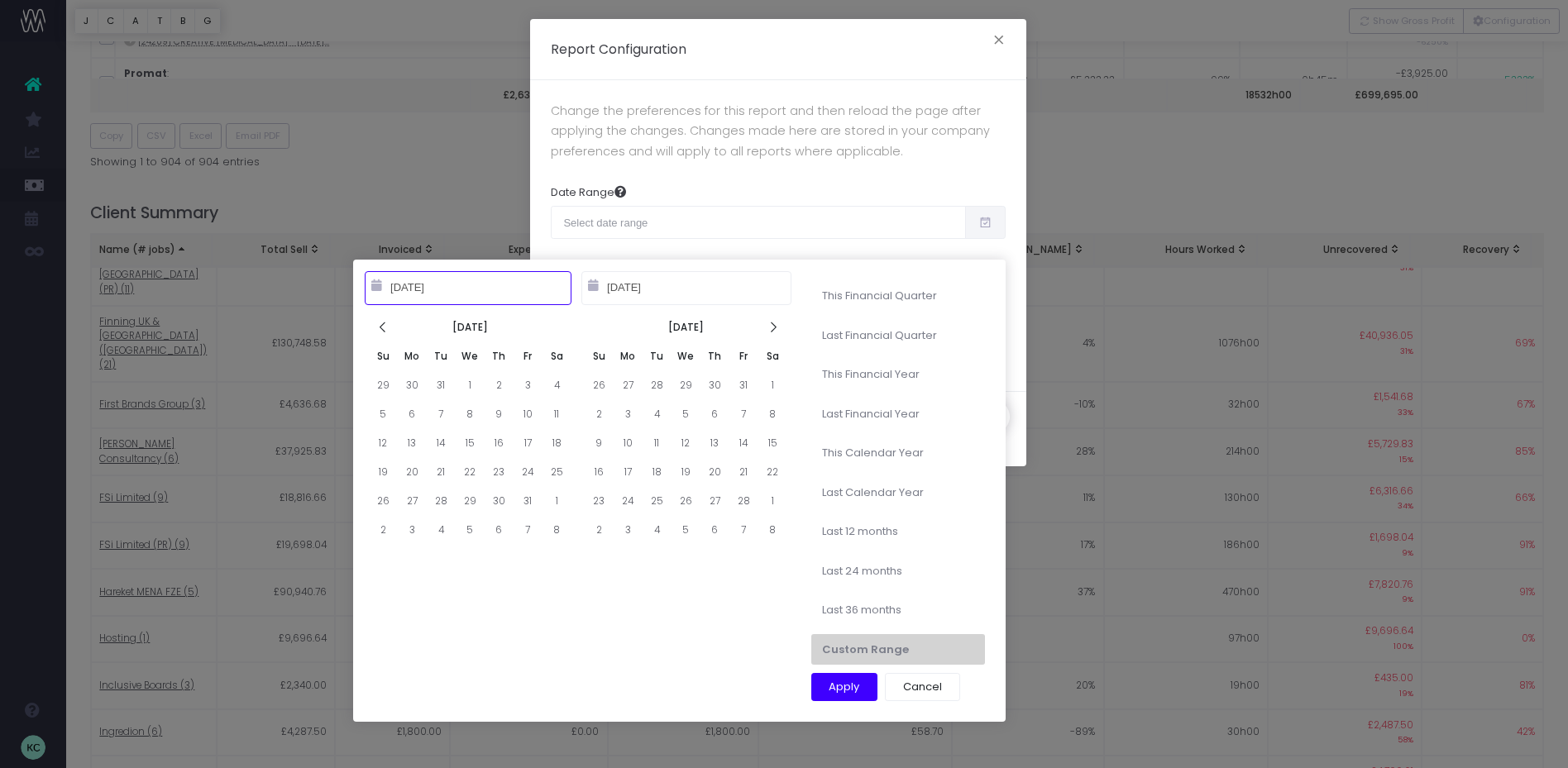
click at [380, 332] on icon at bounding box center [383, 327] width 14 height 14
type input "10-01-2024"
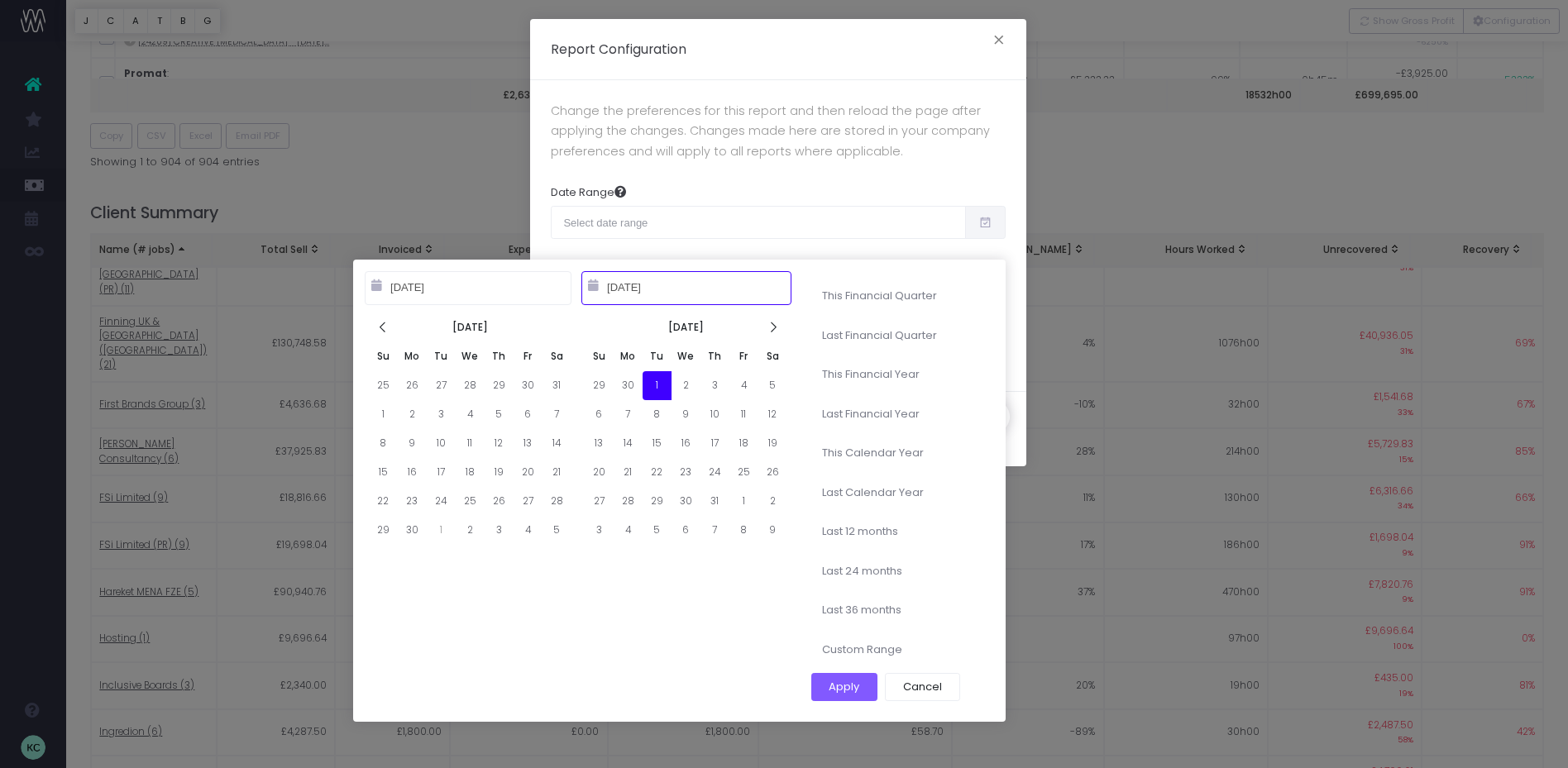
type input "09-30-2025"
type input "10-01-2023"
type input "09-30-2024"
type input "[DATE]"
type input "12-31-2025"
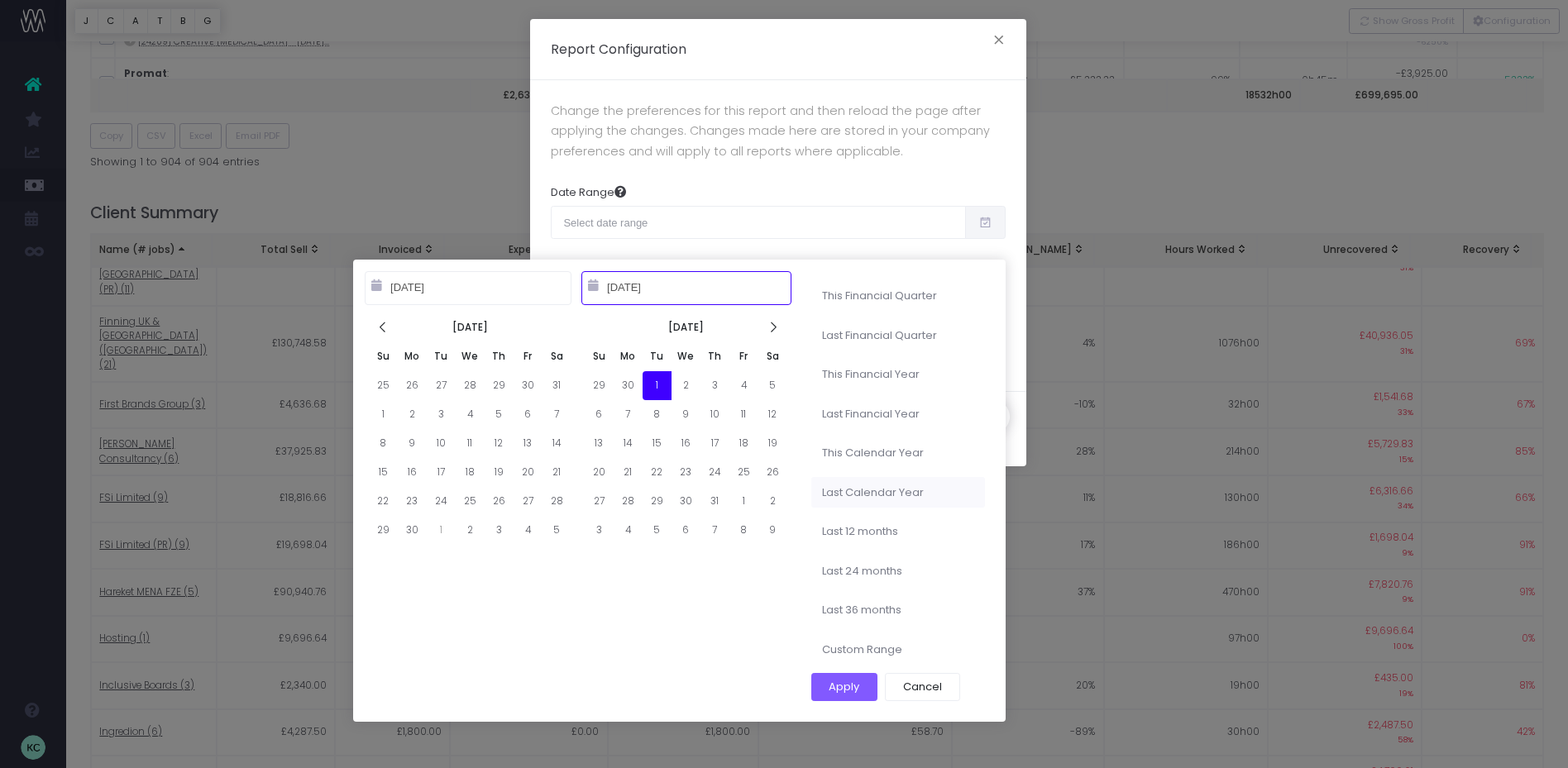
type input "01-01-2023"
type input "12-31-2023"
type input "09-22-2024"
type input "09-21-2025"
type input "[DATE]"
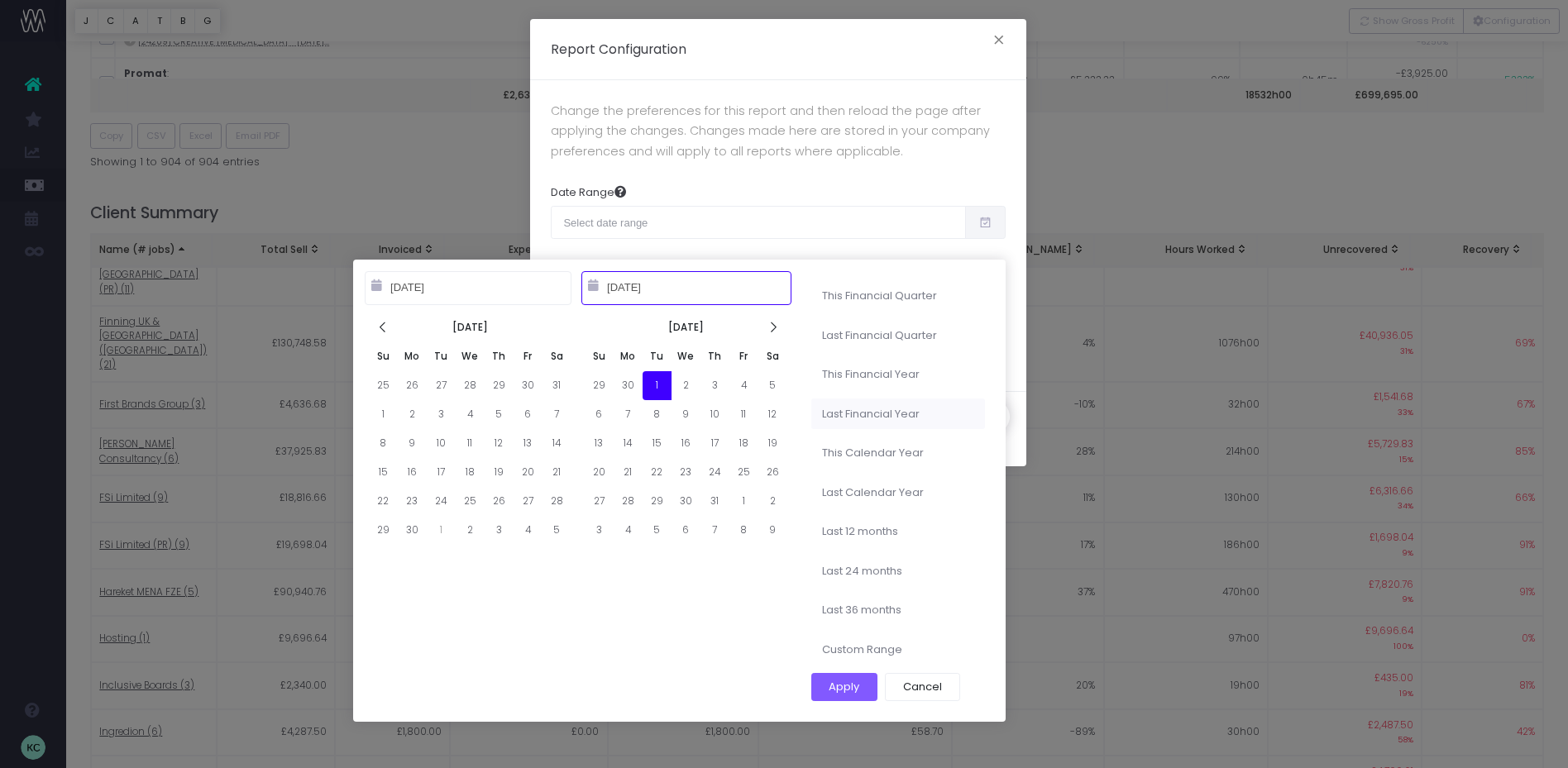
type input "12-31-2025"
type input "10-01-2023"
type input "09-30-2024"
type input "10-01-2024"
click at [773, 331] on icon at bounding box center [772, 327] width 14 height 14
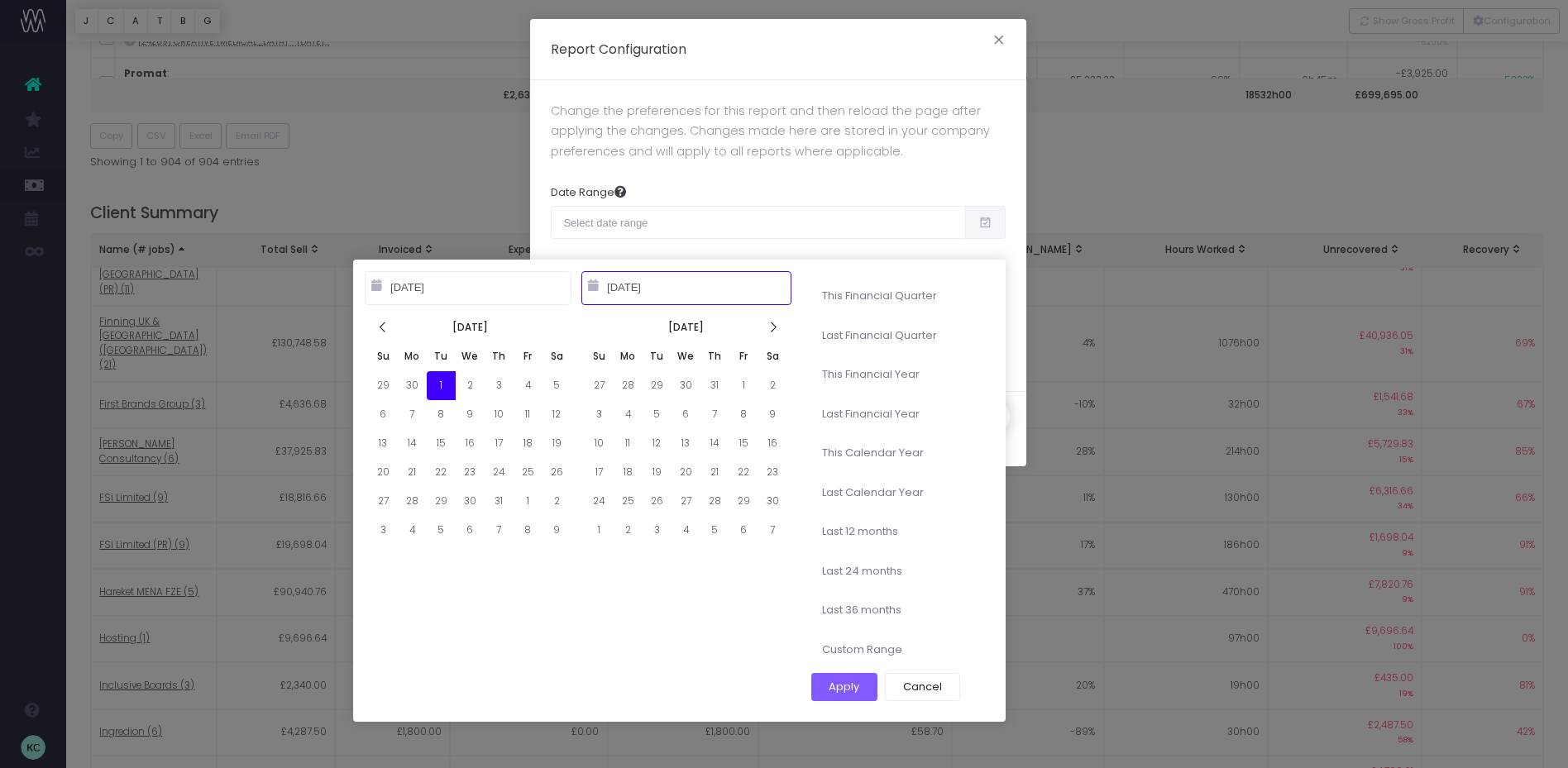
click at [773, 331] on icon at bounding box center [772, 327] width 14 height 14
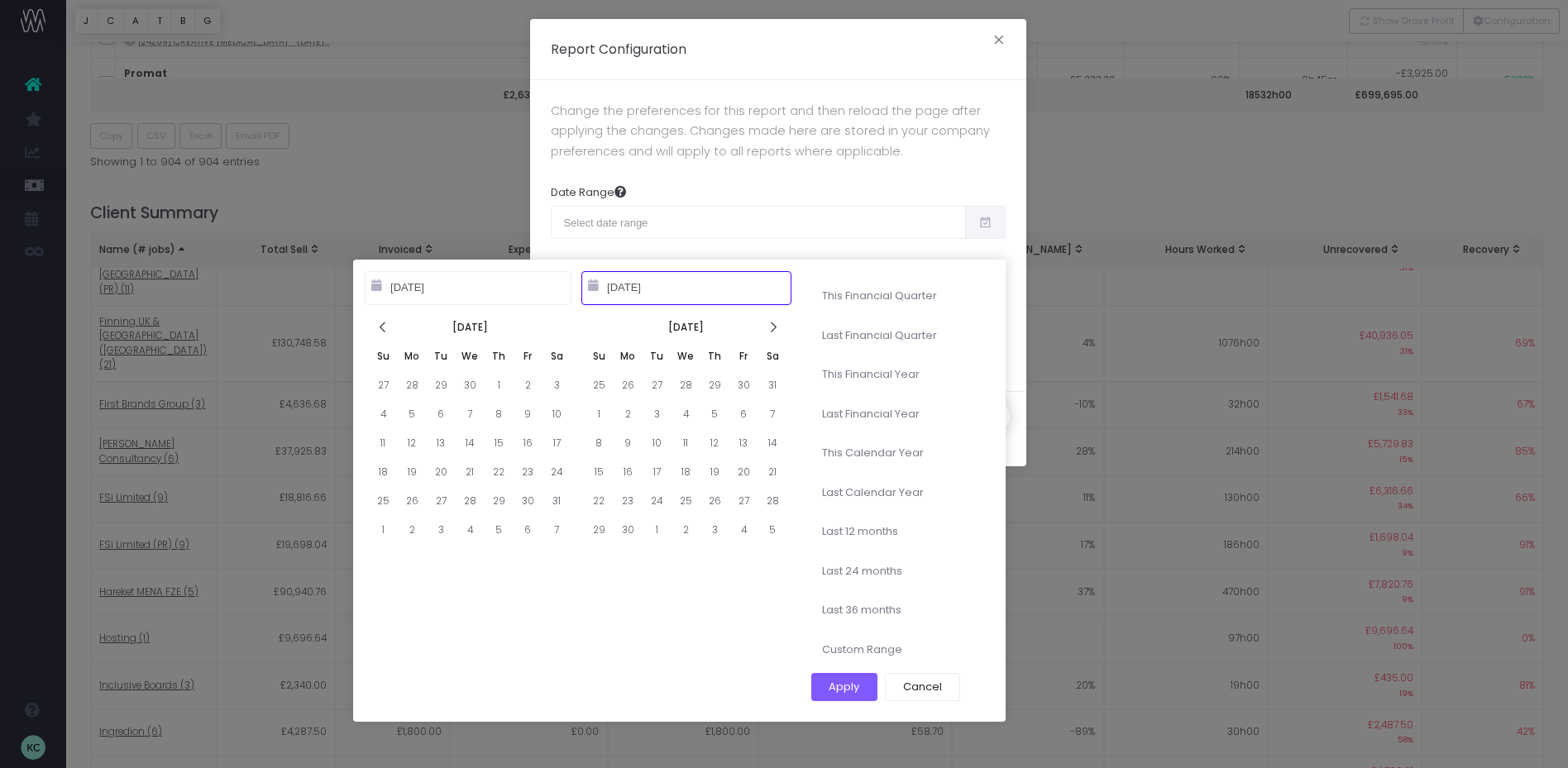
click at [773, 331] on icon at bounding box center [772, 327] width 14 height 14
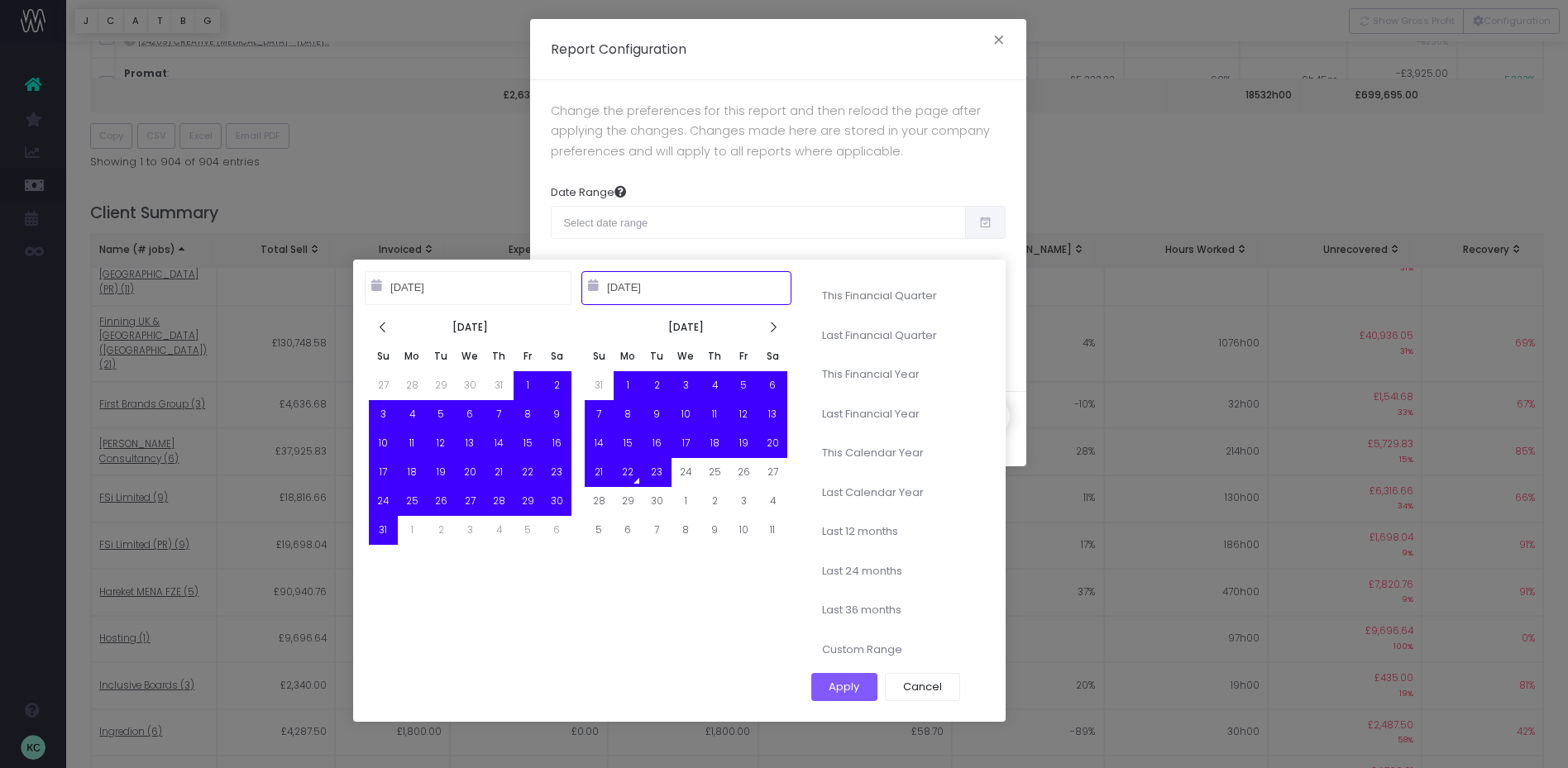
type input "09-22-2025"
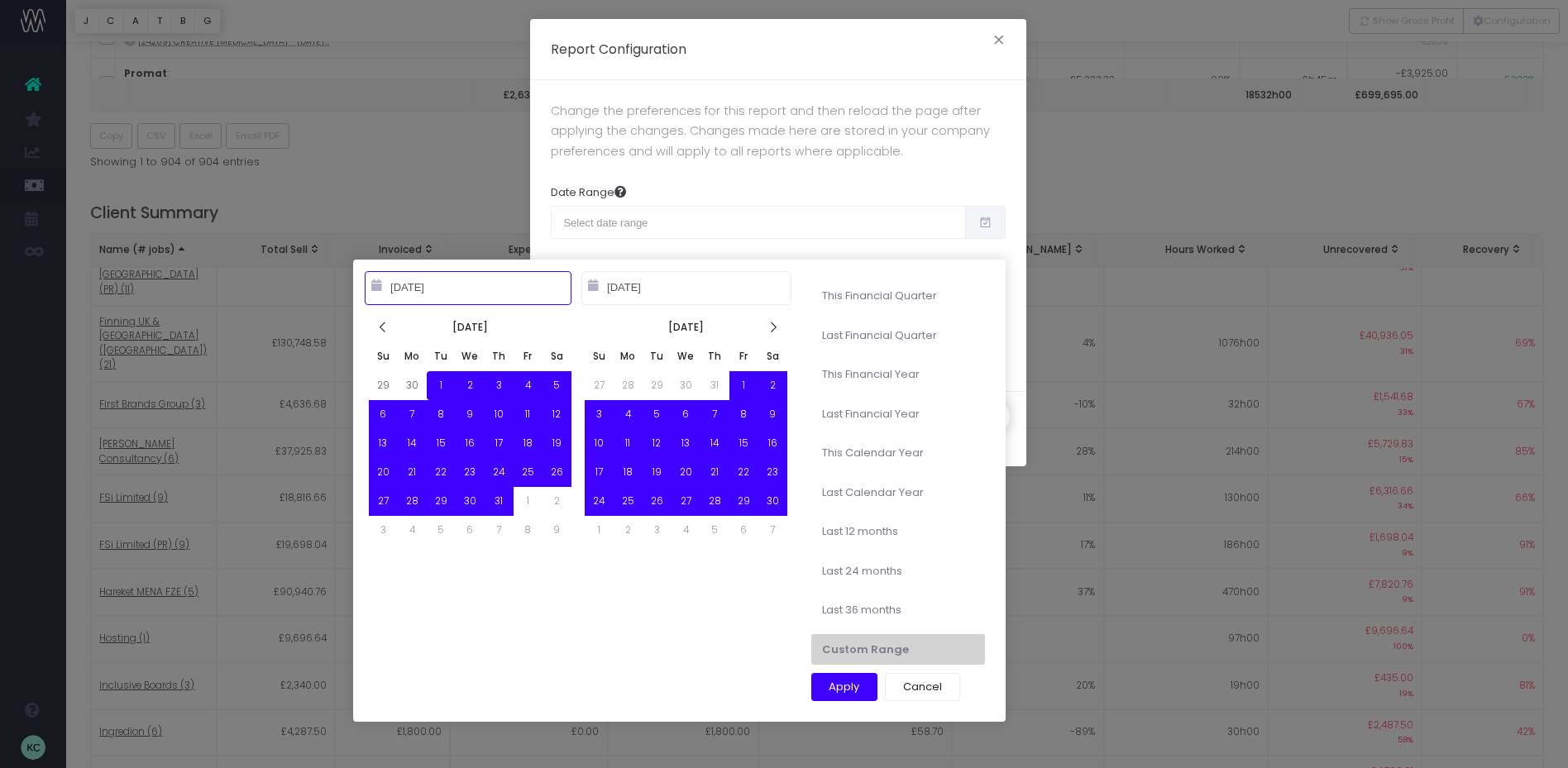
type input "09-22-2022"
type input "09-21-2025"
type input "10-01-2024"
type input "09-22-2025"
click at [836, 684] on button "Apply" at bounding box center [845, 687] width 67 height 28
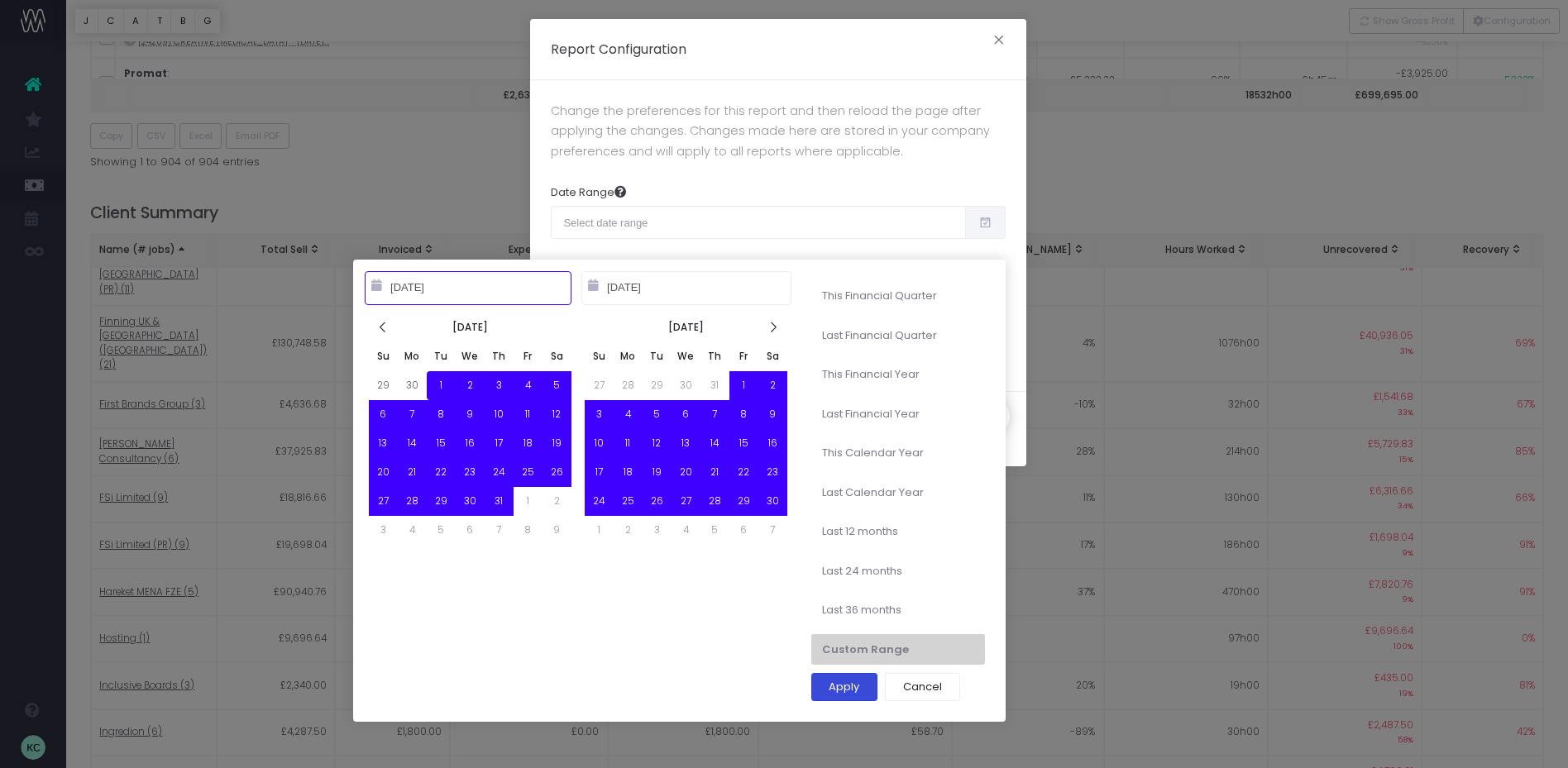
type input "Oct 1st 2024 – Sep 22nd 2025"
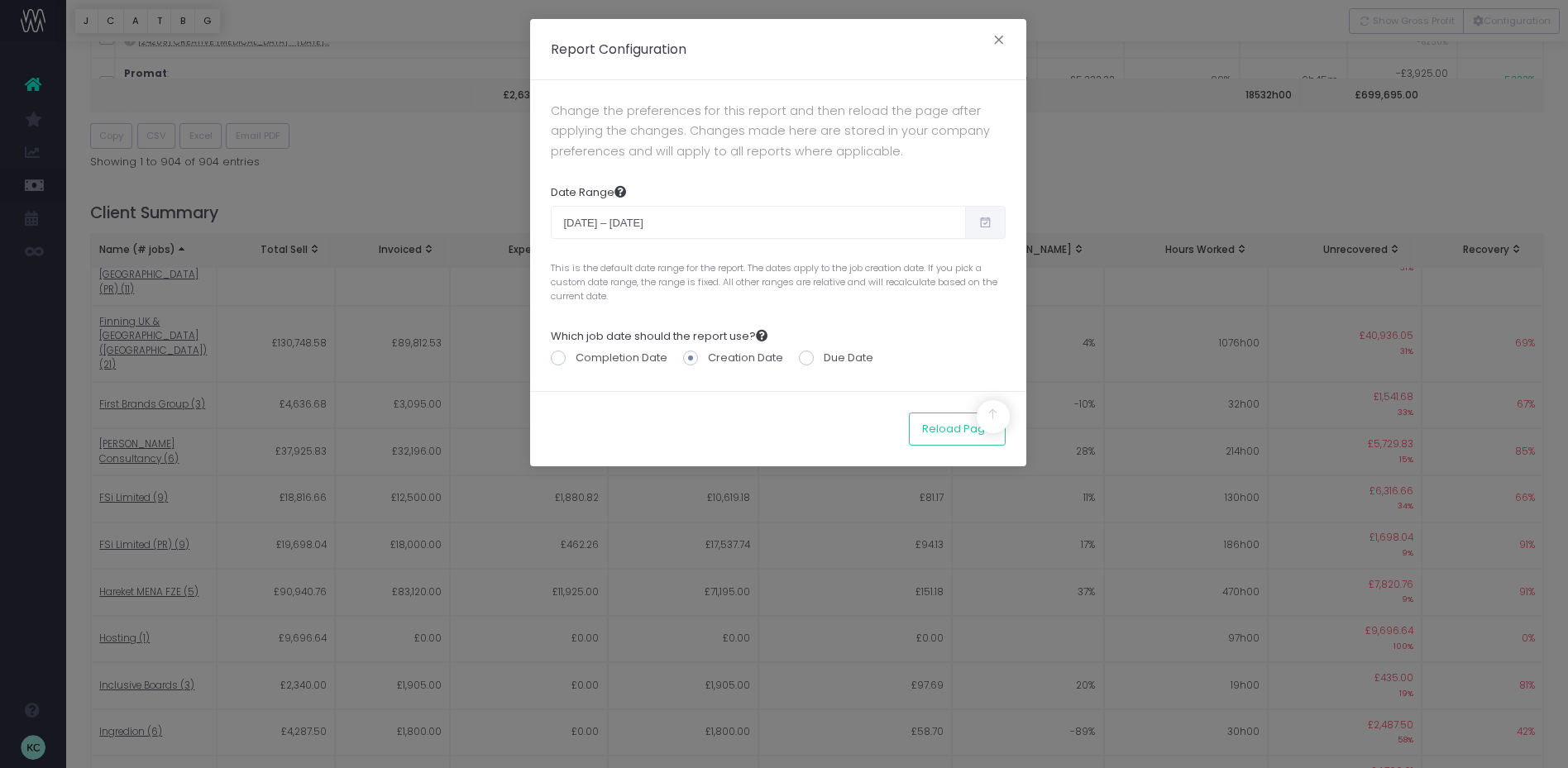
click at [798, 325] on div "Which job date should the report use? Completion Date Creation Date Due Date" at bounding box center [779, 343] width 455 height 55
click at [811, 356] on span at bounding box center [806, 358] width 15 height 15
click at [824, 356] on input "Due Date" at bounding box center [829, 354] width 10 height 10
radio input "true"
click at [946, 434] on button "Reload Page" at bounding box center [957, 429] width 97 height 33
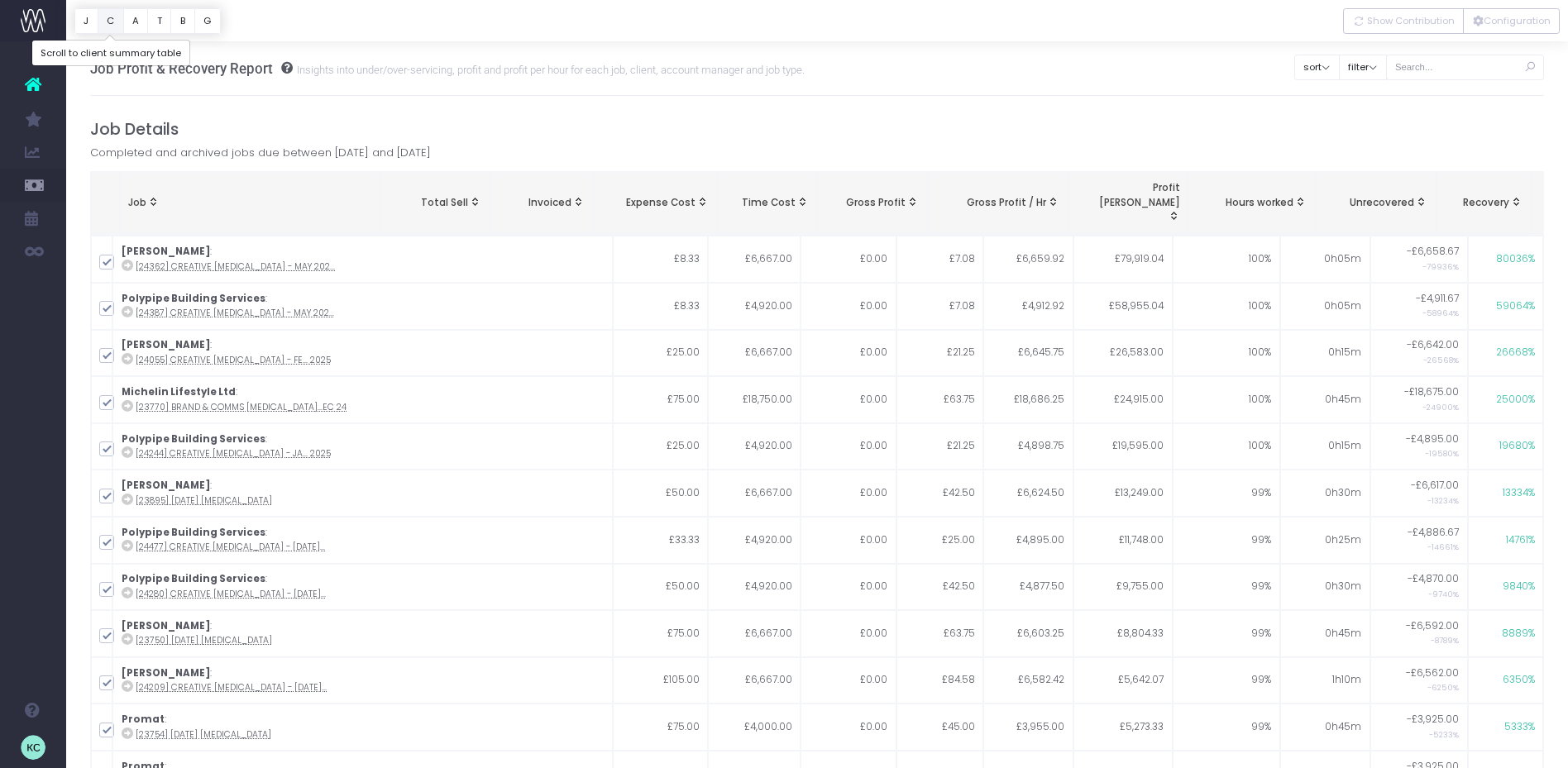
click at [105, 25] on button "C" at bounding box center [111, 21] width 26 height 25
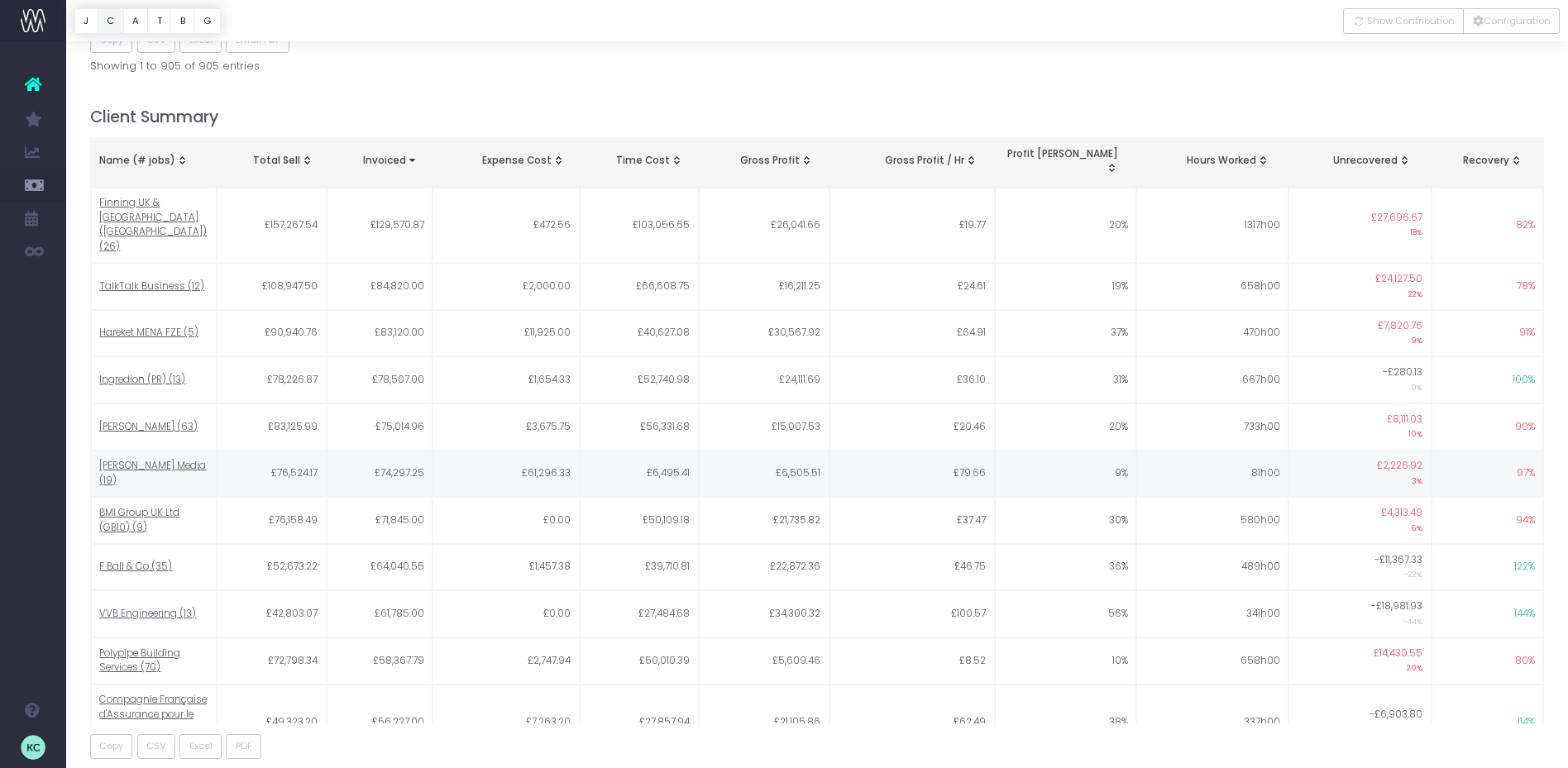
scroll to position [792, 0]
drag, startPoint x: 150, startPoint y: 120, endPoint x: 179, endPoint y: 134, distance: 32.2
click at [150, 150] on div "Name (# jobs)" at bounding box center [152, 158] width 105 height 15
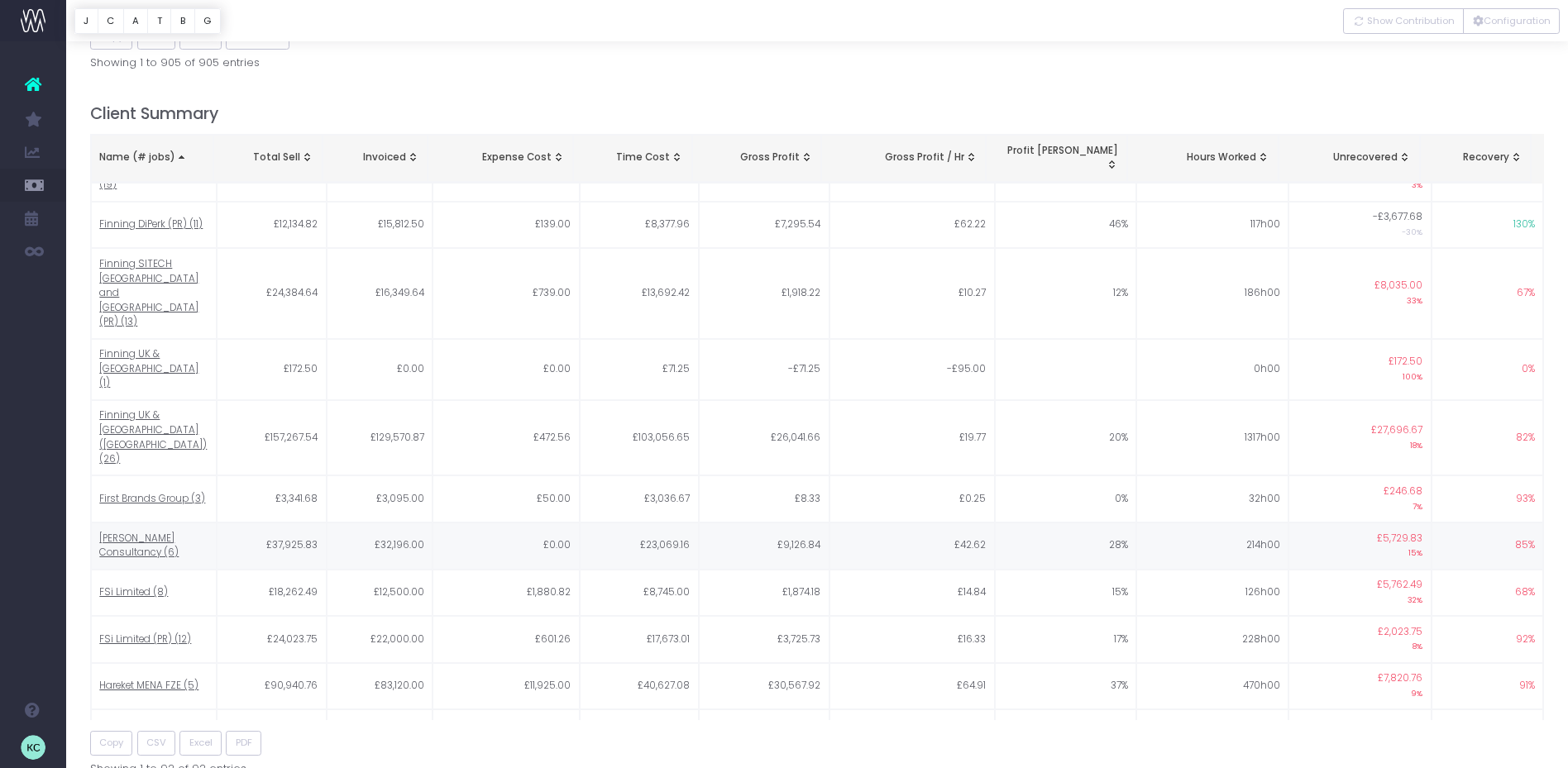
scroll to position [1044, 0]
click at [1400, 19] on span "Show Contribution" at bounding box center [1410, 21] width 87 height 14
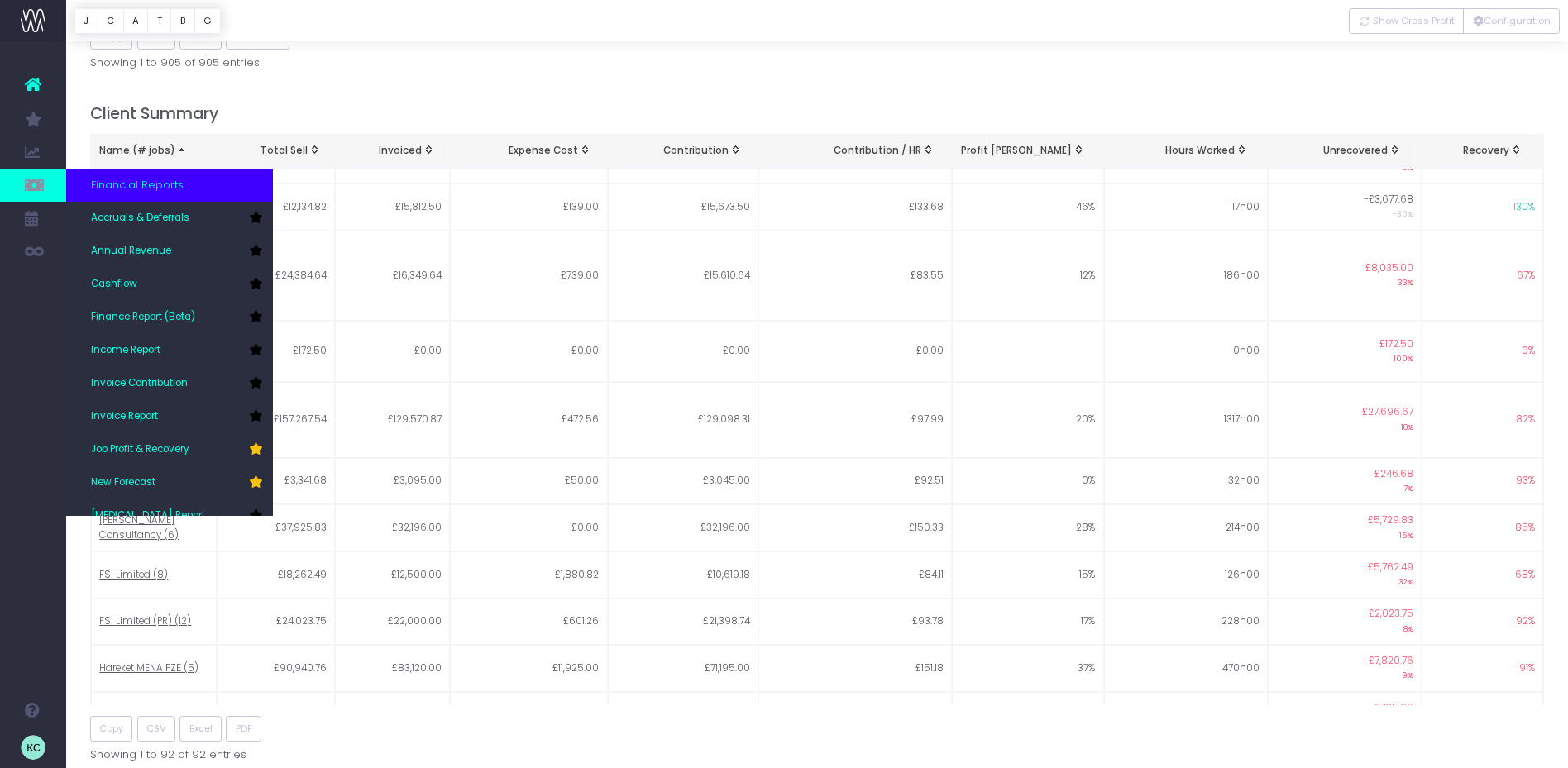
click at [141, 183] on span "Financial Reports" at bounding box center [137, 185] width 92 height 17
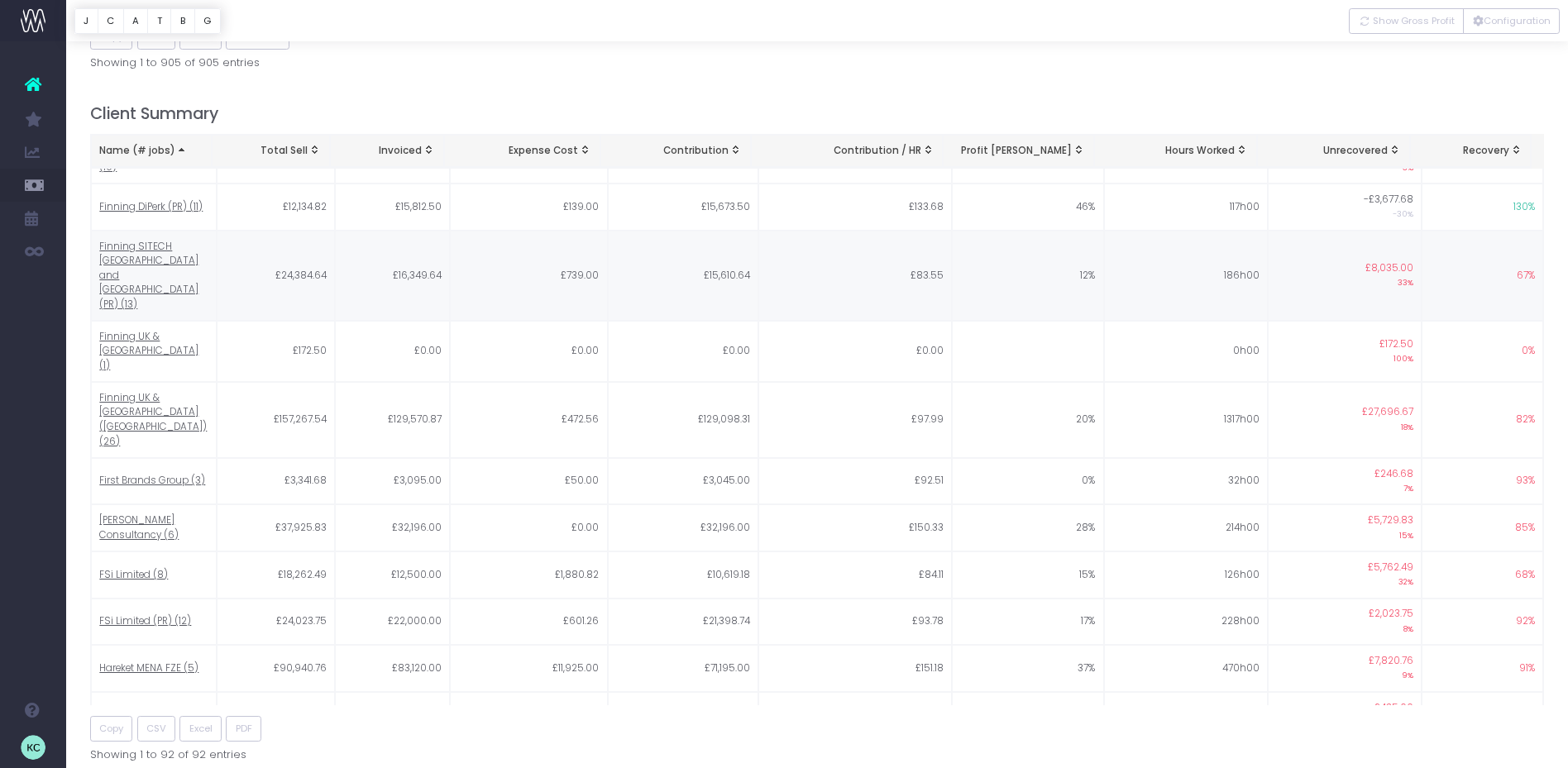
click at [134, 251] on span "Annual Revenue" at bounding box center [112, 250] width 42 height 29
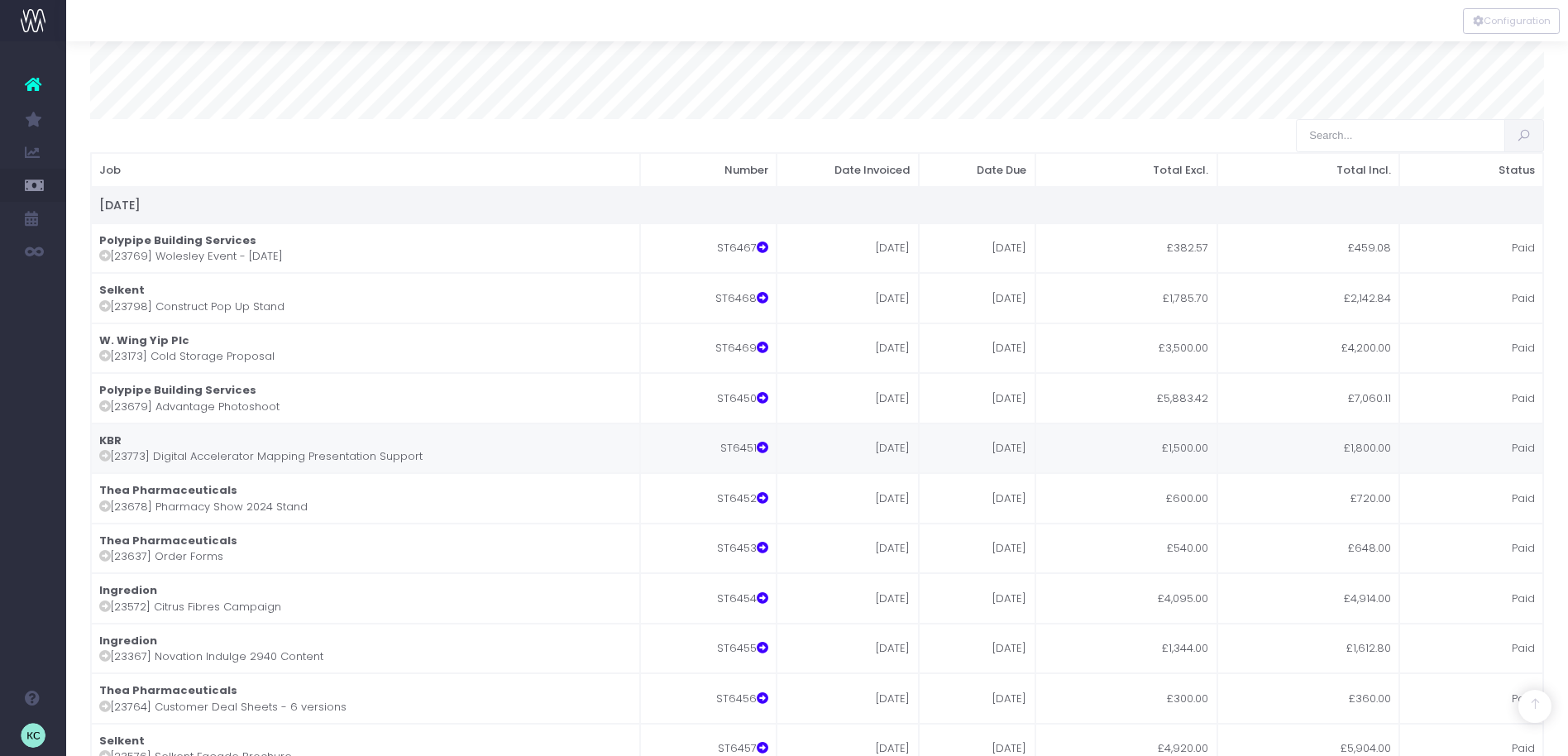
scroll to position [563, 0]
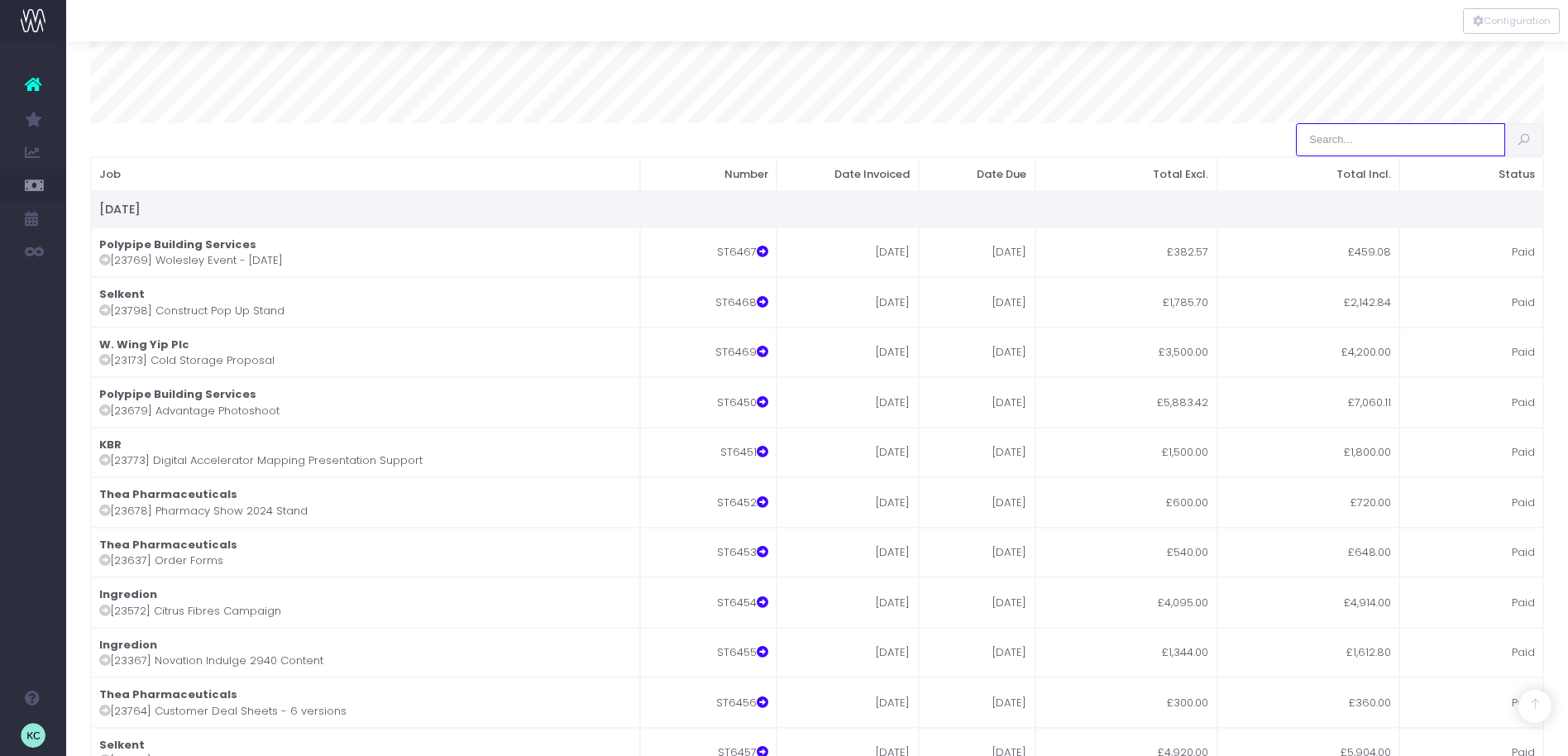
click at [1334, 156] on input "search" at bounding box center [1401, 139] width 209 height 33
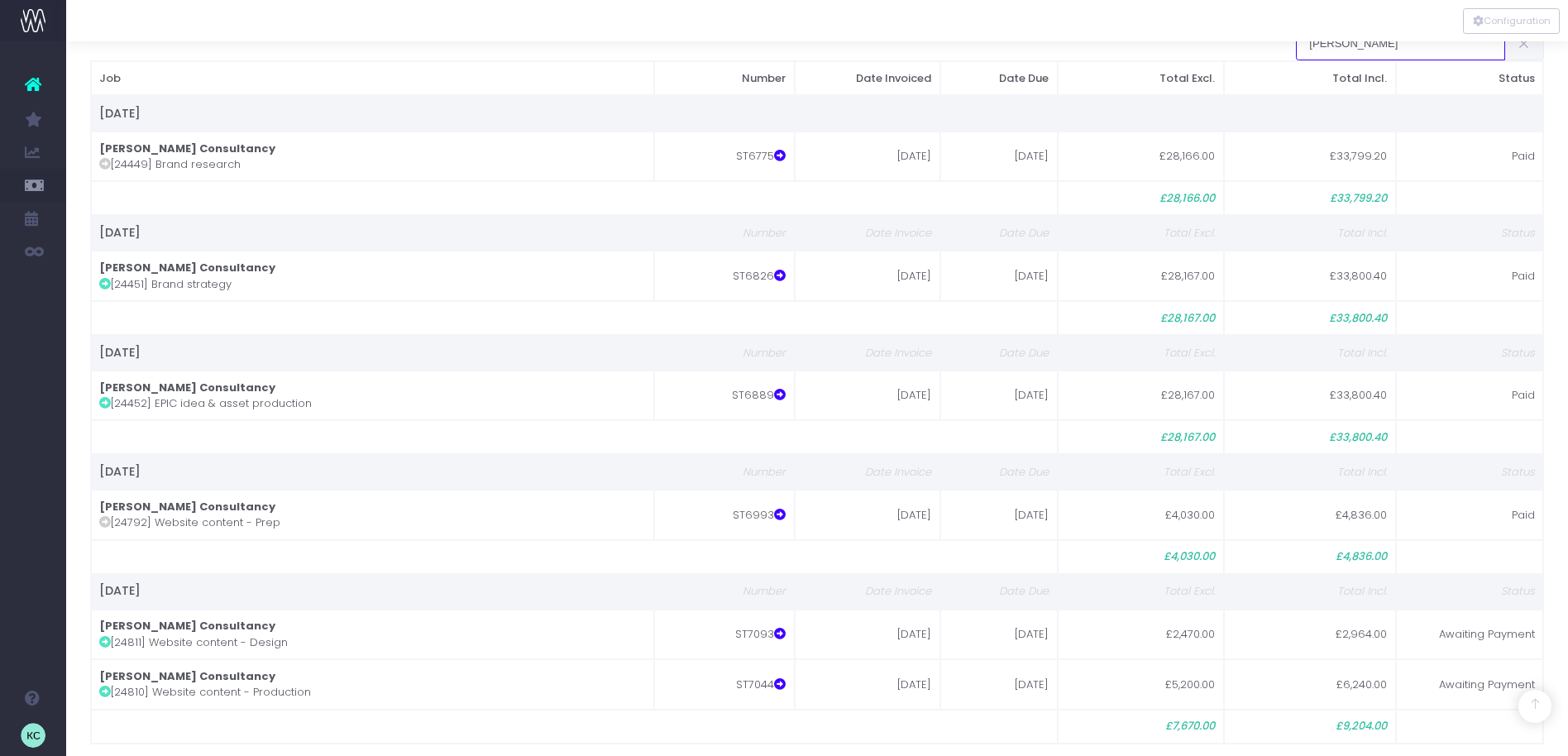
scroll to position [757, 0]
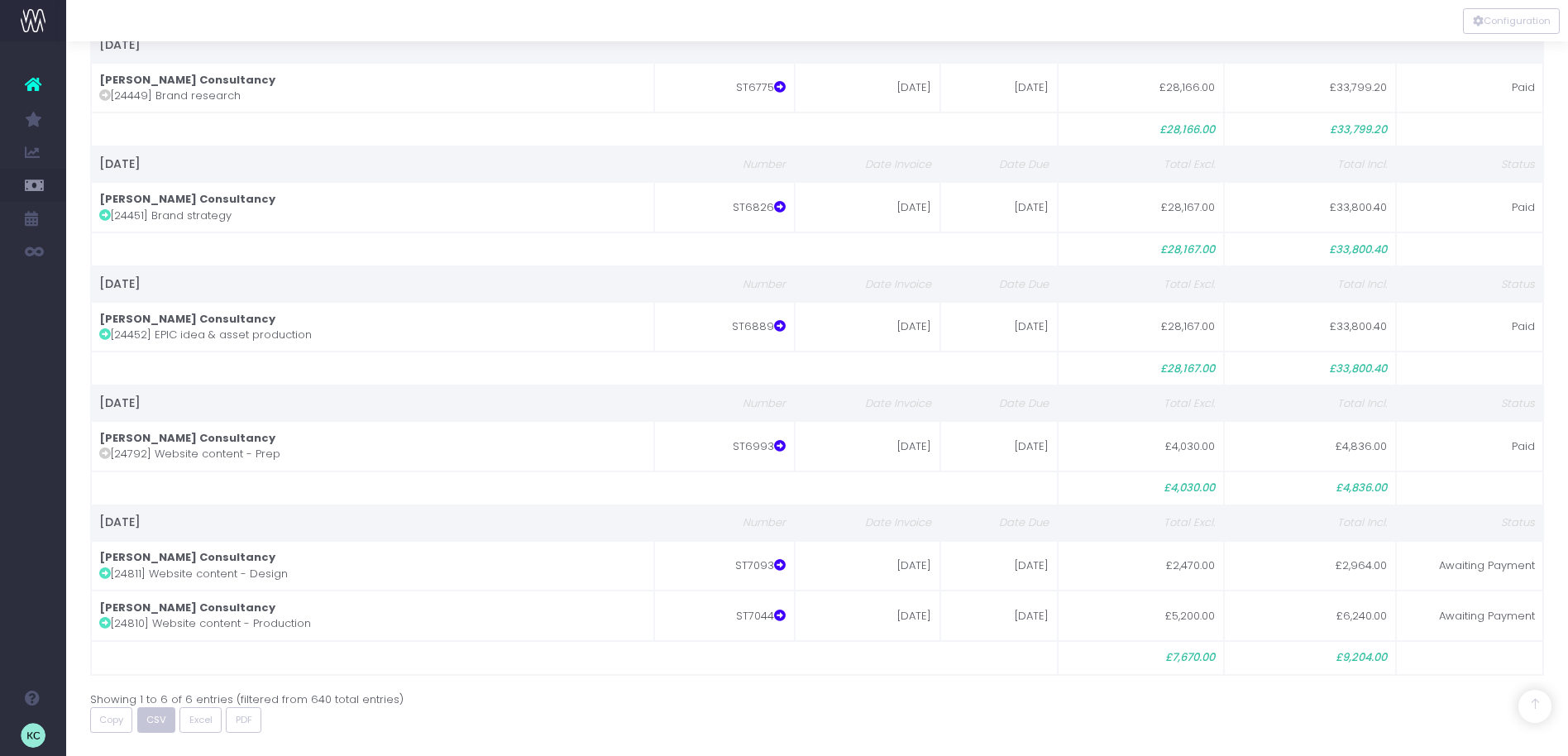
click at [158, 723] on span "CSV" at bounding box center [156, 719] width 20 height 14
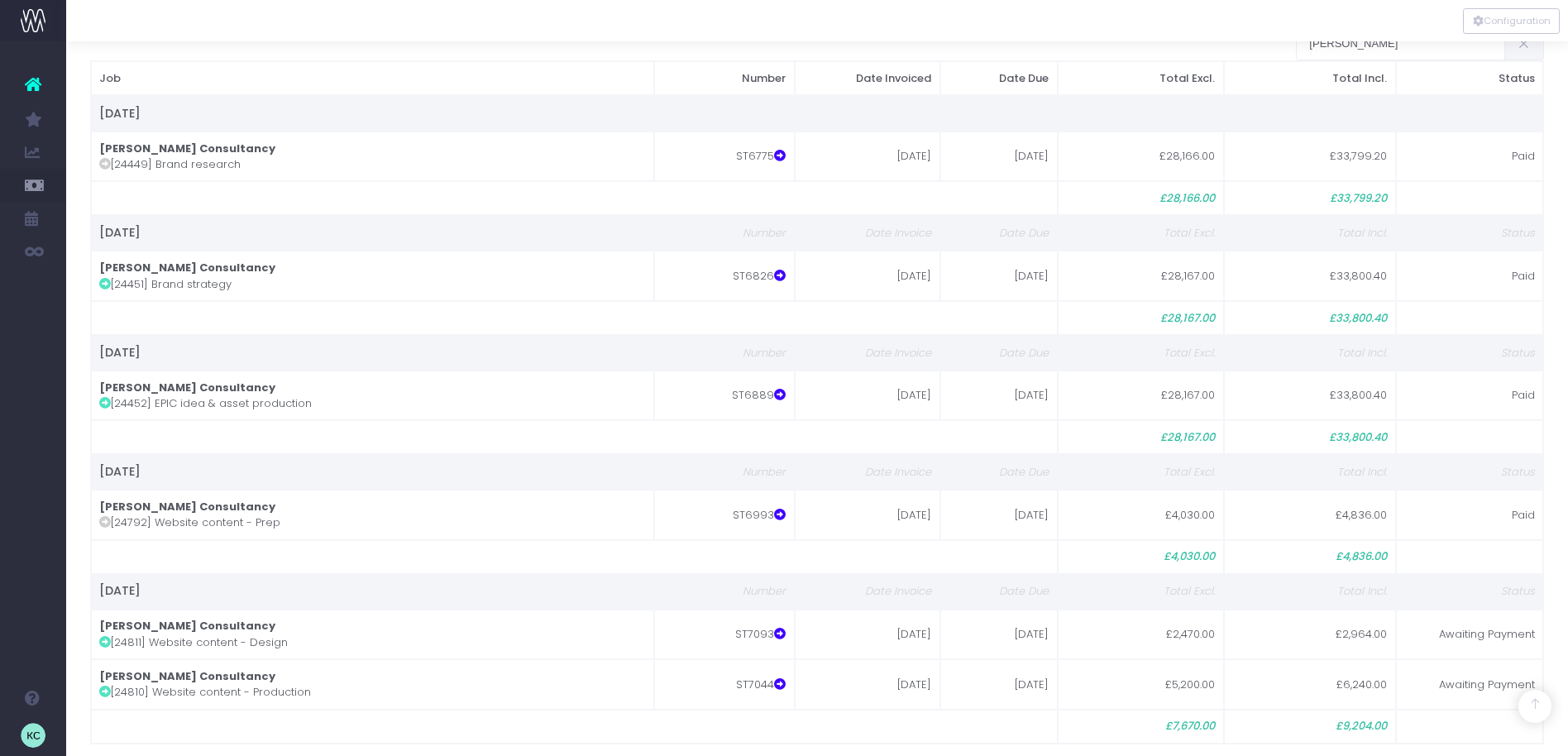
scroll to position [558, 0]
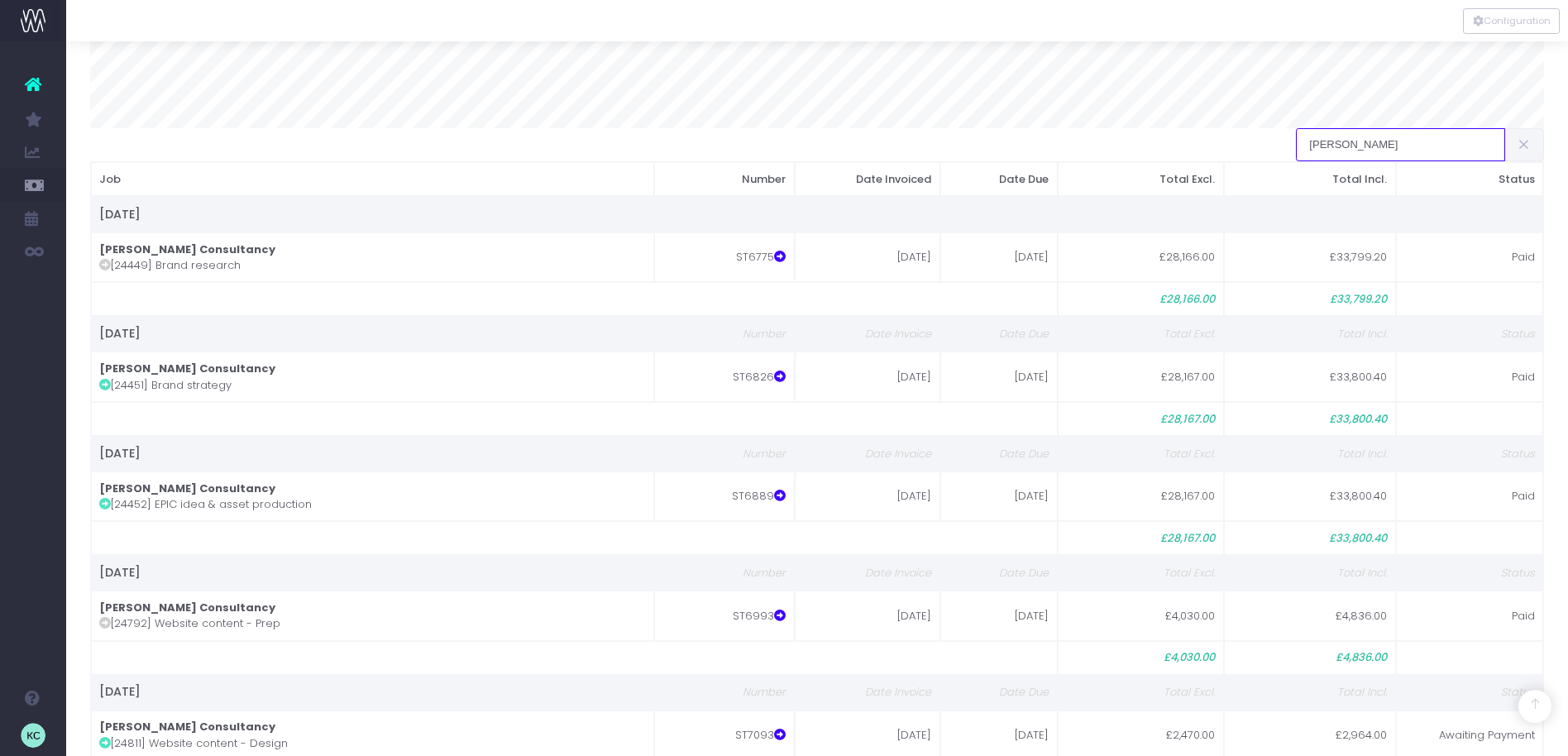
click at [1372, 161] on input "[PERSON_NAME]" at bounding box center [1401, 144] width 209 height 33
drag, startPoint x: 1363, startPoint y: 175, endPoint x: 1325, endPoint y: 178, distance: 38.1
click at [1325, 161] on input "[PERSON_NAME]" at bounding box center [1401, 144] width 209 height 33
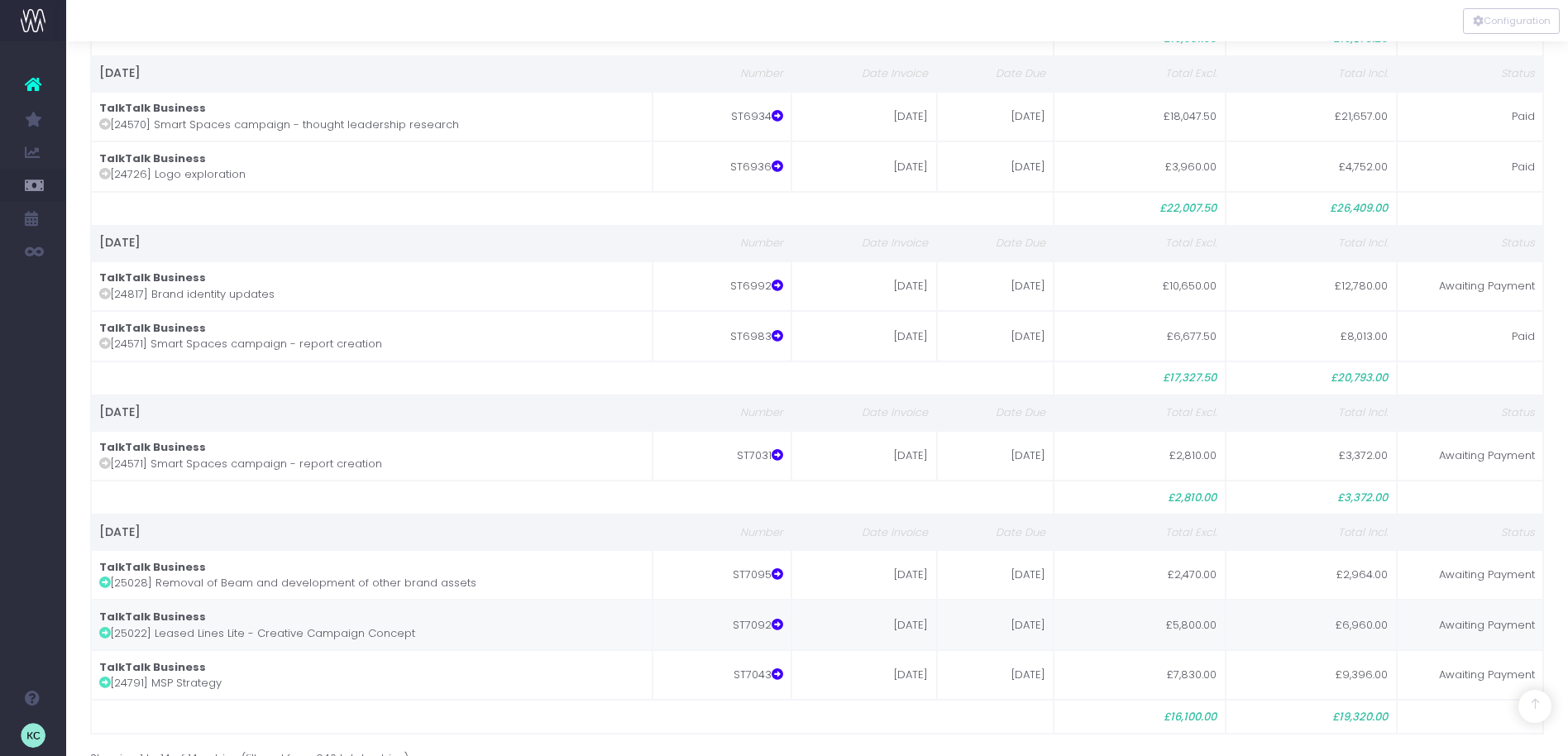
scroll to position [1365, 0]
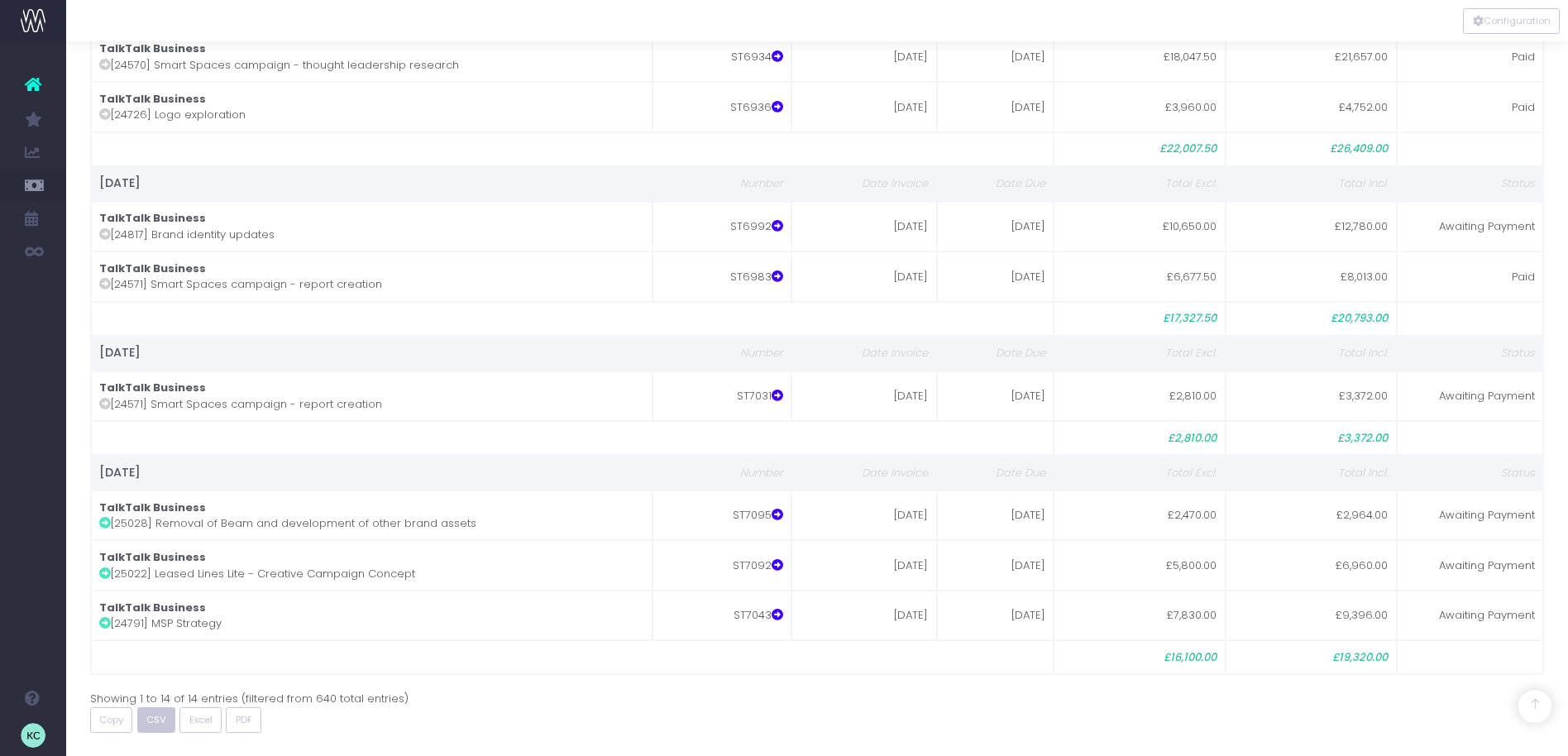
type input "talktalk"
click at [167, 722] on button "CSV" at bounding box center [156, 719] width 39 height 25
